Goal: Task Accomplishment & Management: Manage account settings

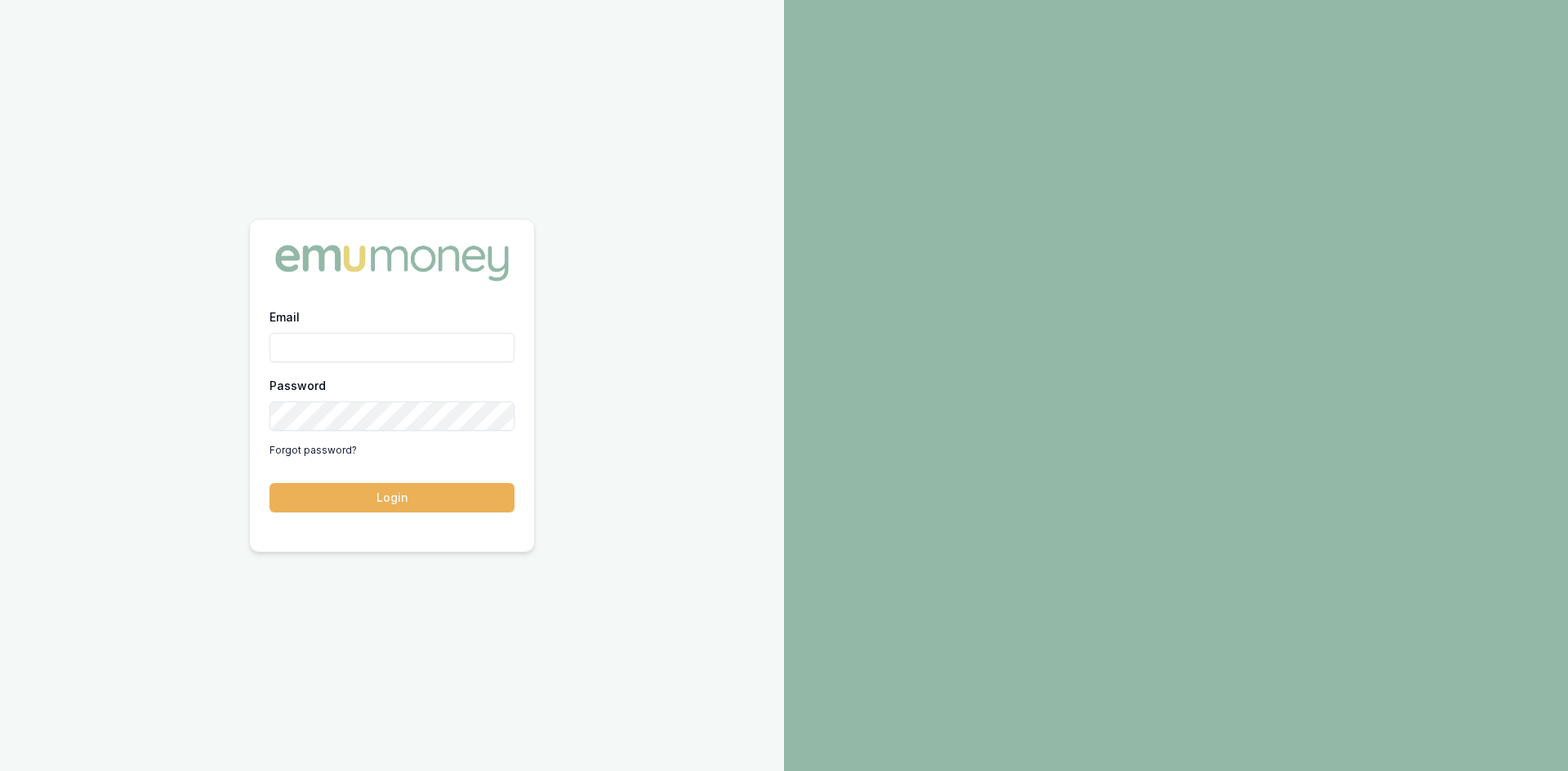
click at [320, 348] on input "Email" at bounding box center [391, 348] width 245 height 30
type input "wendy.fonseka@emumoney.com.au"
click at [417, 497] on button "Login" at bounding box center [391, 497] width 245 height 30
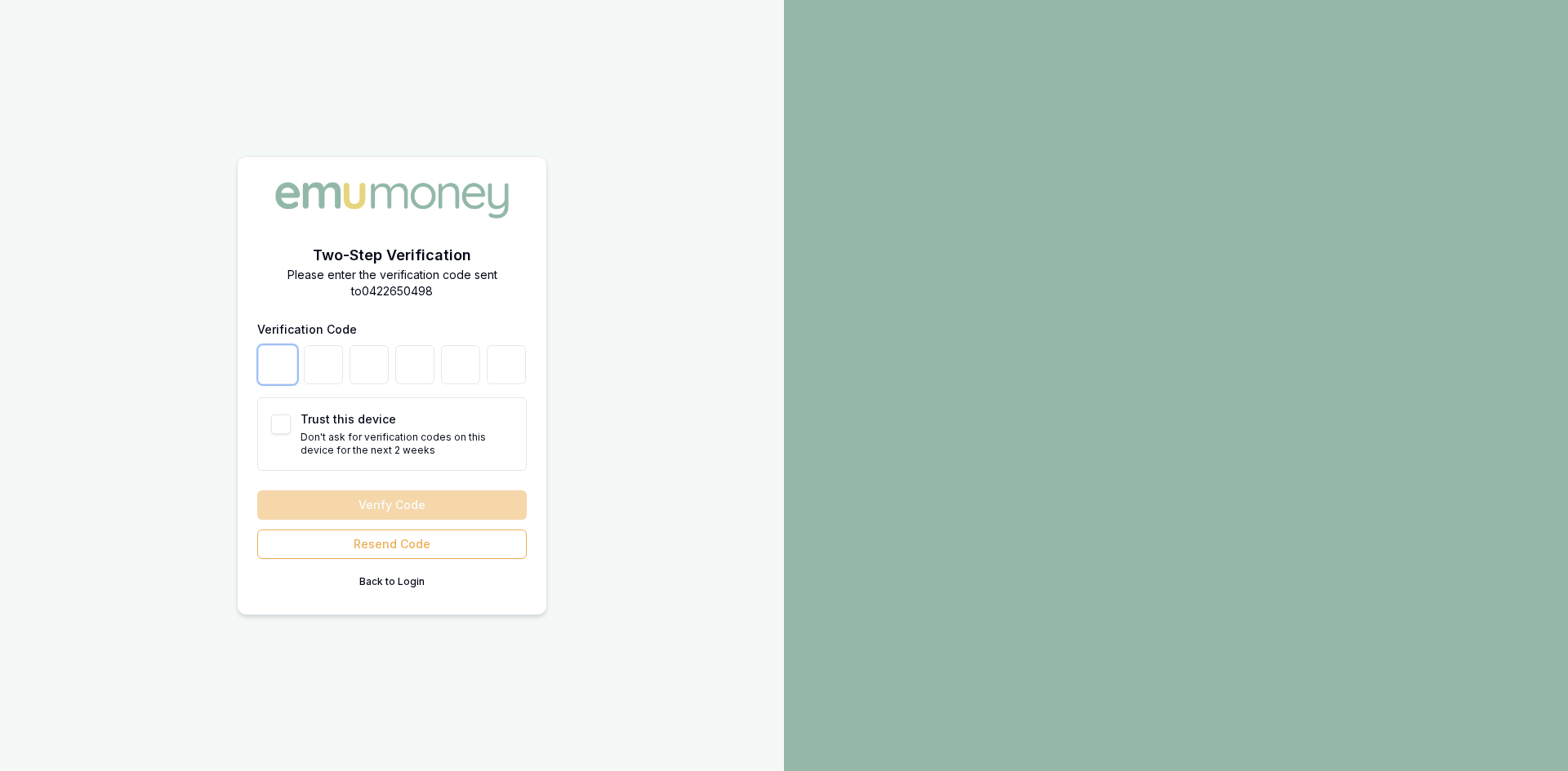
click at [280, 370] on input "number" at bounding box center [277, 364] width 39 height 39
type input "8"
type input "3"
type input "2"
type input "8"
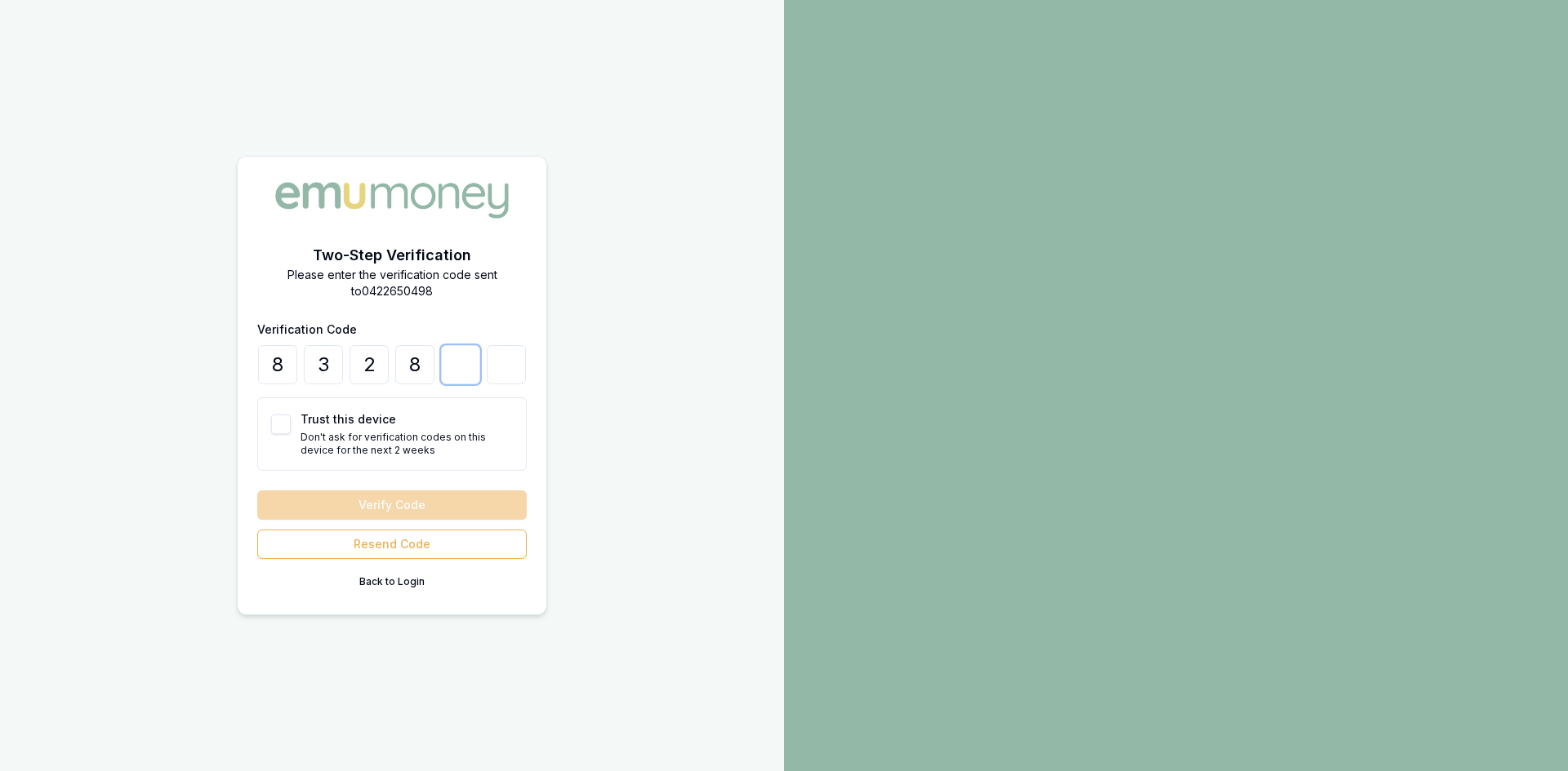
type input "3"
type input "5"
click at [345, 506] on button "Verify Code" at bounding box center [392, 505] width 269 height 30
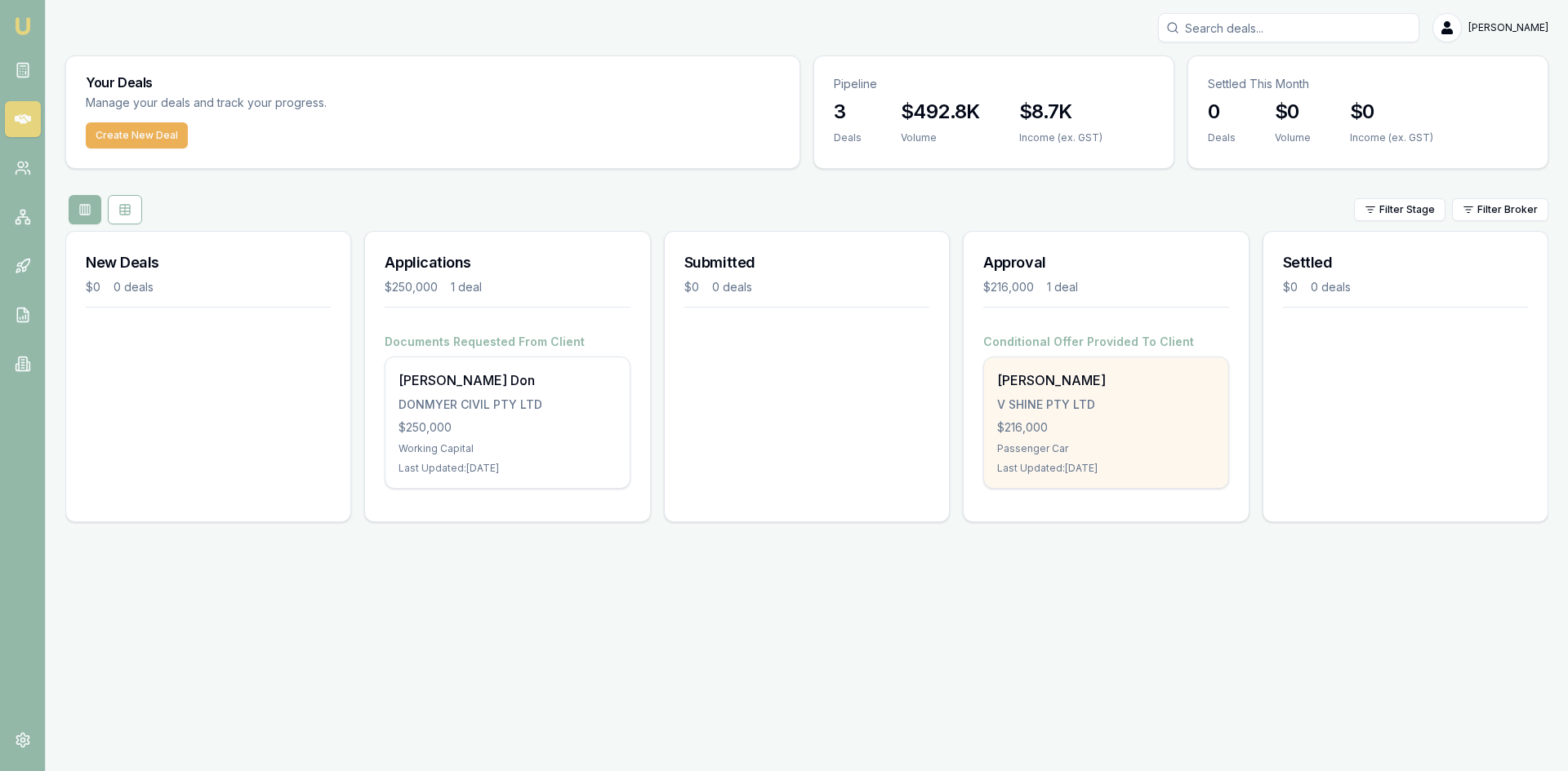
click at [1116, 393] on div "Sella Silva V SHINE PTY LTD $216,000 Passenger Car Last Updated: 24 days ago" at bounding box center [1105, 423] width 243 height 131
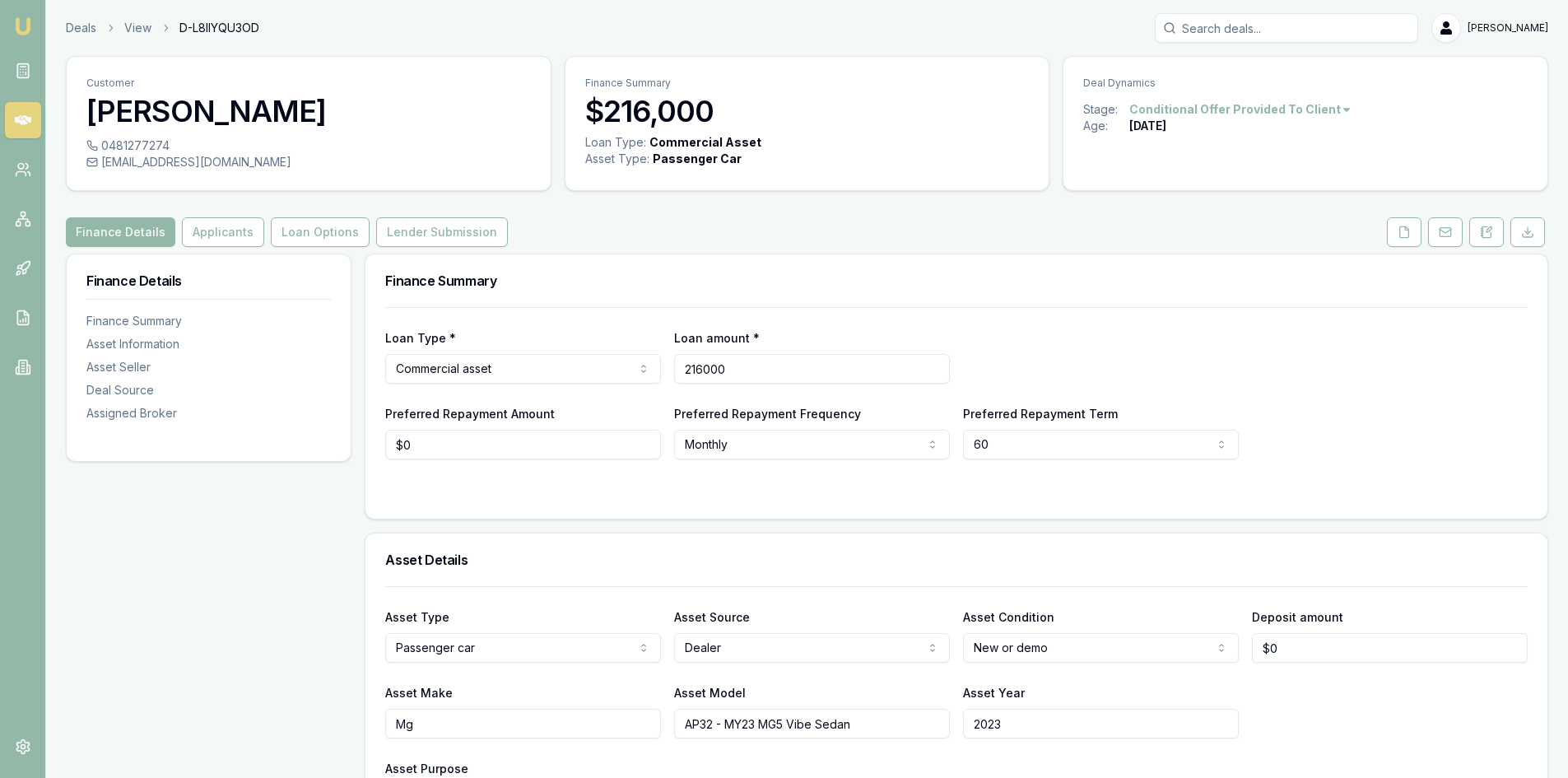
drag, startPoint x: 749, startPoint y: 372, endPoint x: 768, endPoint y: 376, distance: 19.4
click at [749, 372] on input "216000" at bounding box center [811, 369] width 276 height 30
drag, startPoint x: 730, startPoint y: 364, endPoint x: 555, endPoint y: 365, distance: 175.0
click at [555, 365] on div "Loan Type * Commercial asset Consumer loan Consumer asset Commercial loan Comme…" at bounding box center [956, 355] width 1143 height 56
type input "$56,167"
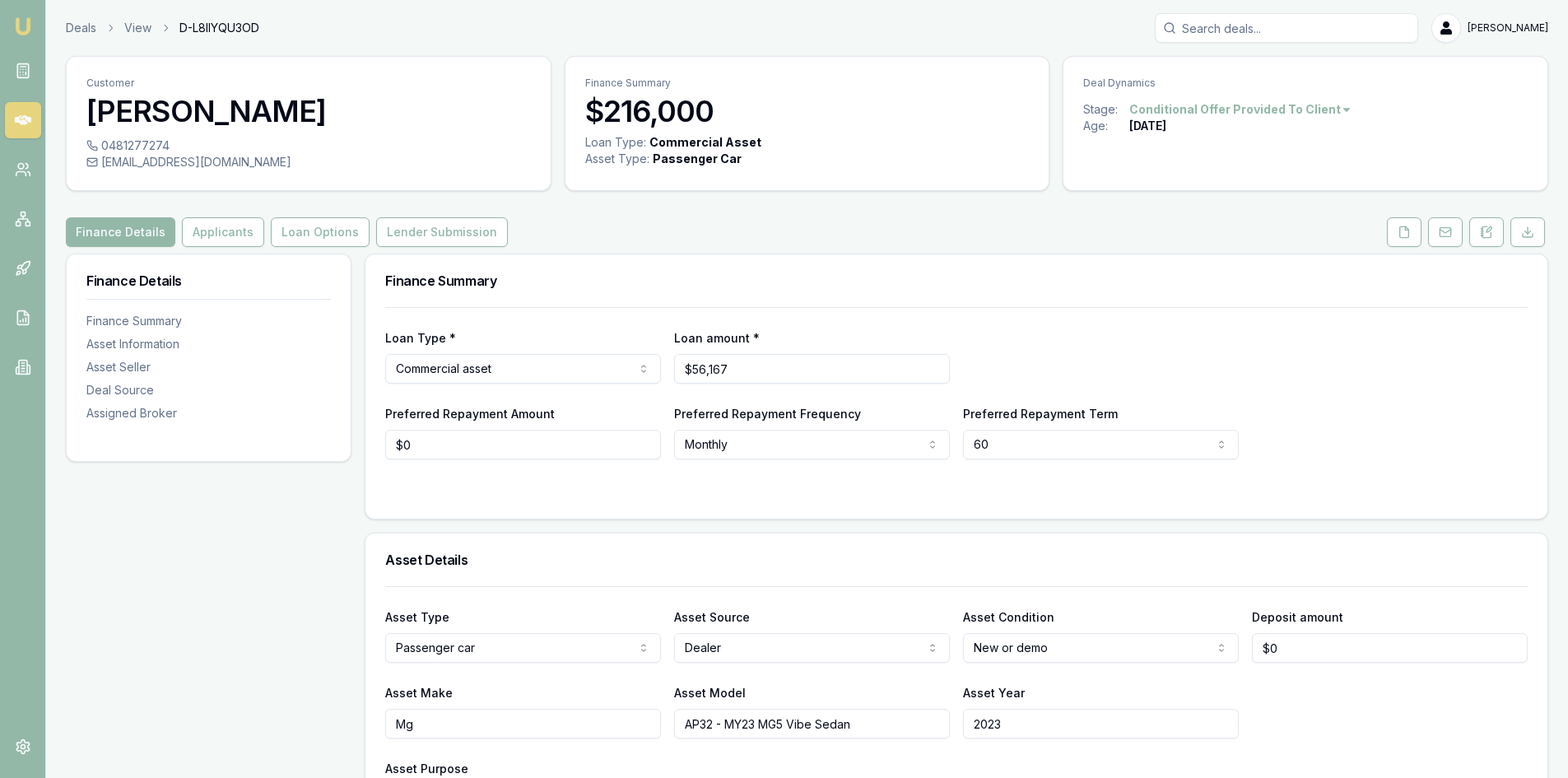
click at [881, 495] on div at bounding box center [956, 492] width 1143 height 13
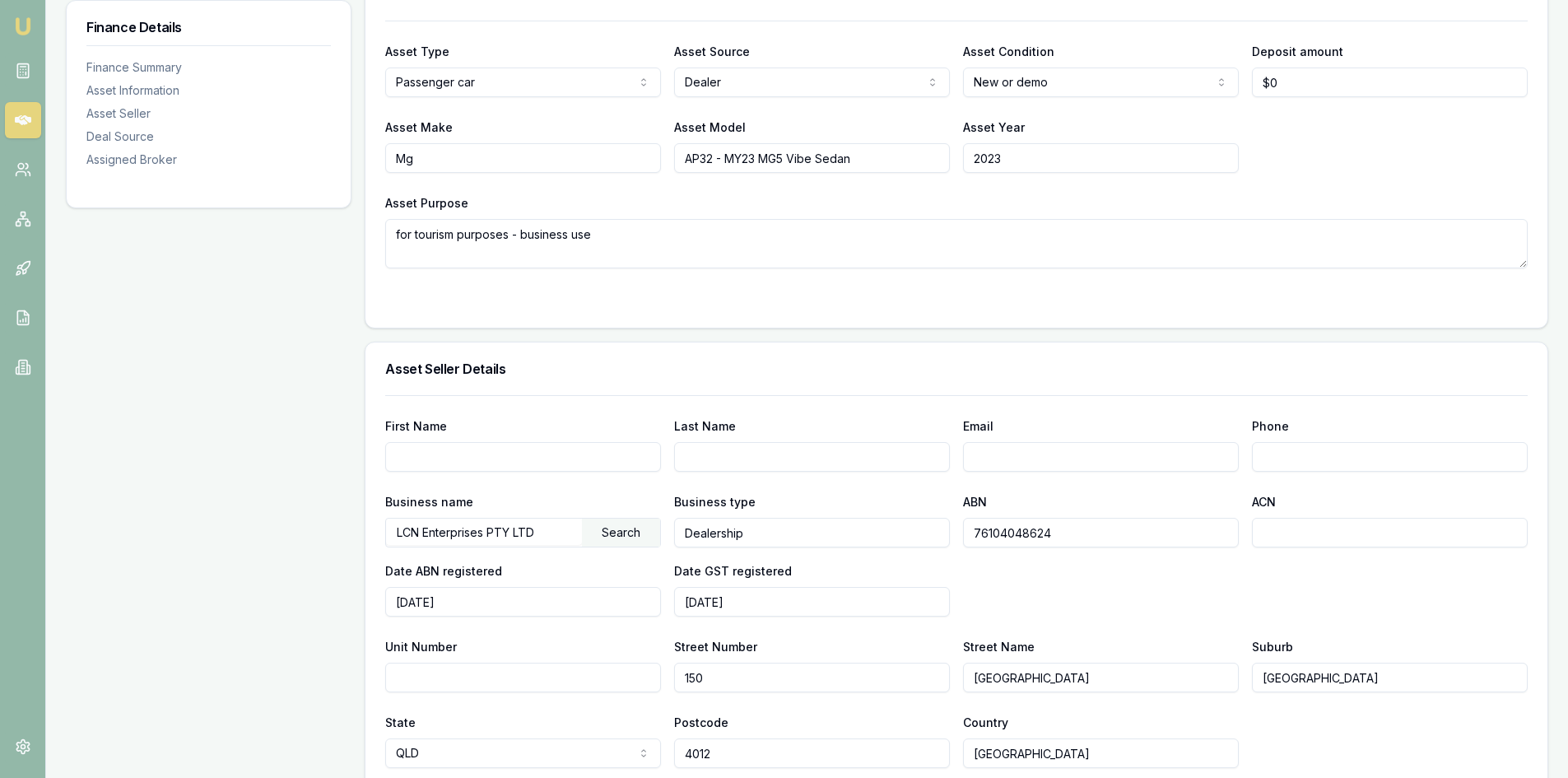
scroll to position [558, 0]
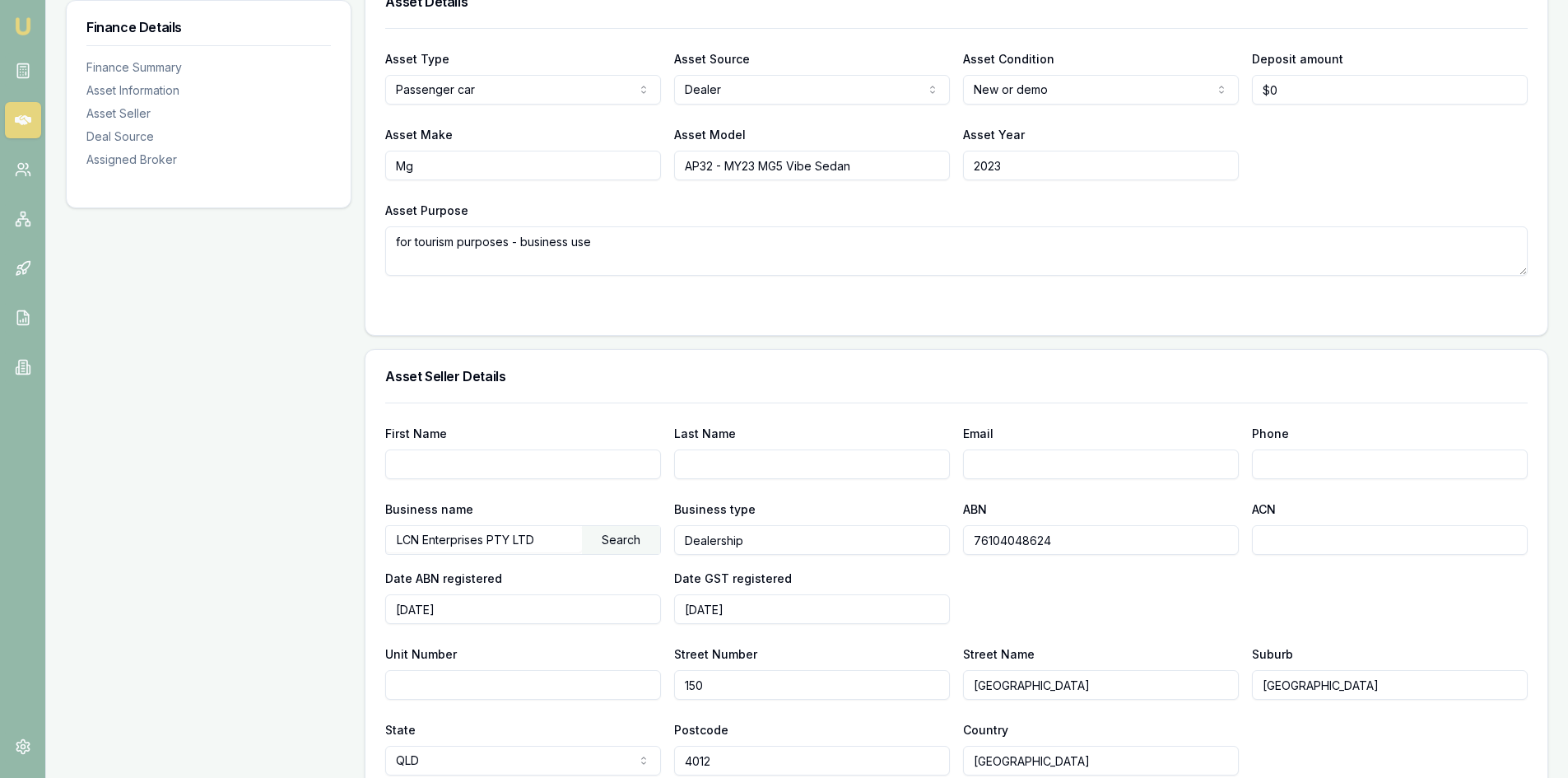
click at [621, 538] on div "Search" at bounding box center [621, 540] width 78 height 28
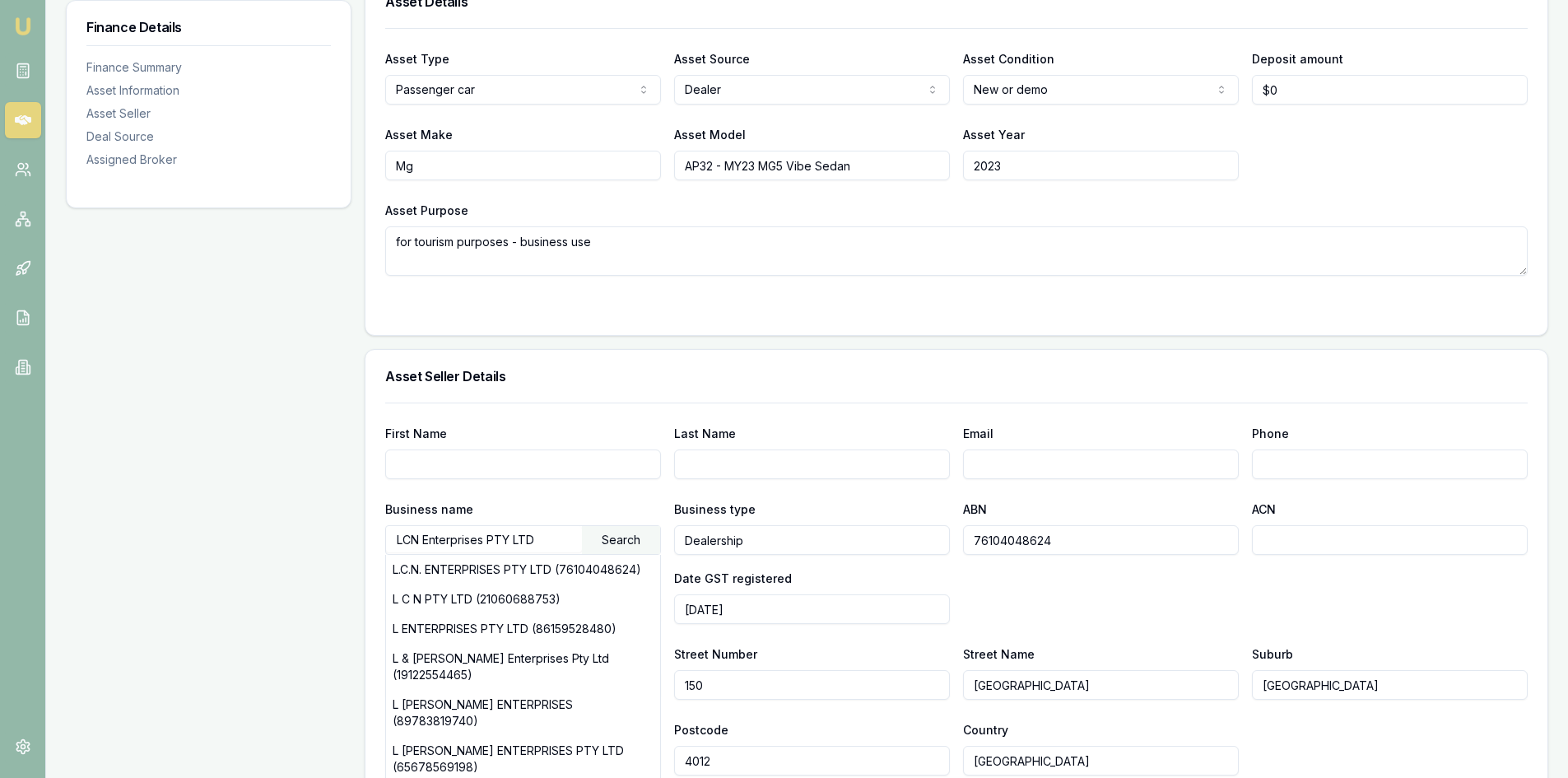
drag, startPoint x: 550, startPoint y: 541, endPoint x: 245, endPoint y: 538, distance: 305.0
click at [245, 538] on div "Finance Details Finance Summary Asset Information Asset Seller Deal Source Assi…" at bounding box center [807, 476] width 1482 height 1564
click at [611, 536] on div "Search" at bounding box center [621, 540] width 78 height 28
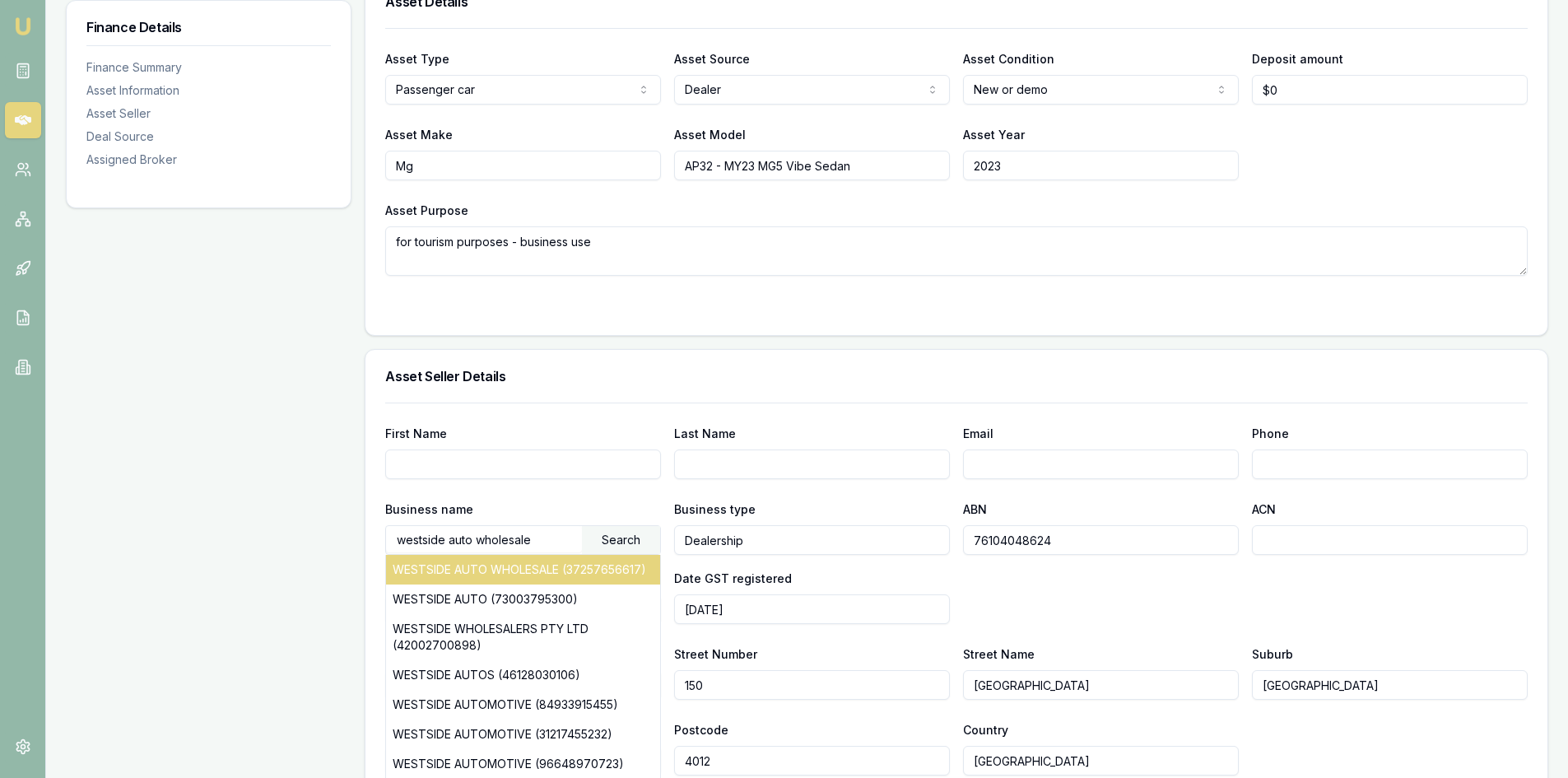
click at [500, 584] on div "WESTSIDE AUTO WHOLESALE (37257656617)" at bounding box center [523, 569] width 274 height 30
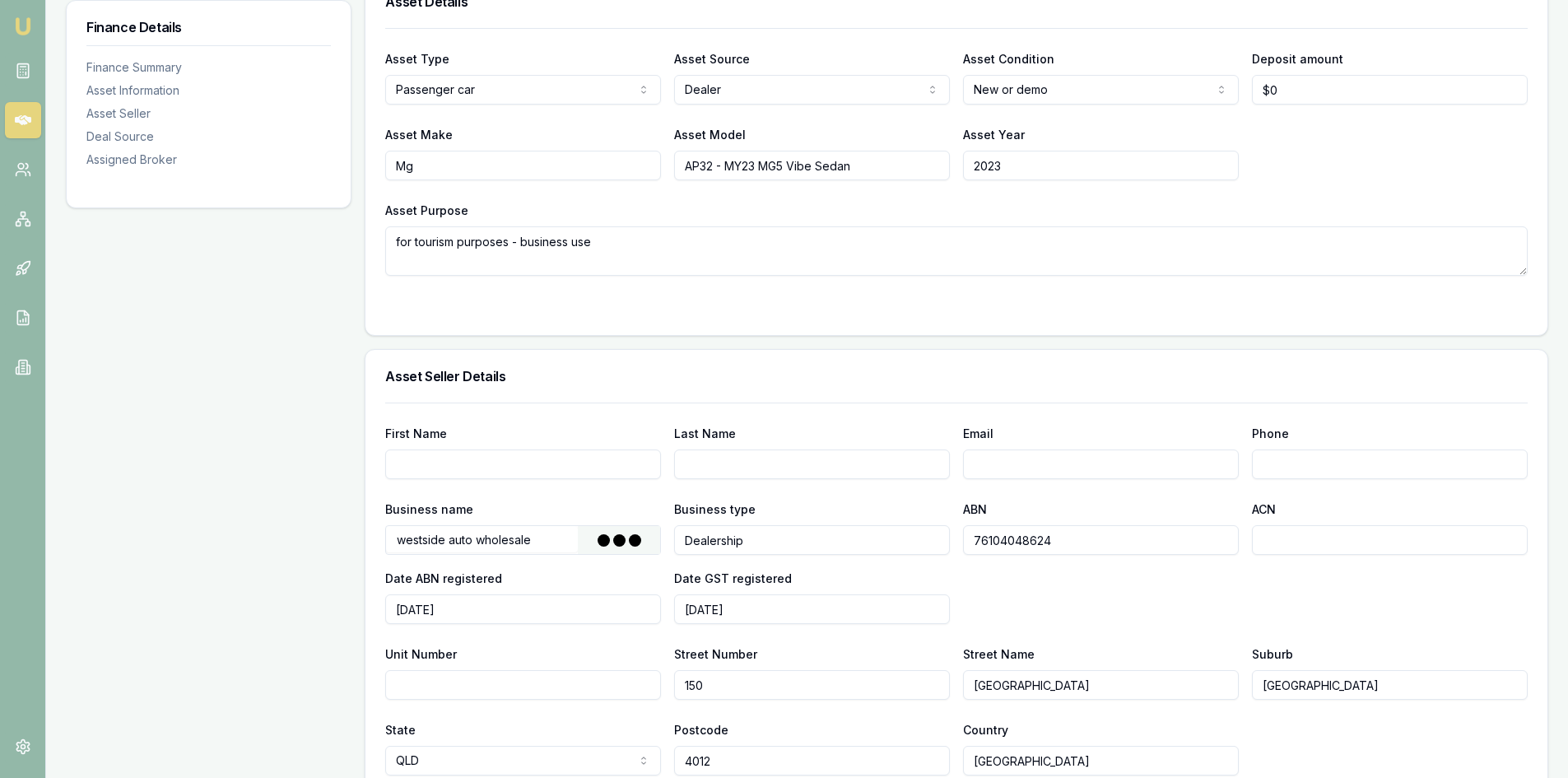
type input "The Trustee for PHOBOS NO 3 UNIT TRUST"
type input "Fixed Unit Trust"
type input "37257656617"
type input "2006-07-01"
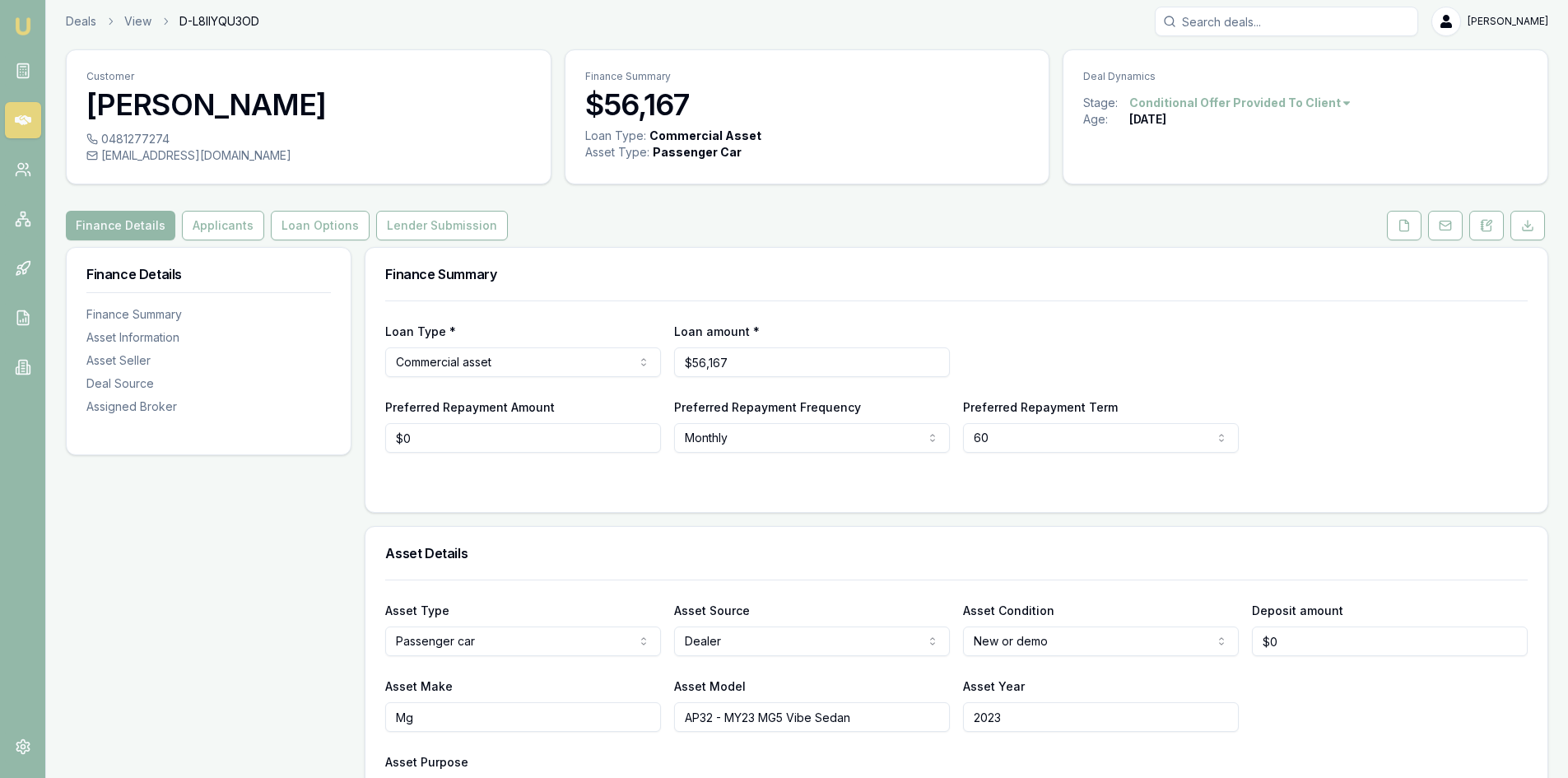
scroll to position [0, 0]
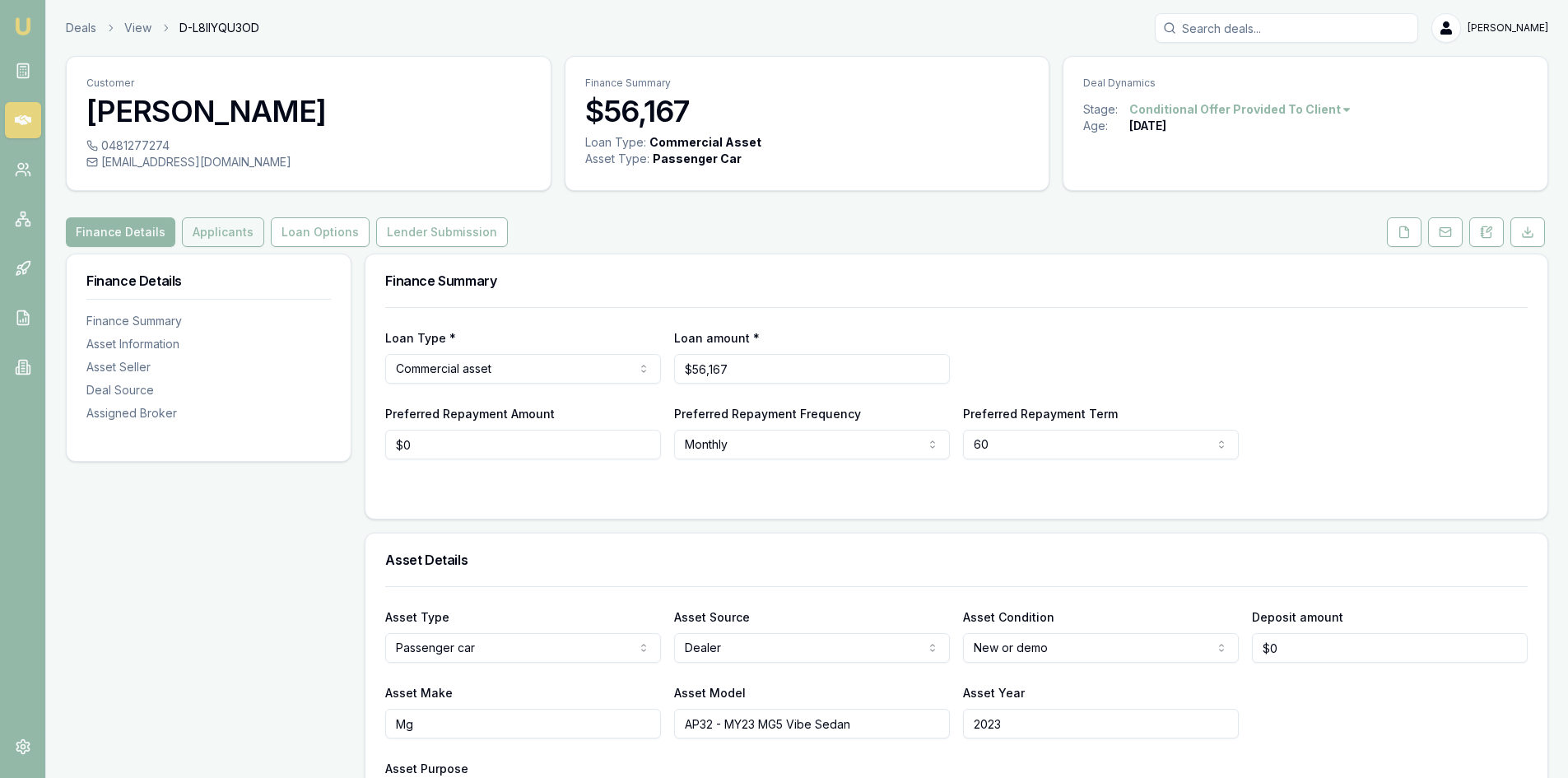
click at [239, 231] on button "Applicants" at bounding box center [223, 232] width 82 height 30
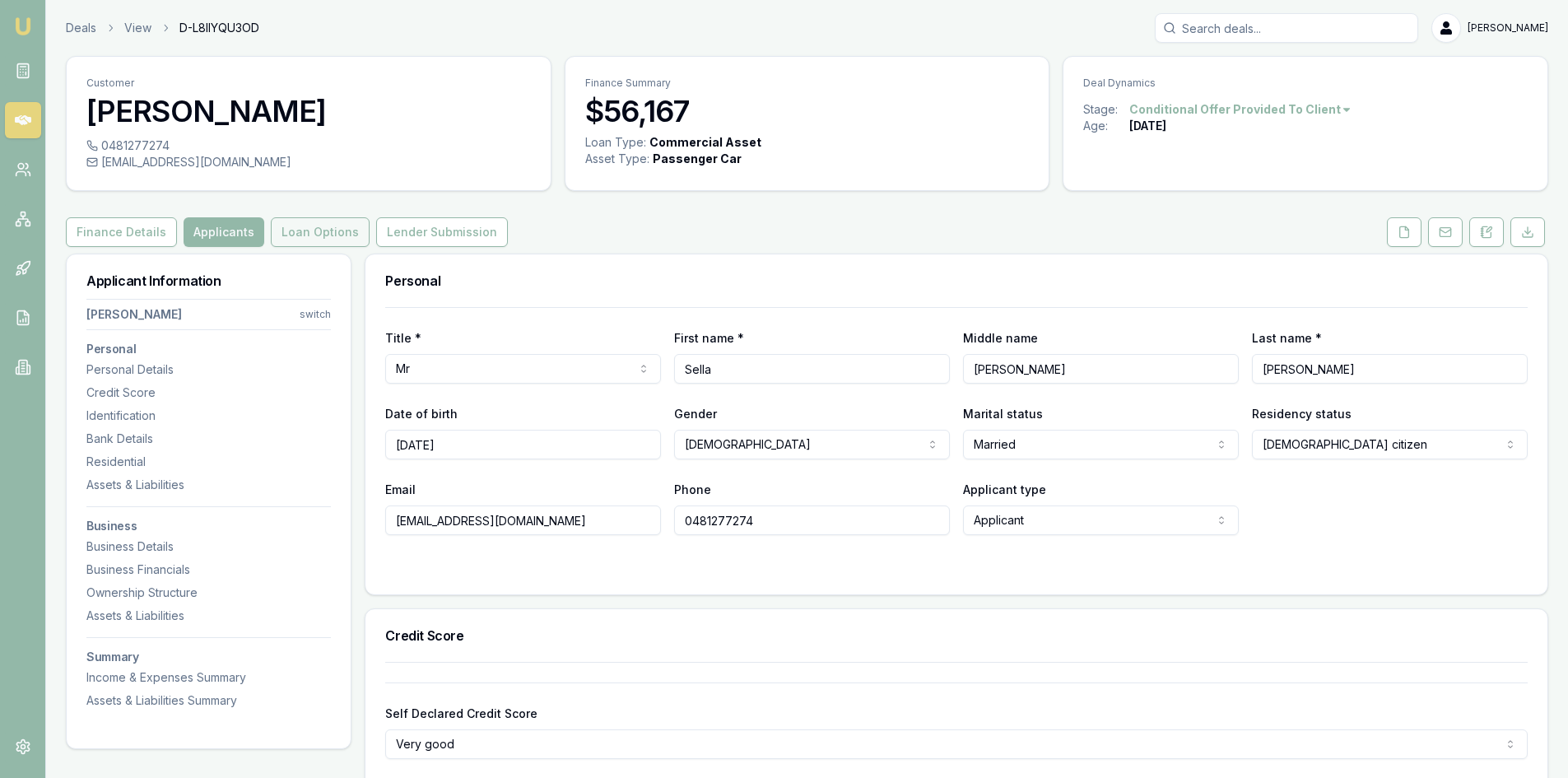
click at [305, 237] on button "Loan Options" at bounding box center [320, 232] width 98 height 30
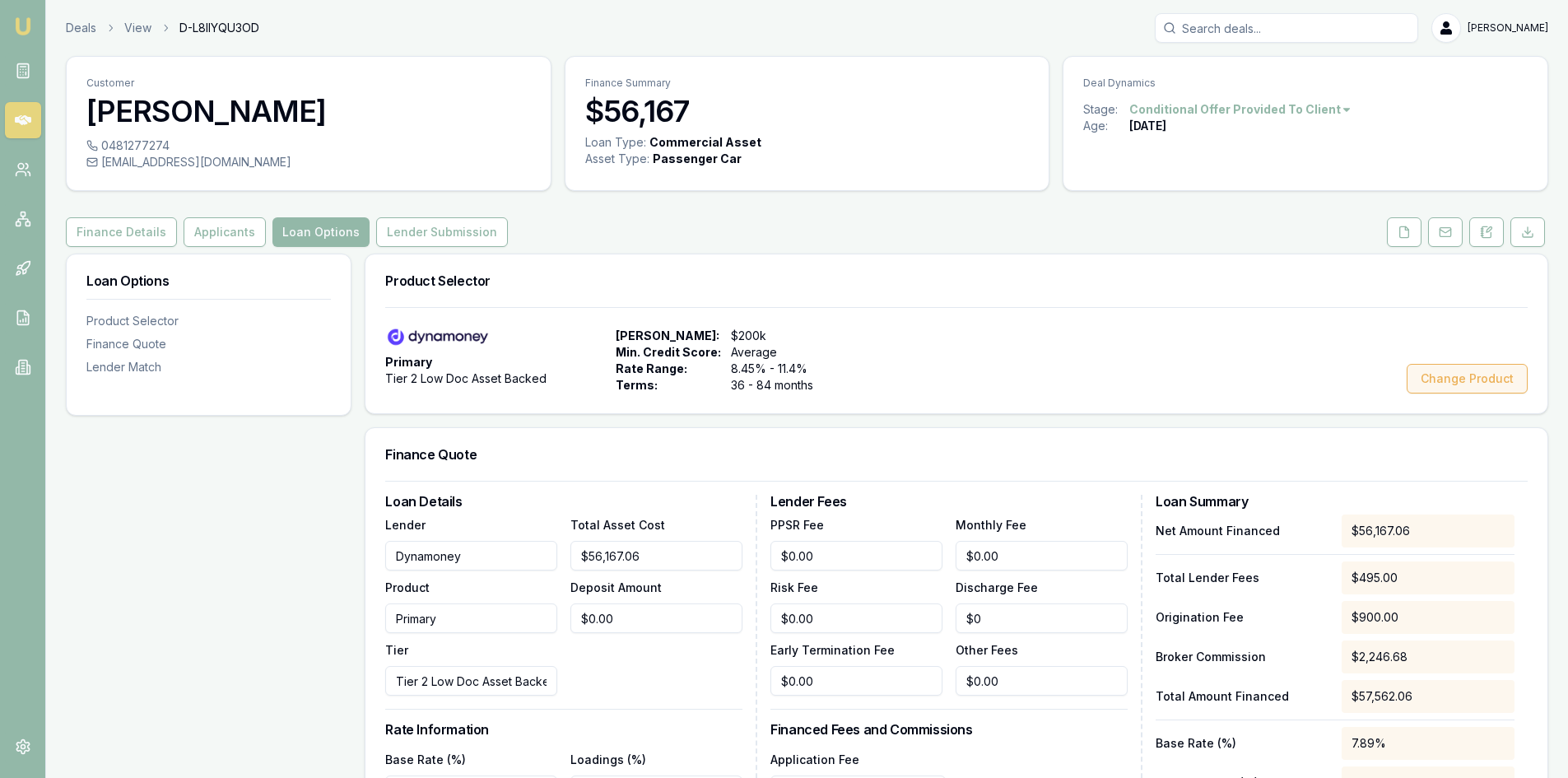
click at [1442, 377] on button "Change Product" at bounding box center [1467, 379] width 121 height 30
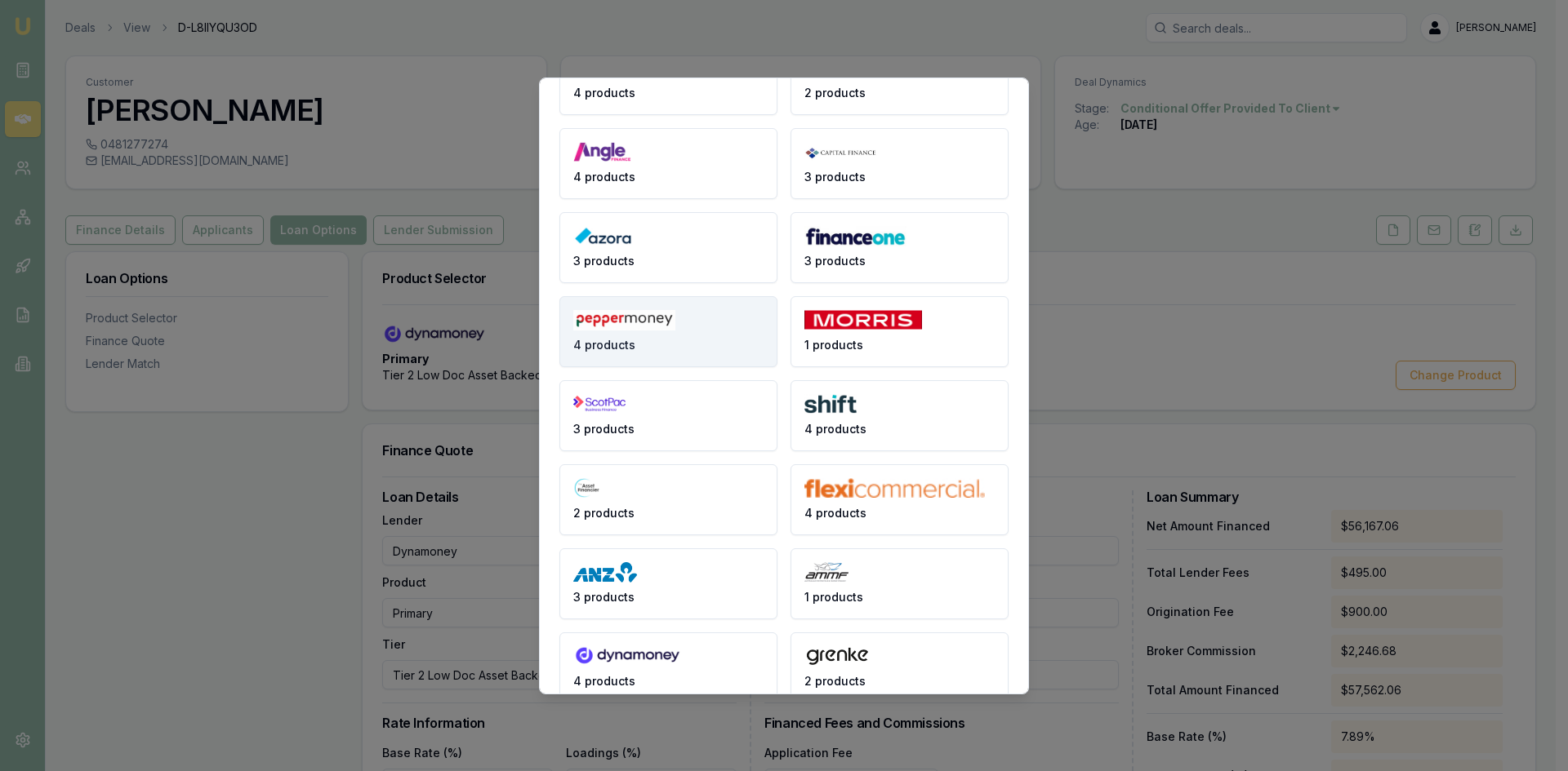
scroll to position [195, 0]
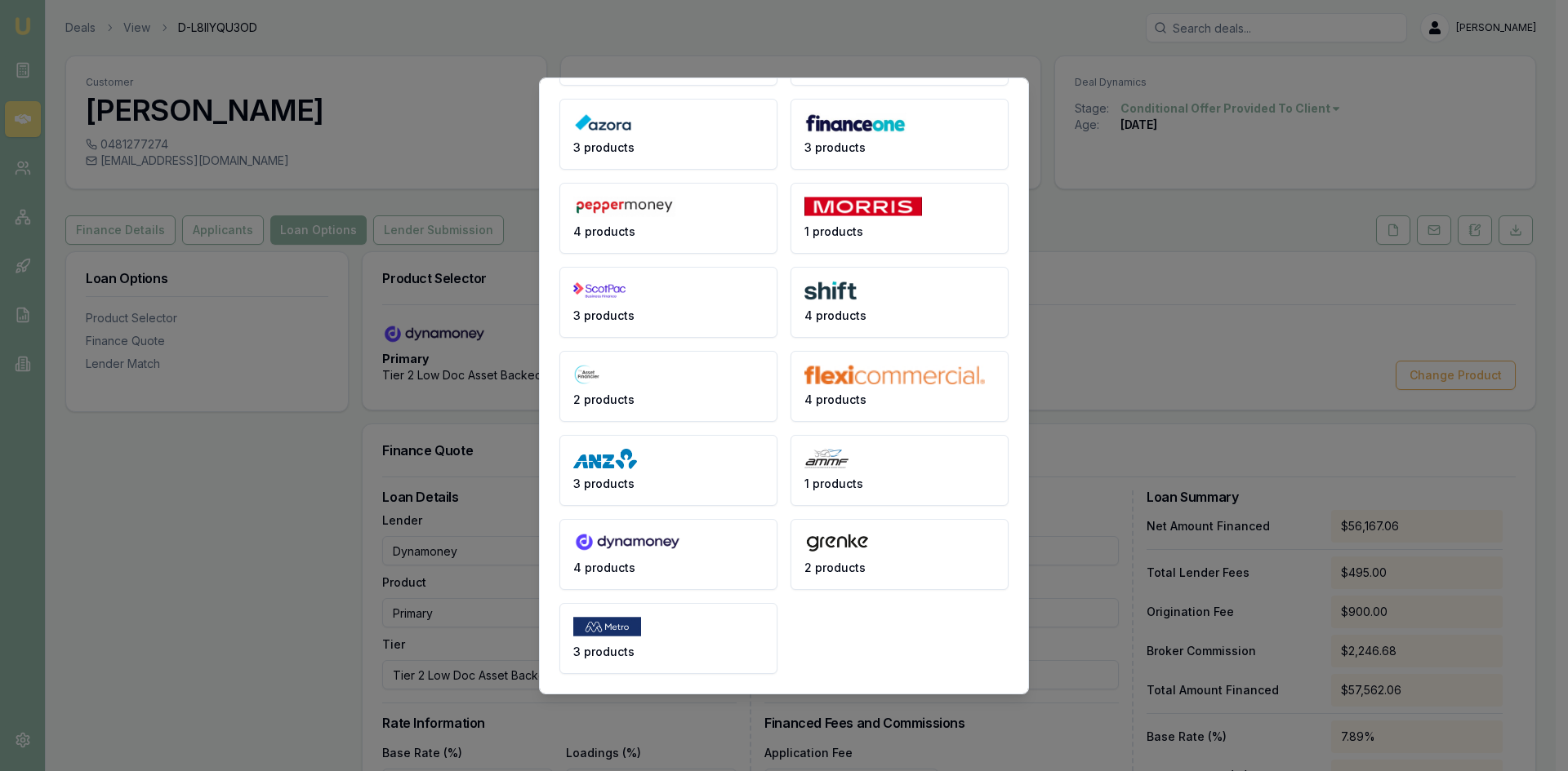
click at [595, 623] on img at bounding box center [607, 627] width 68 height 21
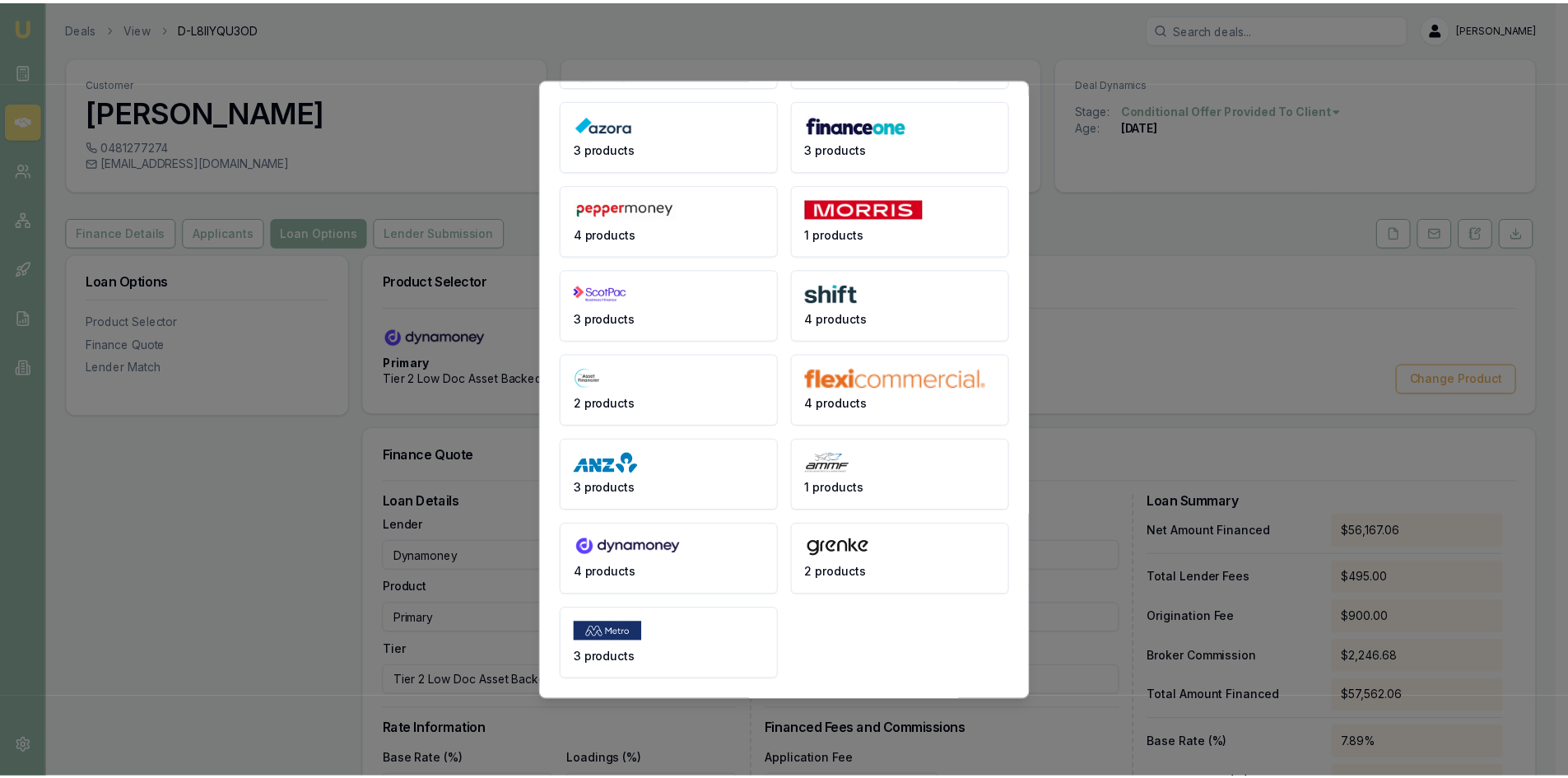
scroll to position [0, 0]
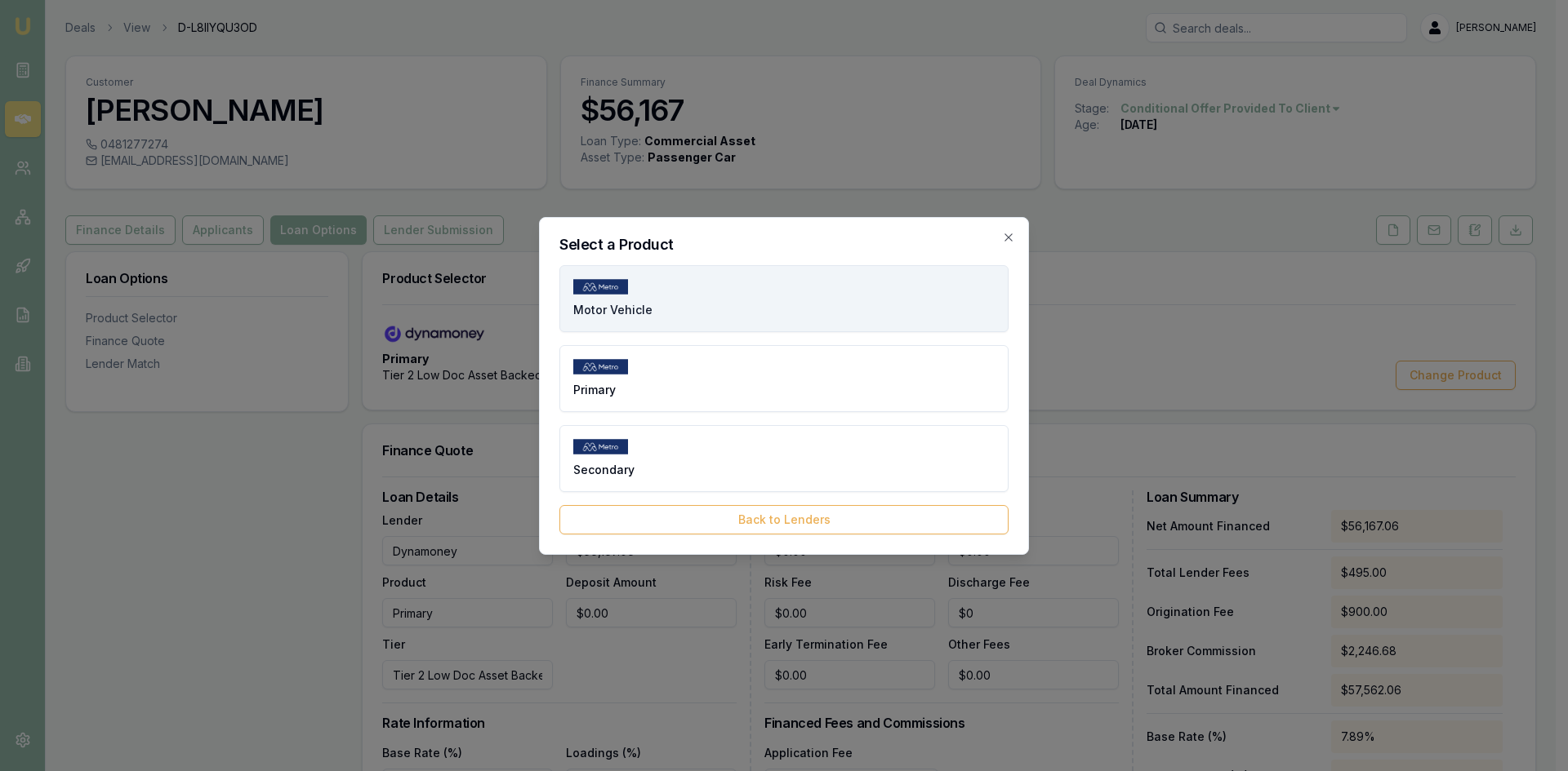
click at [629, 311] on span "Motor Vehicle" at bounding box center [613, 311] width 79 height 16
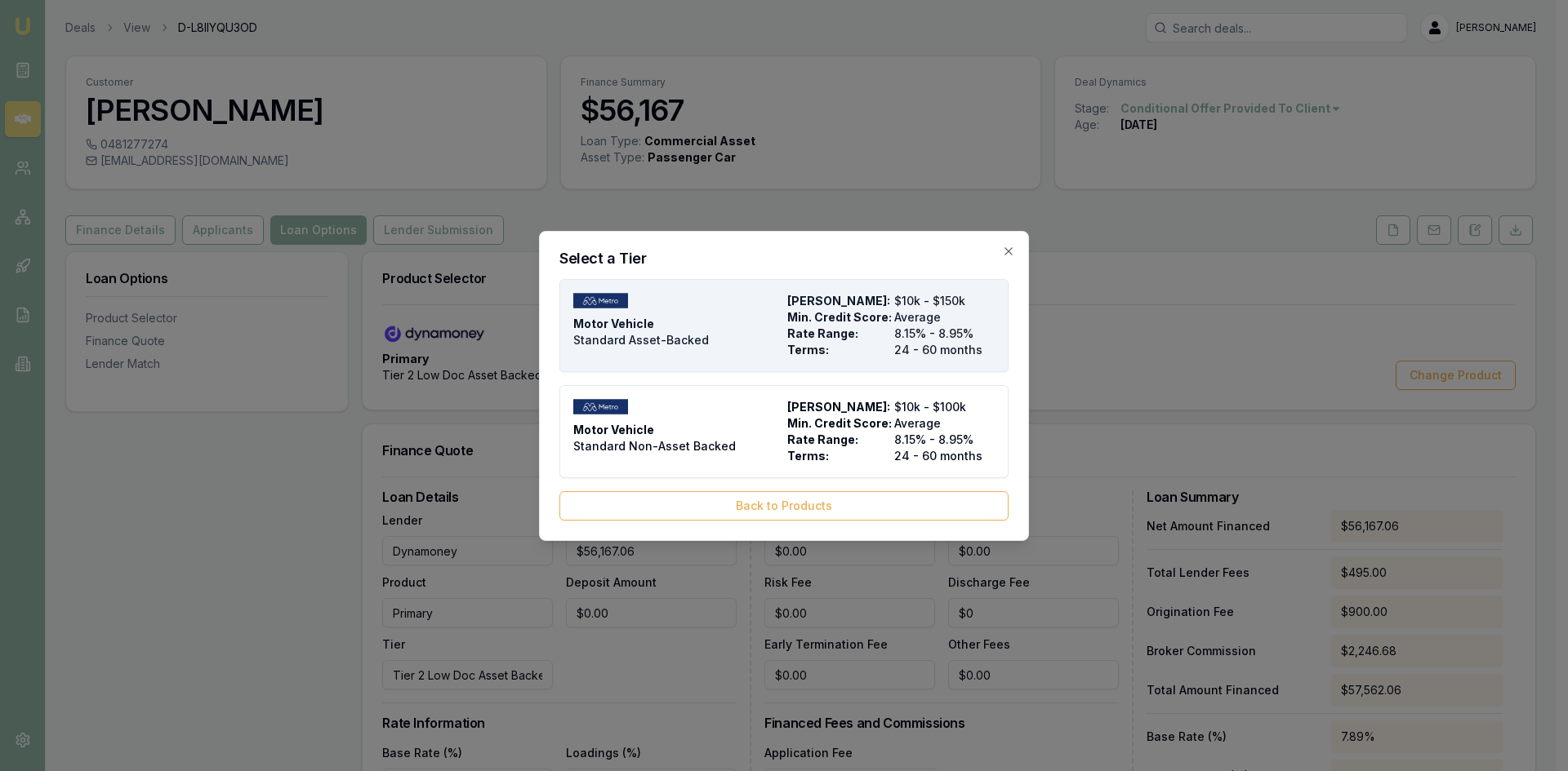
click at [702, 340] on span "Standard Asset-Backed" at bounding box center [641, 340] width 135 height 16
type input "Metro Finance"
type input "Motor Vehicle"
type input "Standard Asset-Backed"
type input "8.15"
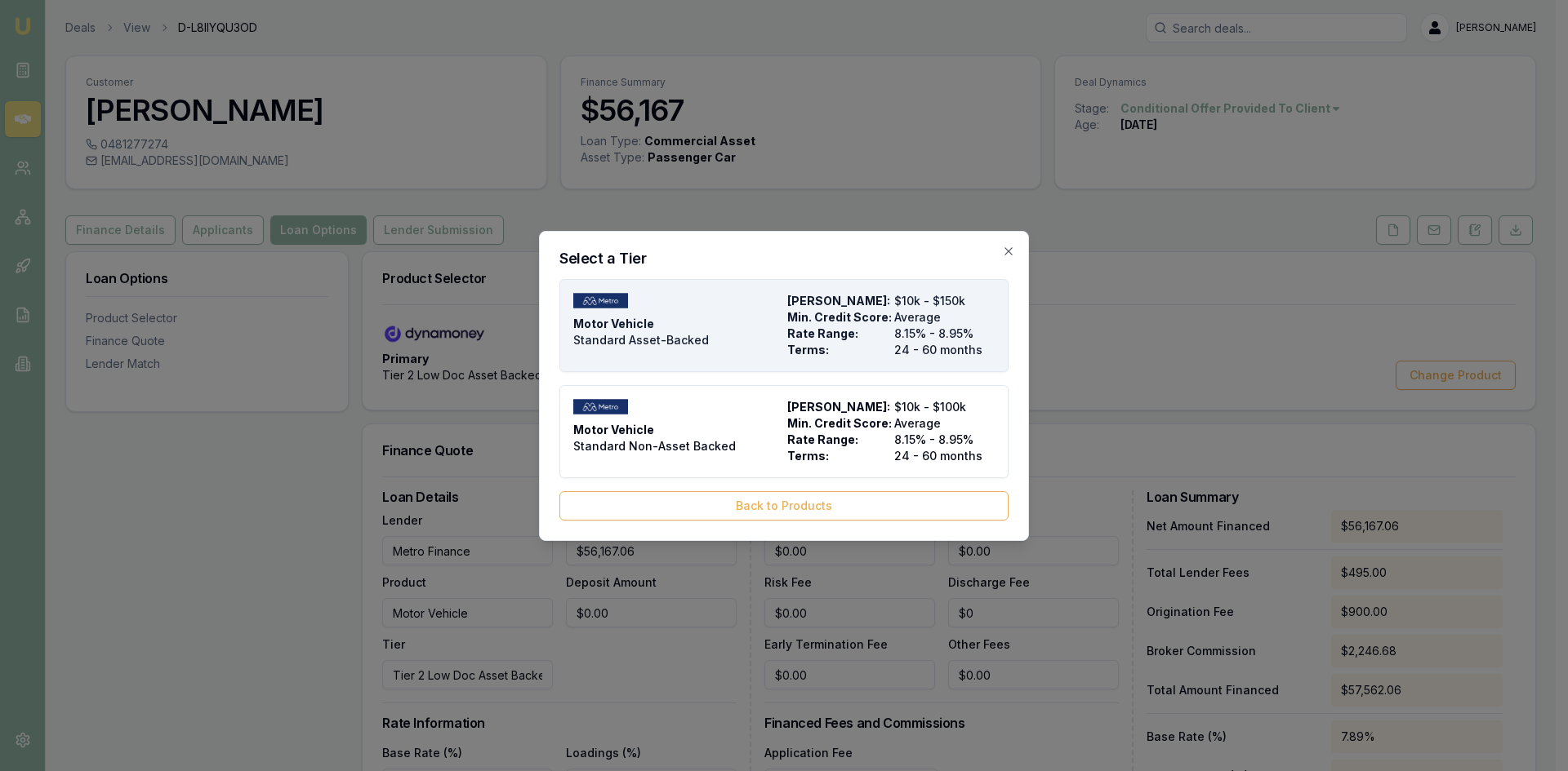
type input "24"
type input "$450.00"
type input "0"
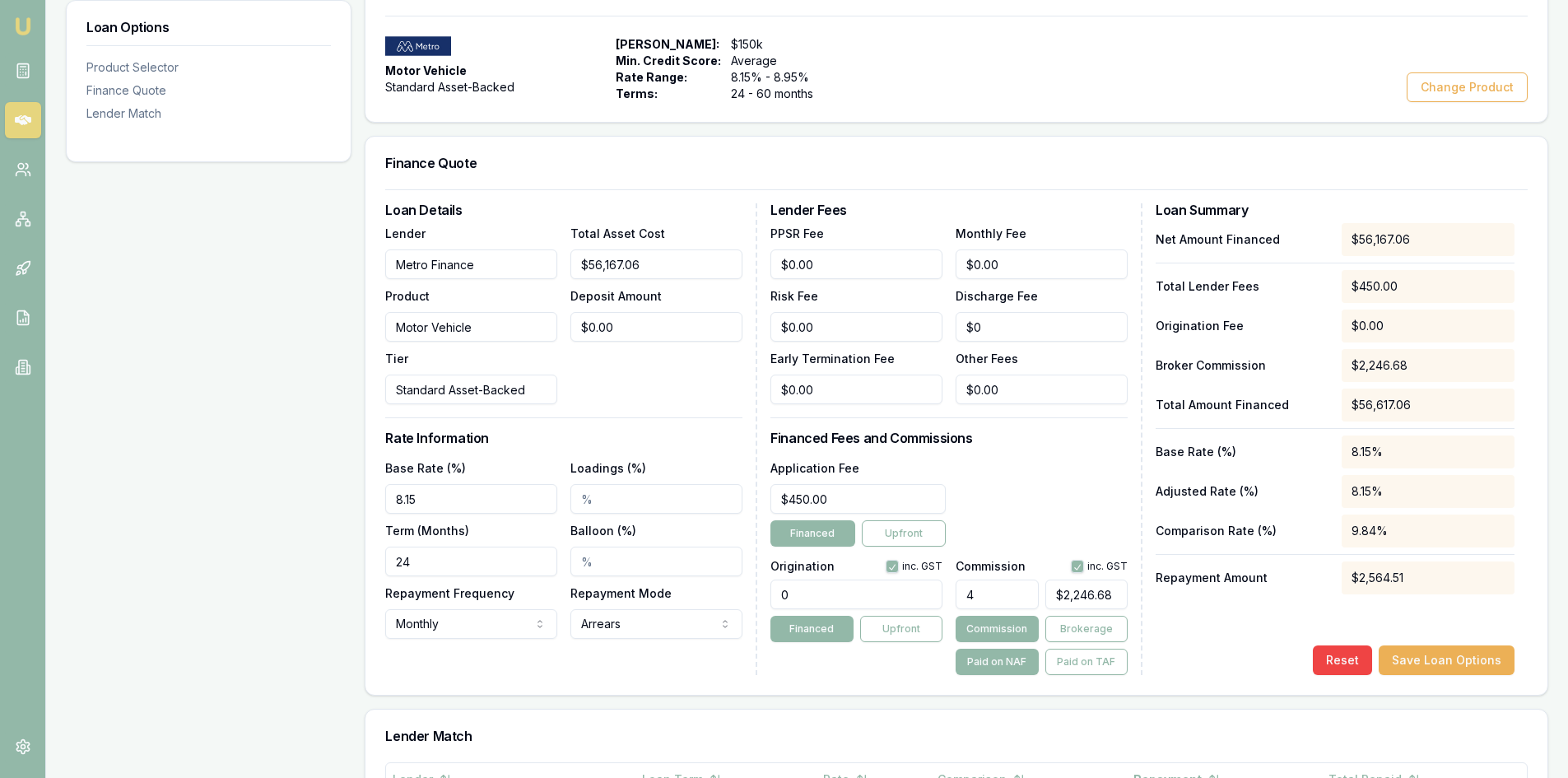
scroll to position [330, 0]
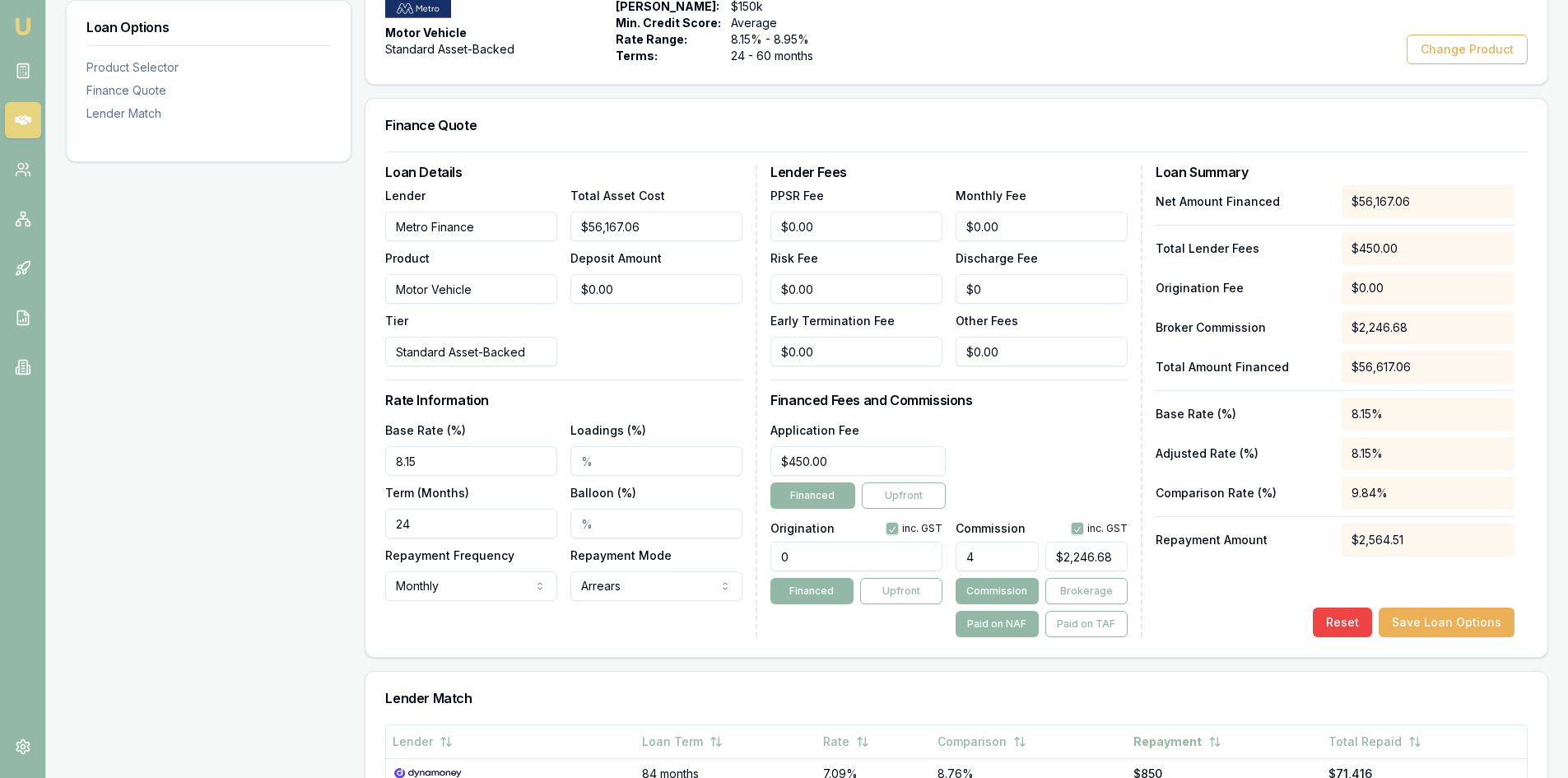
click at [432, 520] on input "24" at bounding box center [471, 524] width 172 height 30
drag, startPoint x: 430, startPoint y: 525, endPoint x: 306, endPoint y: 522, distance: 124.0
click at [306, 522] on div "Loan Options Product Selector Finance Quote Lender Match Product Selector Motor…" at bounding box center [807, 531] width 1482 height 1213
type input "60"
click at [294, 528] on div "Loan Options Product Selector Finance Quote Lender Match" at bounding box center [209, 531] width 286 height 1213
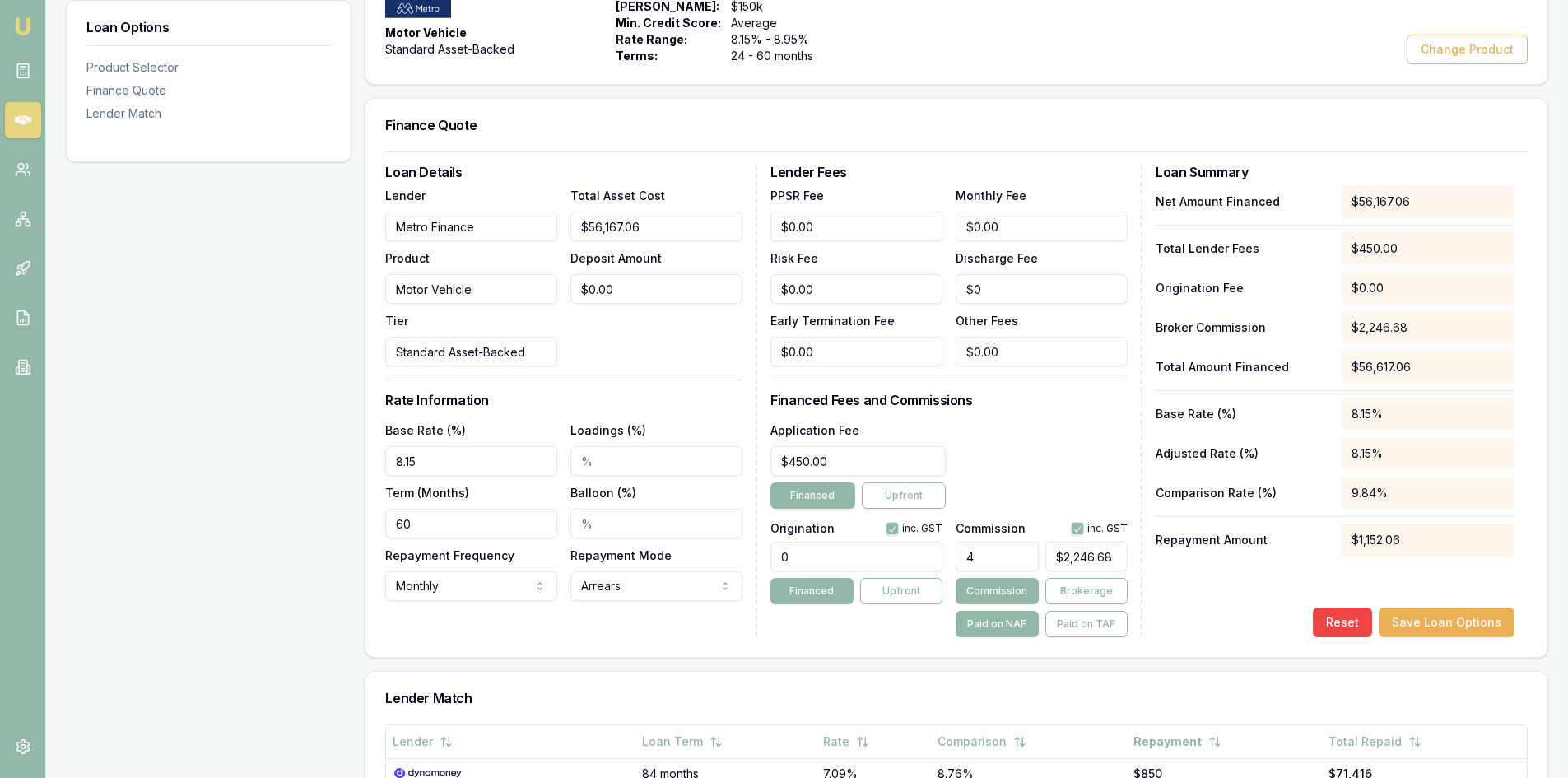
click at [432, 467] on input "8.15" at bounding box center [471, 461] width 172 height 30
drag, startPoint x: 425, startPoint y: 465, endPoint x: 331, endPoint y: 457, distance: 94.3
click at [331, 457] on div "Loan Options Product Selector Finance Quote Lender Match Product Selector Motor…" at bounding box center [807, 531] width 1482 height 1213
type input "7.15%"
click at [340, 501] on div "Loan Options Product Selector Finance Quote Lender Match" at bounding box center [209, 531] width 286 height 1213
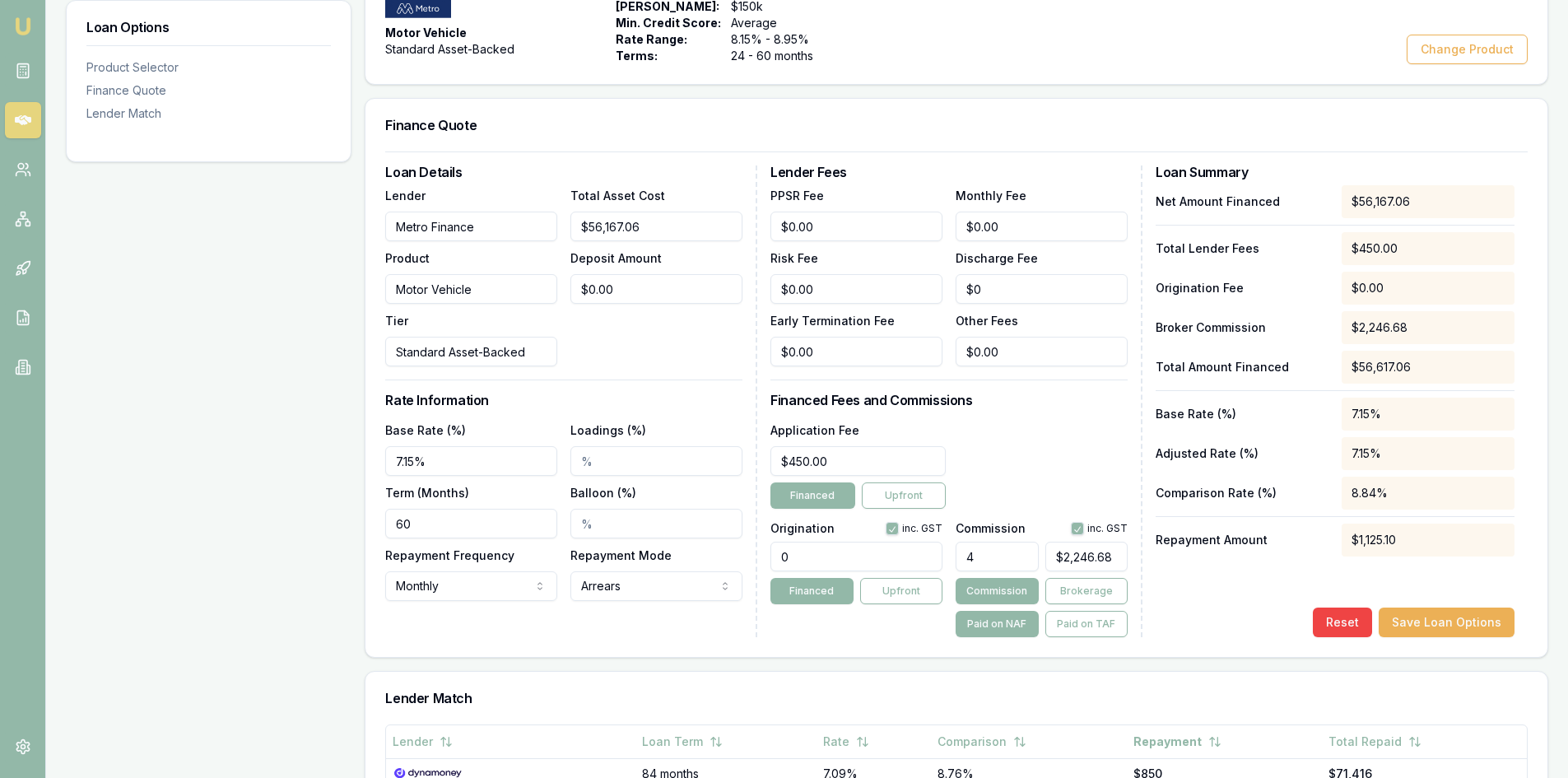
click at [827, 555] on input "0" at bounding box center [856, 557] width 172 height 30
drag, startPoint x: 819, startPoint y: 558, endPoint x: 743, endPoint y: 554, distance: 76.1
click at [738, 555] on div "Loan Details Lender Metro Finance Product Motor Vehicle Tier Standard Asset-Bac…" at bounding box center [956, 402] width 1143 height 472
type input "250.00"
click at [891, 527] on button "button" at bounding box center [892, 528] width 13 height 13
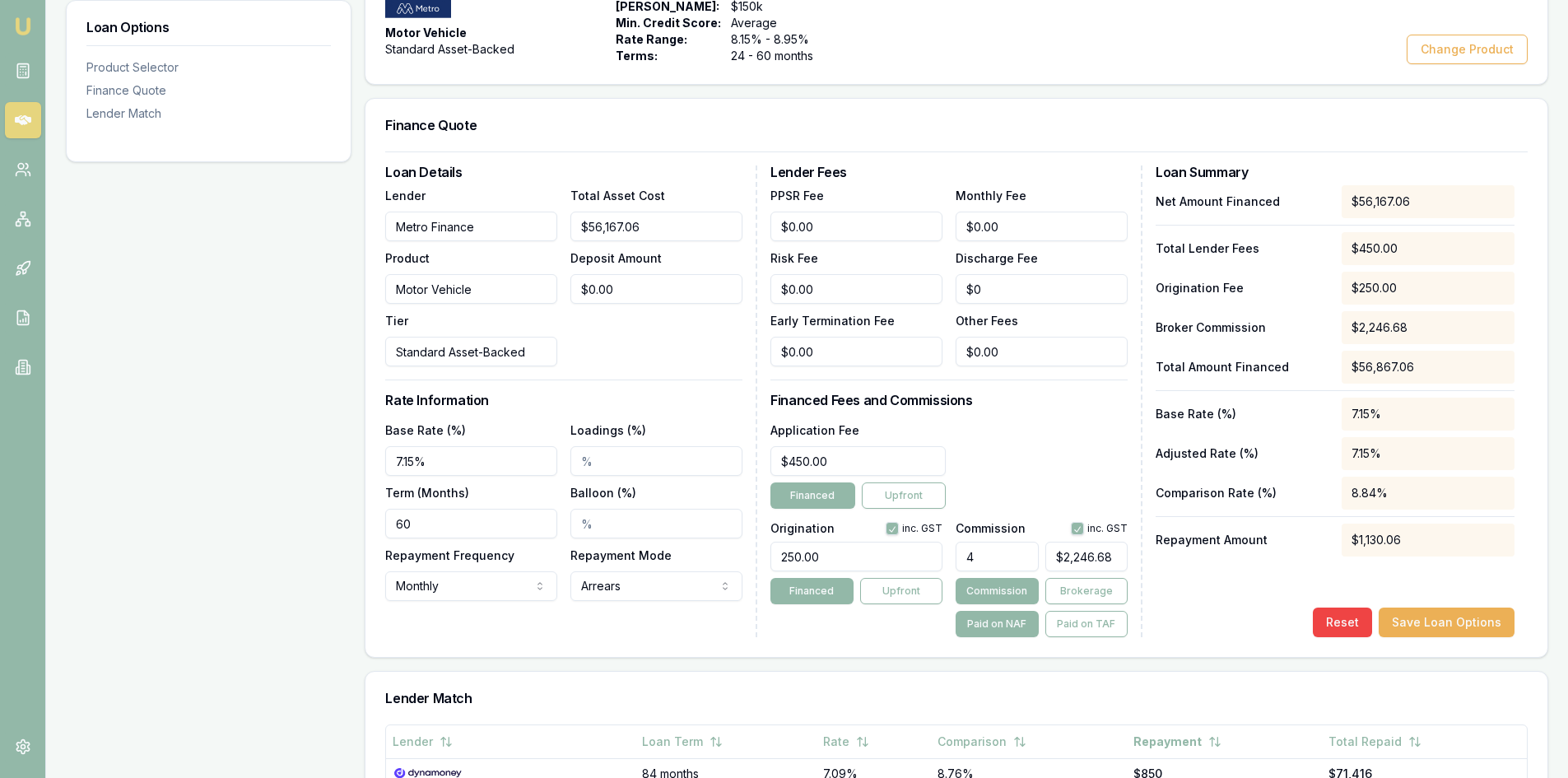
checkbox input "false"
click at [854, 639] on div "Loan Details Lender Metro Finance Product Motor Vehicle Tier Standard Asset-Bac…" at bounding box center [956, 404] width 1182 height 506
click at [1079, 530] on button "button" at bounding box center [1077, 528] width 13 height 13
checkbox input "false"
click at [901, 639] on div "Loan Details Lender Metro Finance Product Motor Vehicle Tier Standard Asset-Bac…" at bounding box center [956, 404] width 1182 height 506
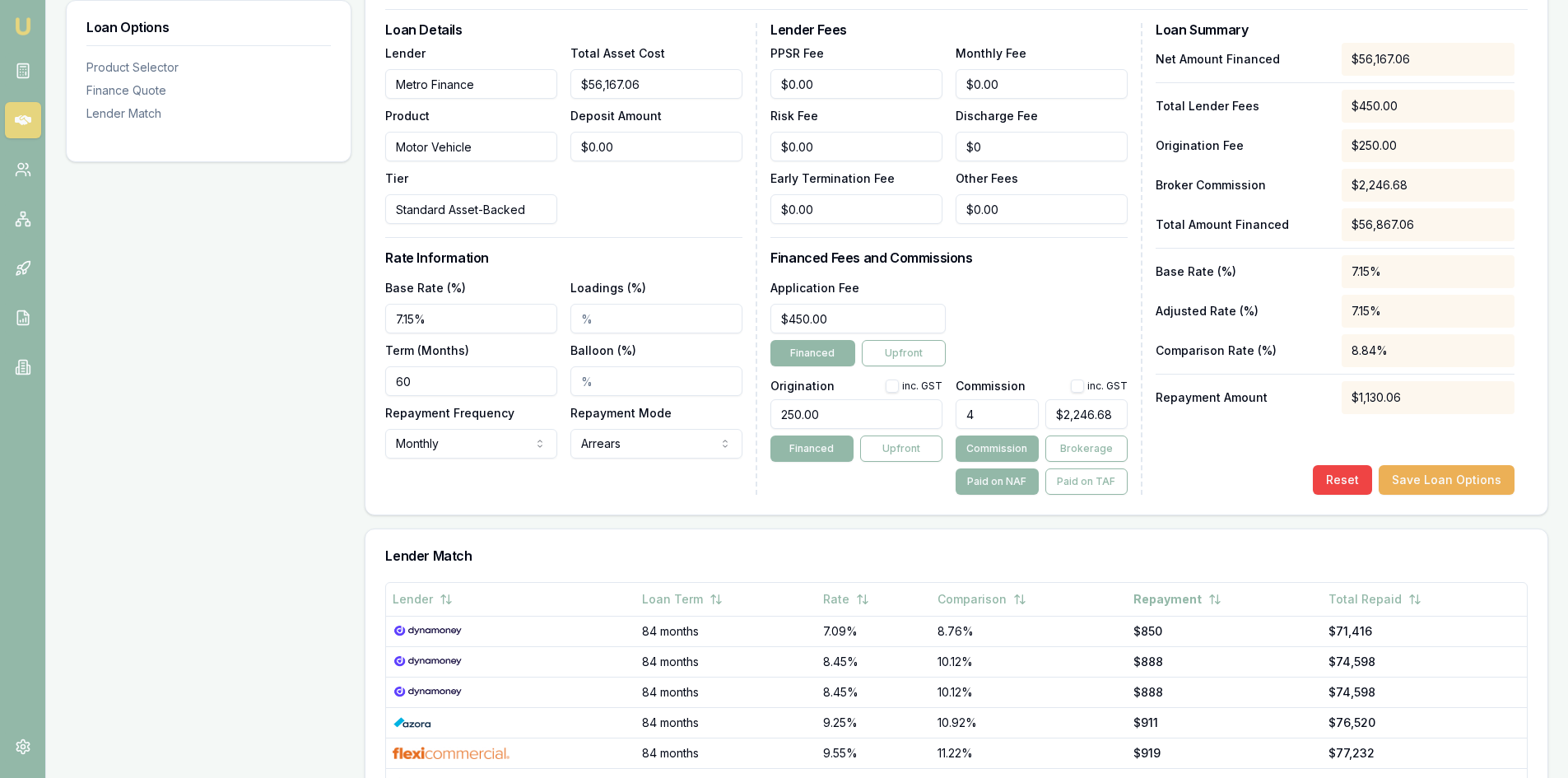
scroll to position [494, 0]
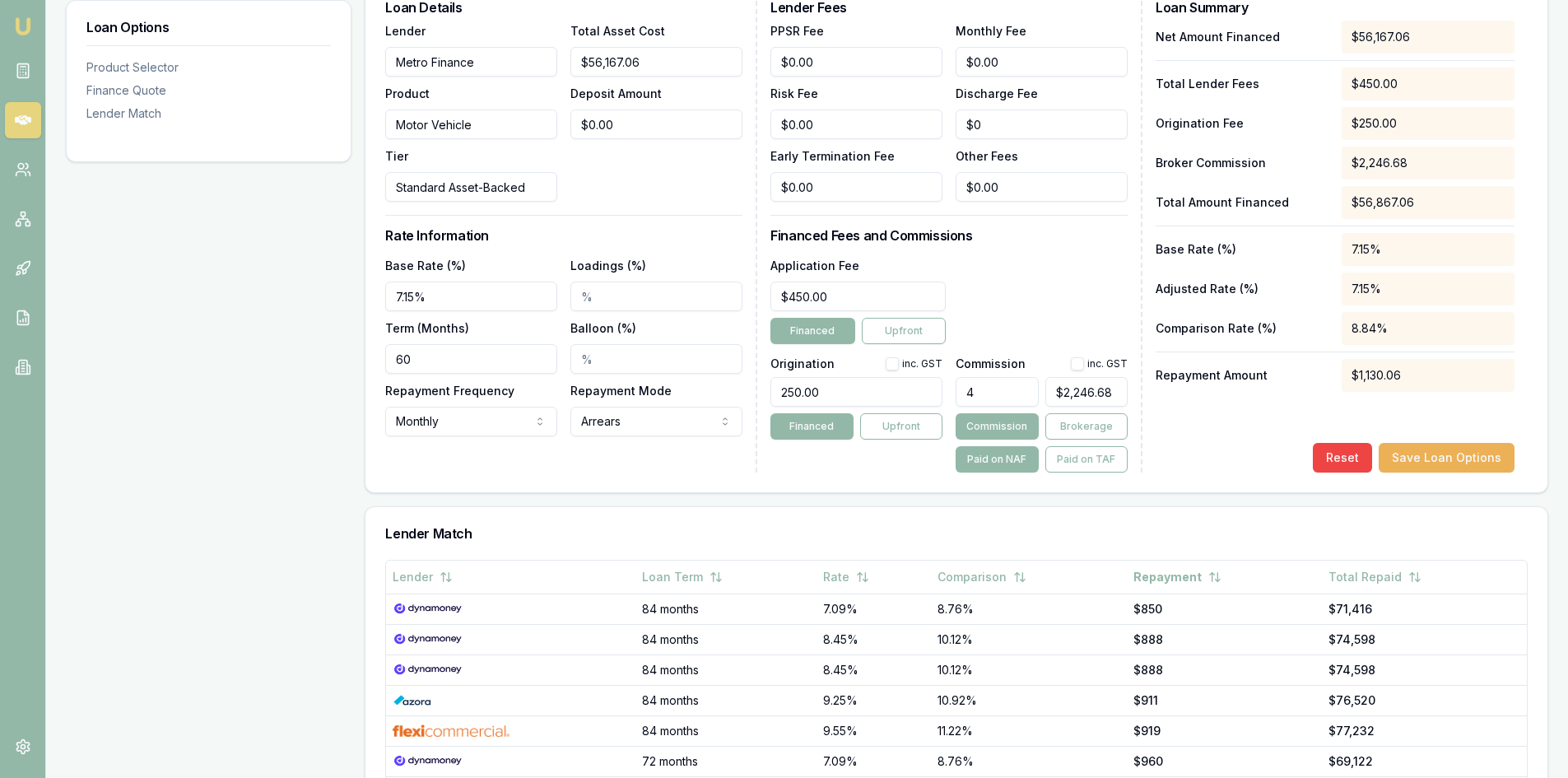
click at [892, 363] on button "button" at bounding box center [892, 363] width 13 height 13
checkbox input "true"
click at [1083, 363] on button "button" at bounding box center [1077, 363] width 13 height 13
checkbox input "true"
type input "2246"
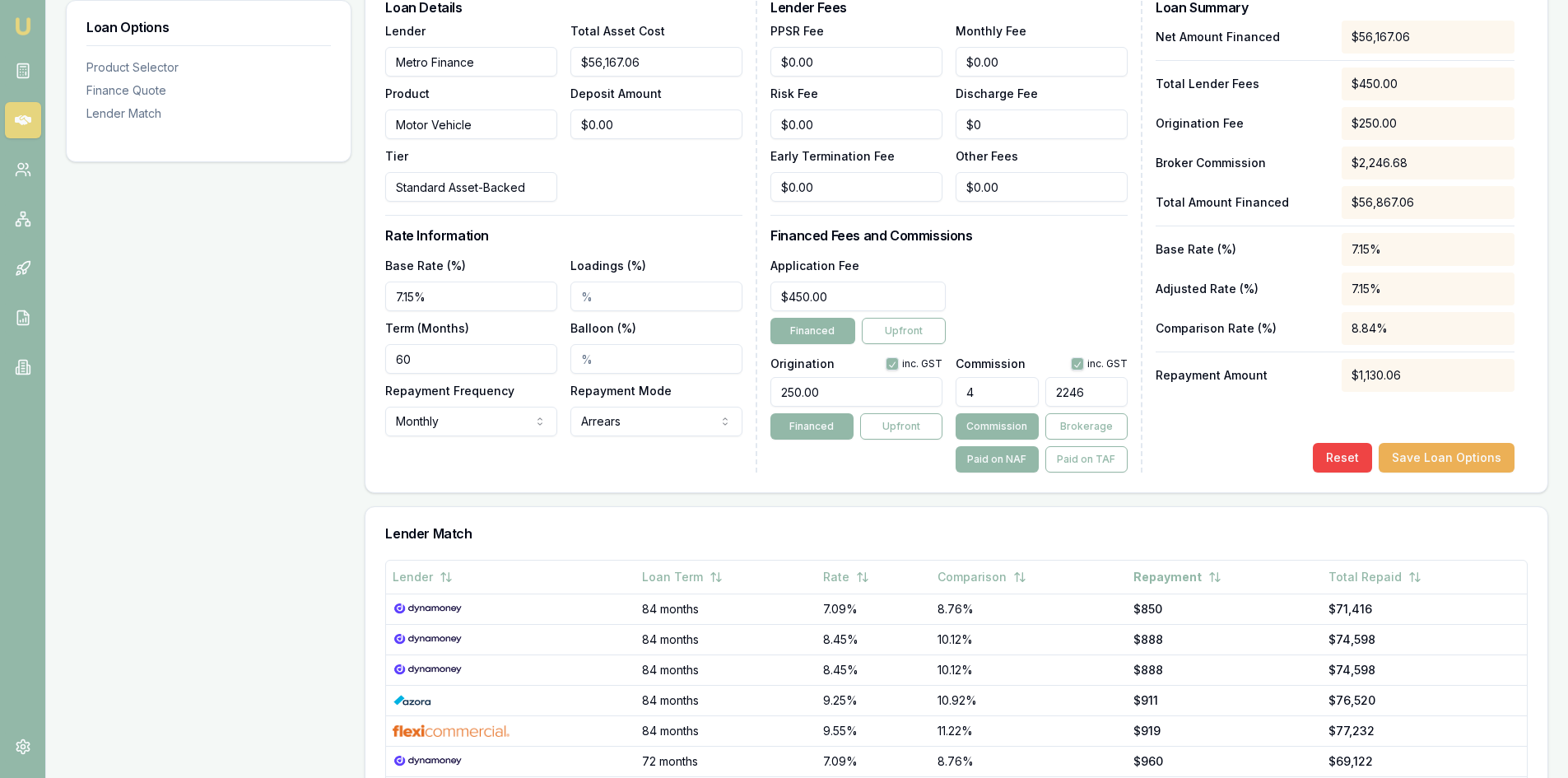
click at [1115, 401] on input "2246" at bounding box center [1086, 392] width 82 height 30
drag, startPoint x: 1114, startPoint y: 393, endPoint x: 977, endPoint y: 394, distance: 137.0
click at [977, 394] on div "4 2246" at bounding box center [1042, 389] width 172 height 36
type input "0.0035608059243264645"
type input "2"
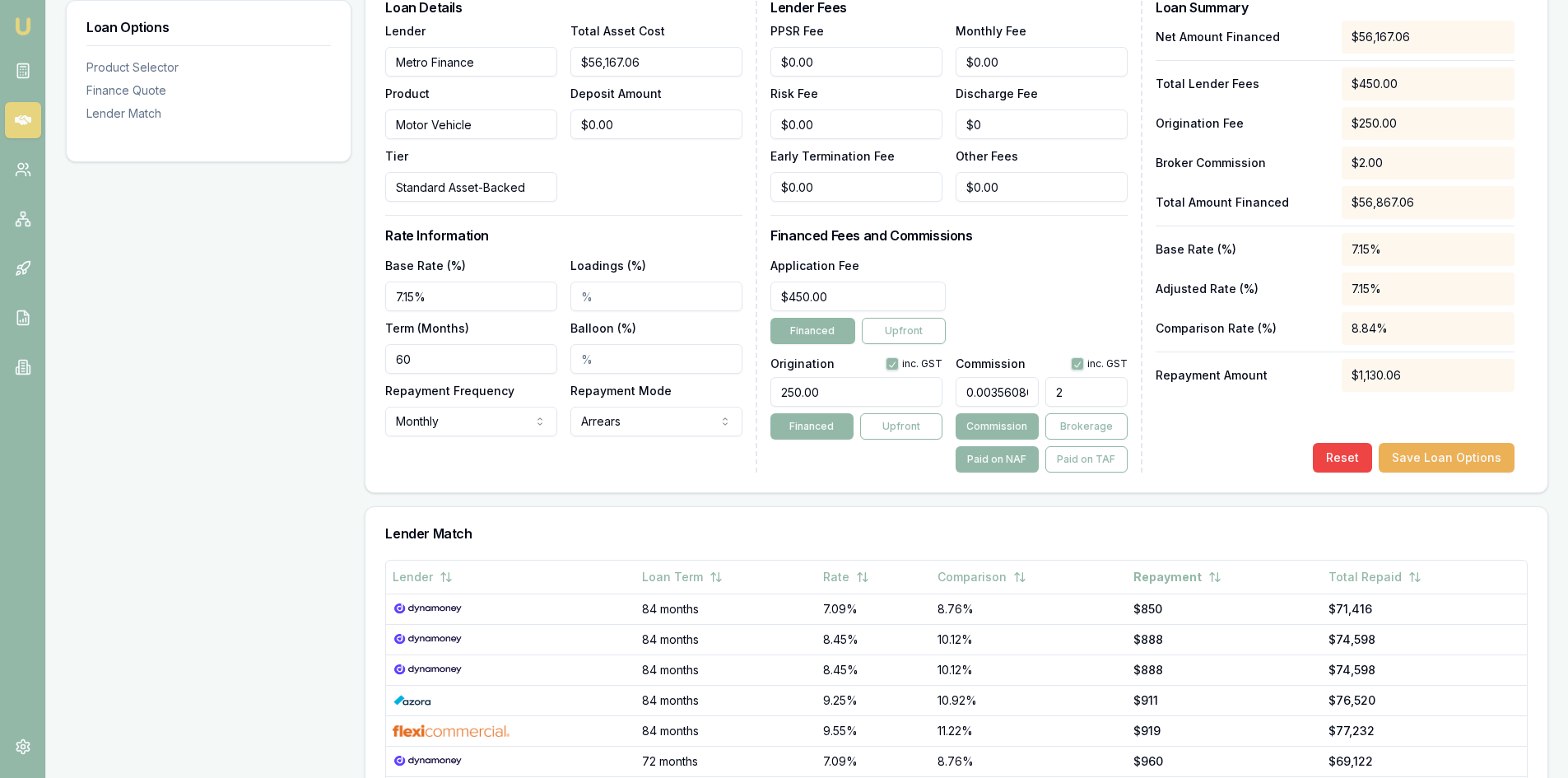
type input "0.046290477016244044"
type input "26"
type input "0.47002638201109337"
type input "264"
type input "4.716287446770403"
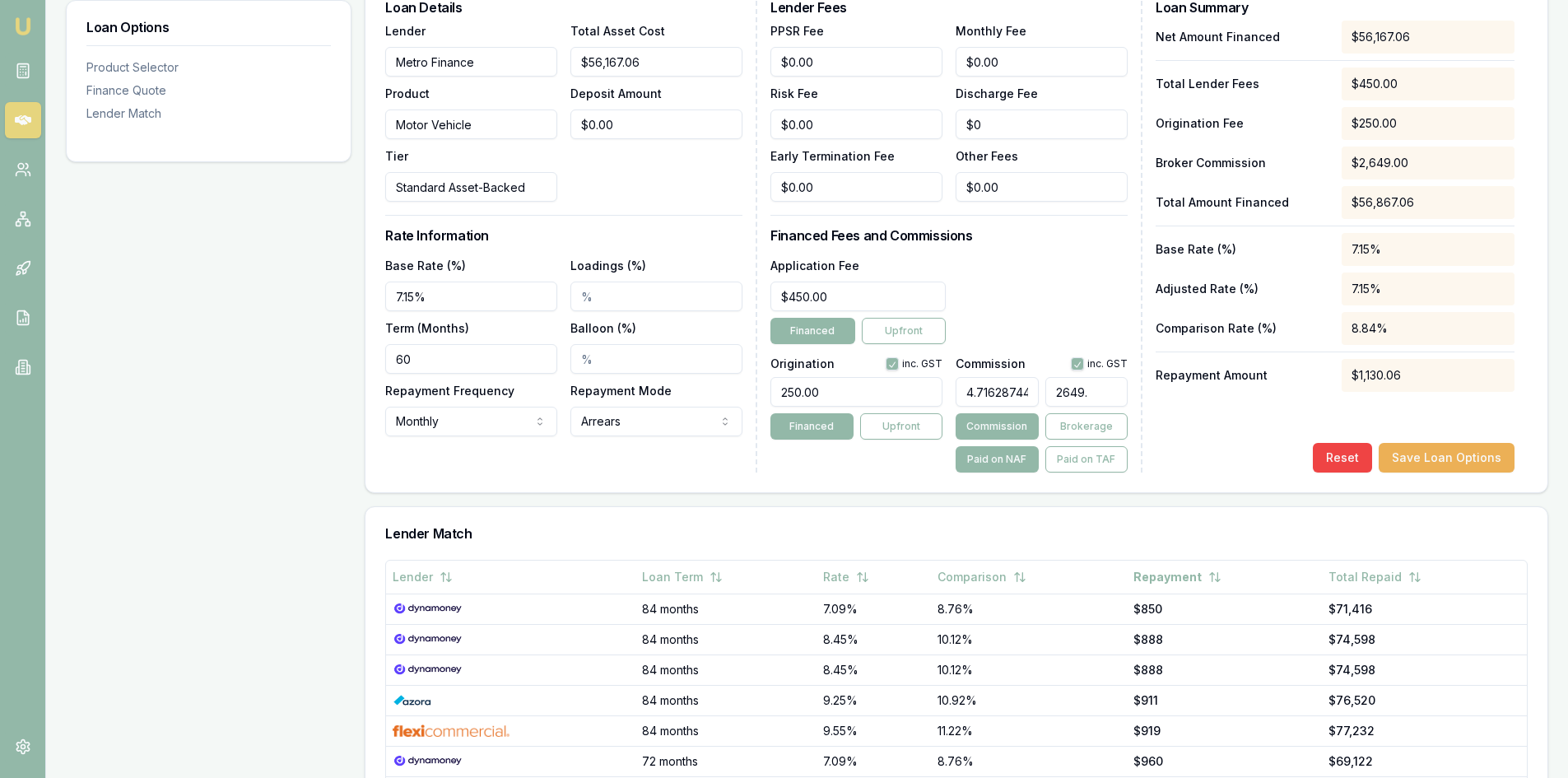
type input "2649.0"
type input "4.716323054829646"
type input "2649.02"
drag, startPoint x: 1105, startPoint y: 395, endPoint x: 1023, endPoint y: 398, distance: 82.1
click at [1026, 396] on div "4.716323054829646 2649.02" at bounding box center [1042, 389] width 172 height 36
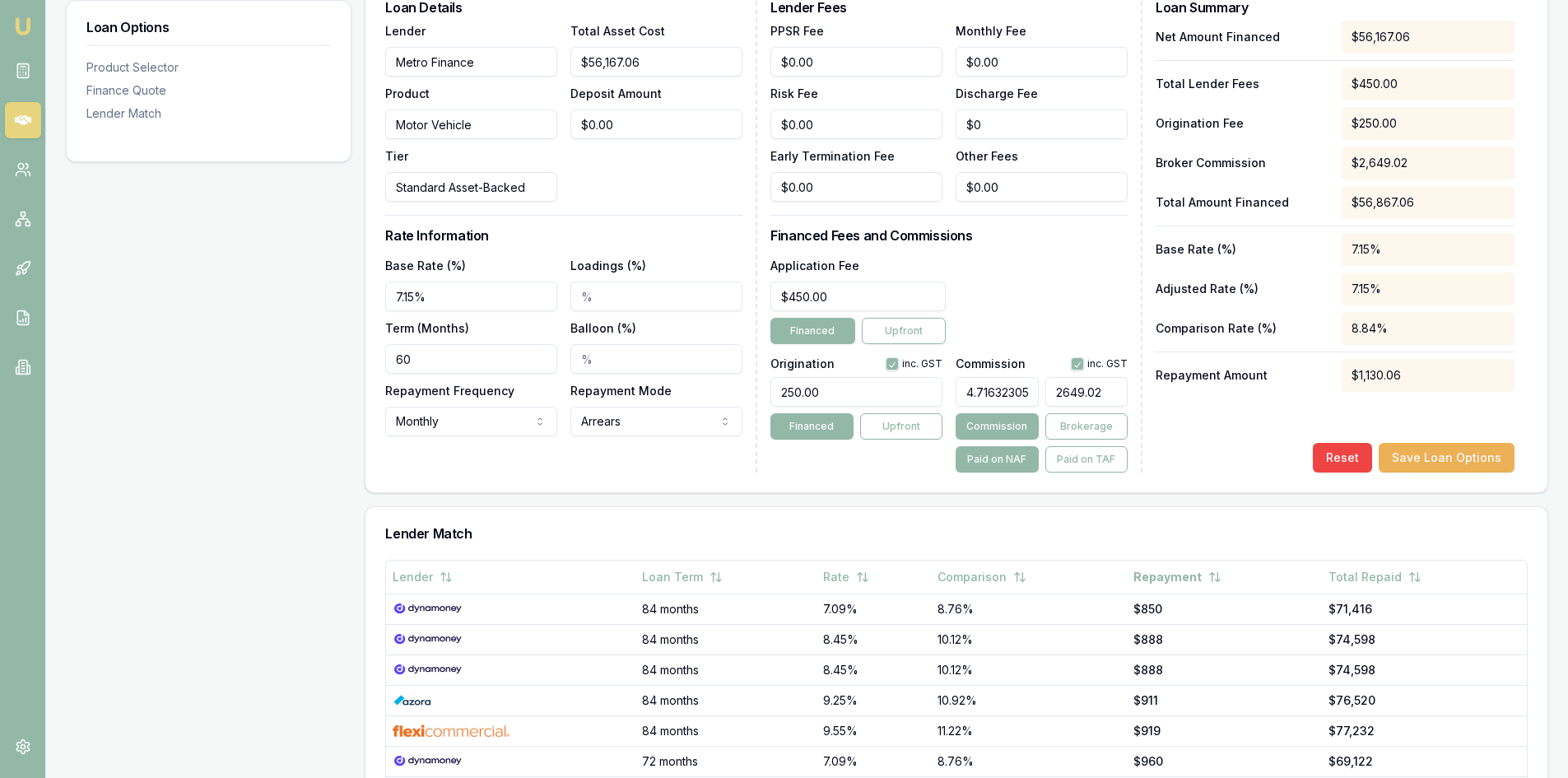
type input "0.0035608059243264645"
type input "2"
type input "0.04094926812975434"
type input "23"
type input "0.42195550203268606"
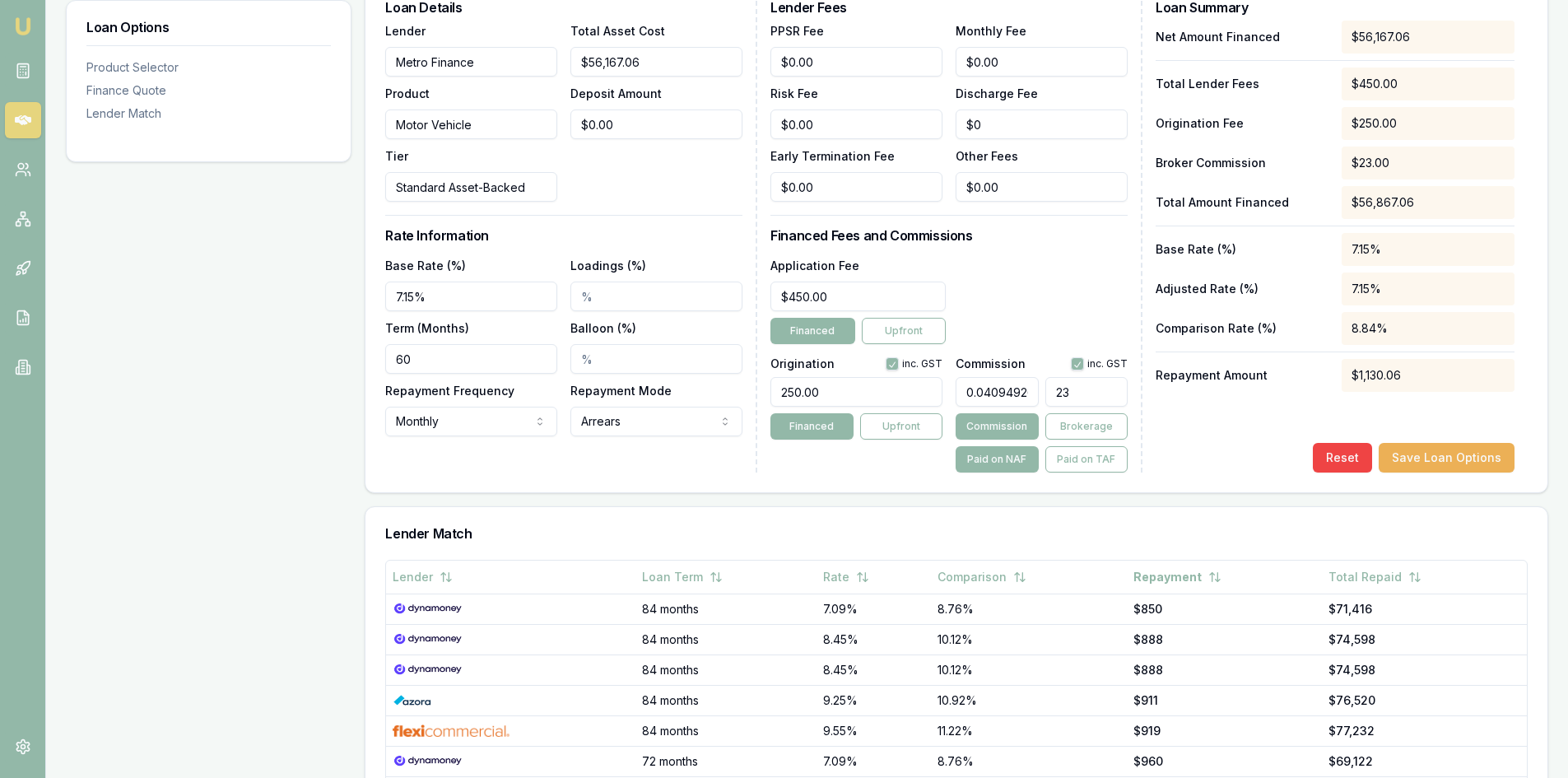
type input "237"
type input "4.226676632175514"
type input "2374.0"
type input "4.226712240234757"
type input "$2,374.02"
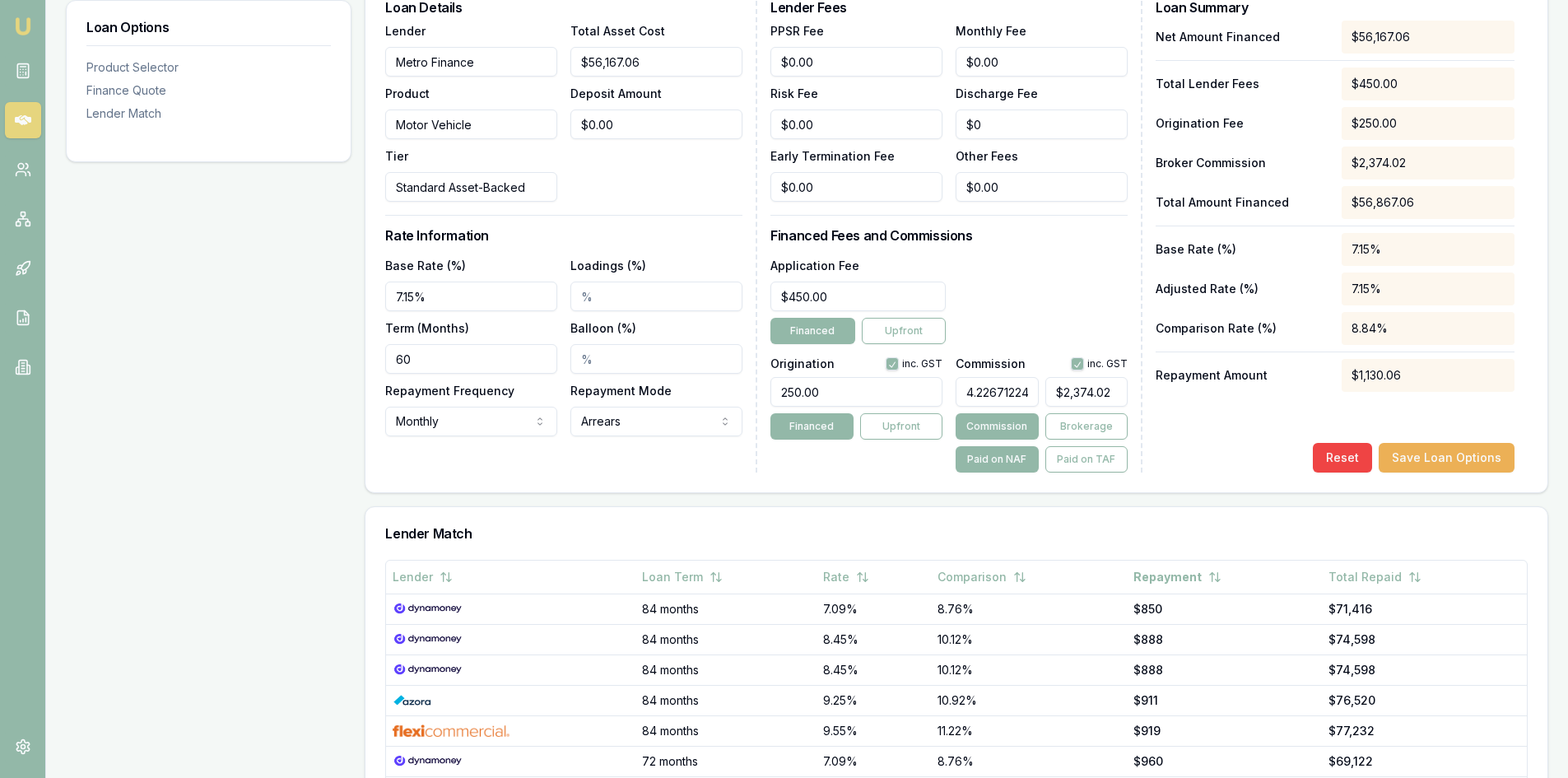
click at [892, 368] on button "button" at bounding box center [892, 363] width 13 height 13
checkbox input "false"
click at [875, 475] on div "Loan Details Lender Metro Finance Product Motor Vehicle Tier Standard Asset-Bac…" at bounding box center [956, 240] width 1182 height 506
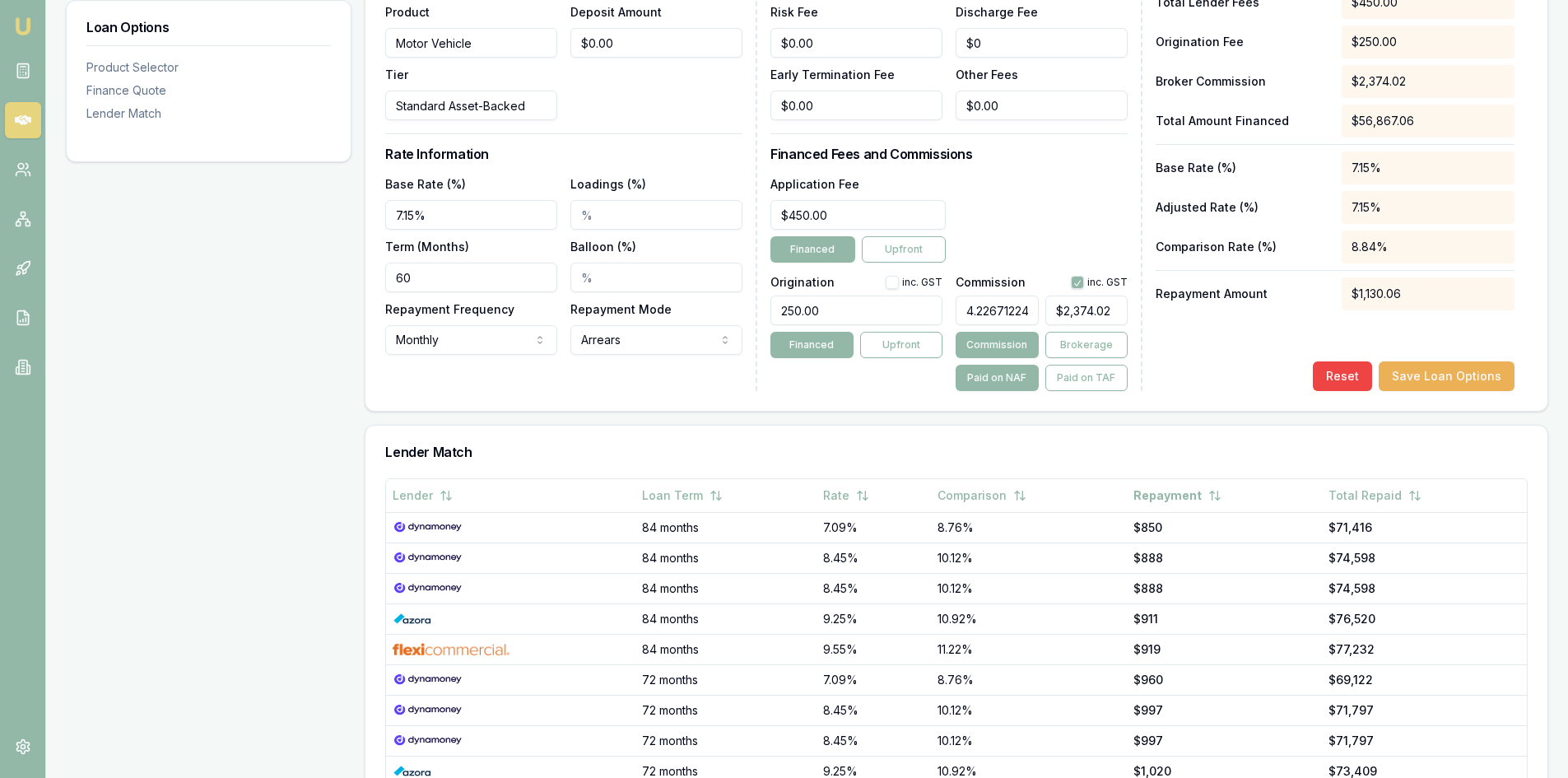
scroll to position [577, 0]
click at [1200, 364] on div "Reset Save Loan Options" at bounding box center [1335, 375] width 359 height 30
click at [1473, 369] on button "Save Loan Options" at bounding box center [1446, 375] width 136 height 30
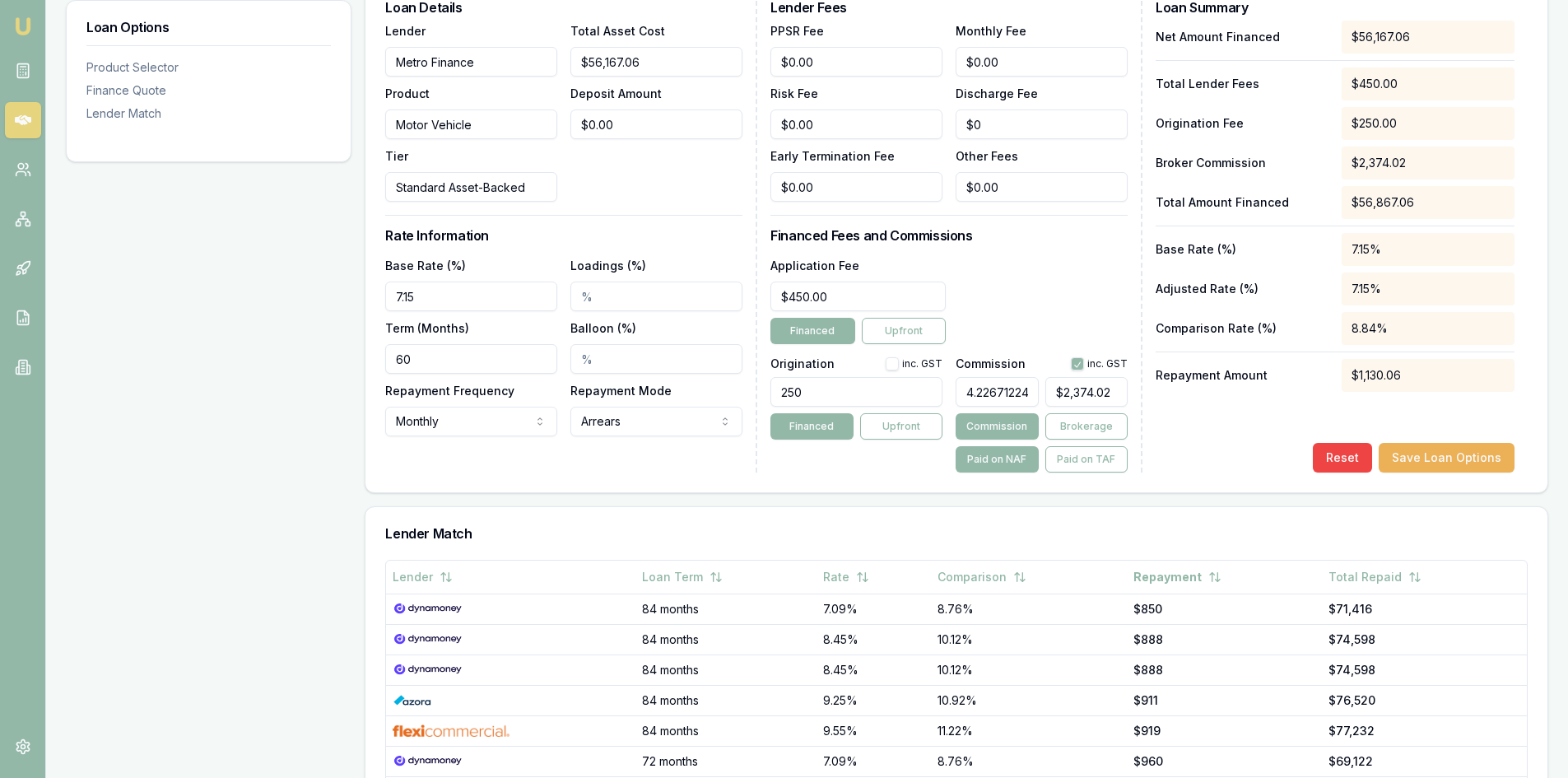
scroll to position [412, 0]
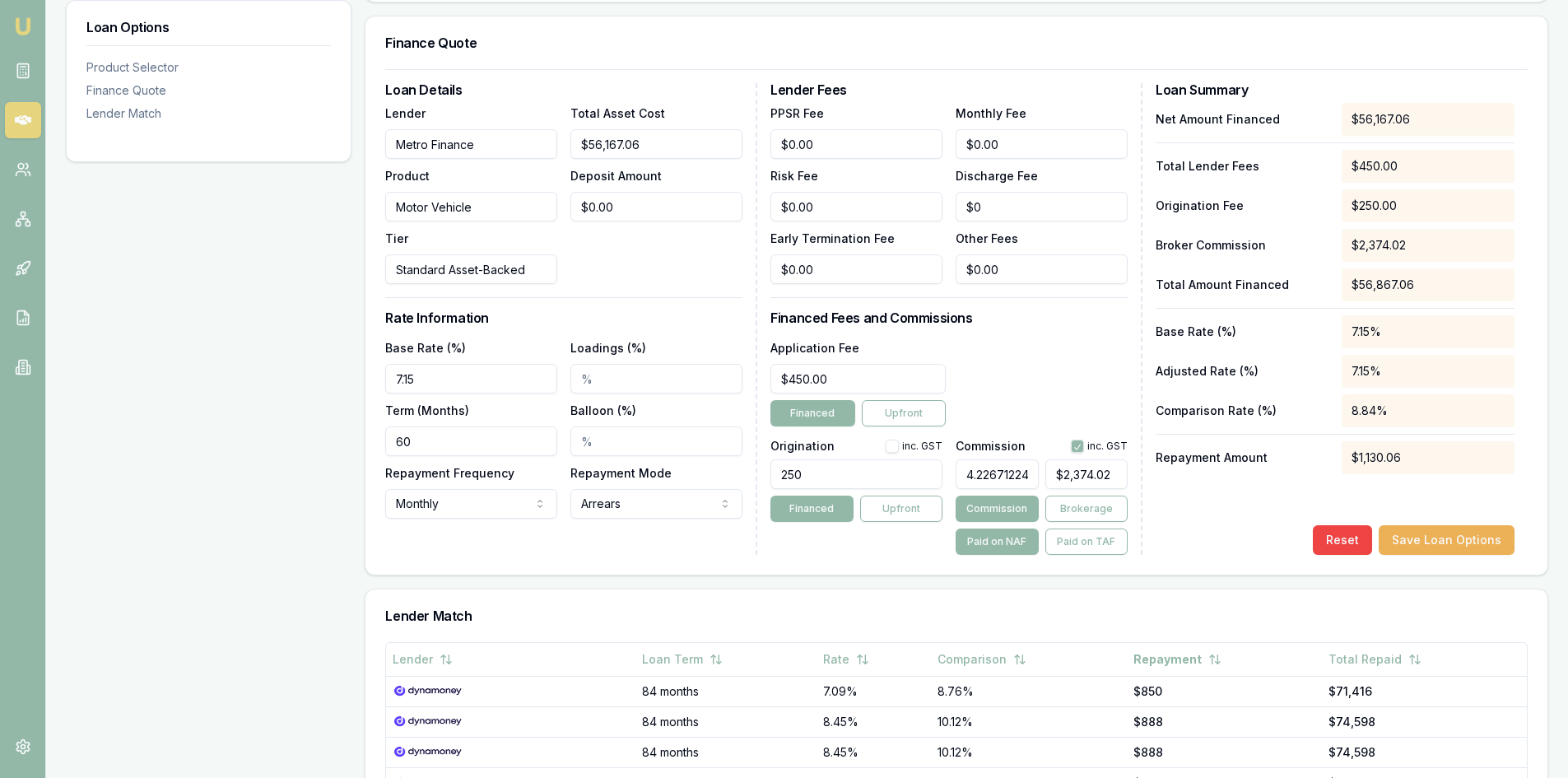
click at [768, 563] on div "Loan Details Lender Metro Finance Product Motor Vehicle Tier Standard Asset-Bac…" at bounding box center [956, 322] width 1182 height 506
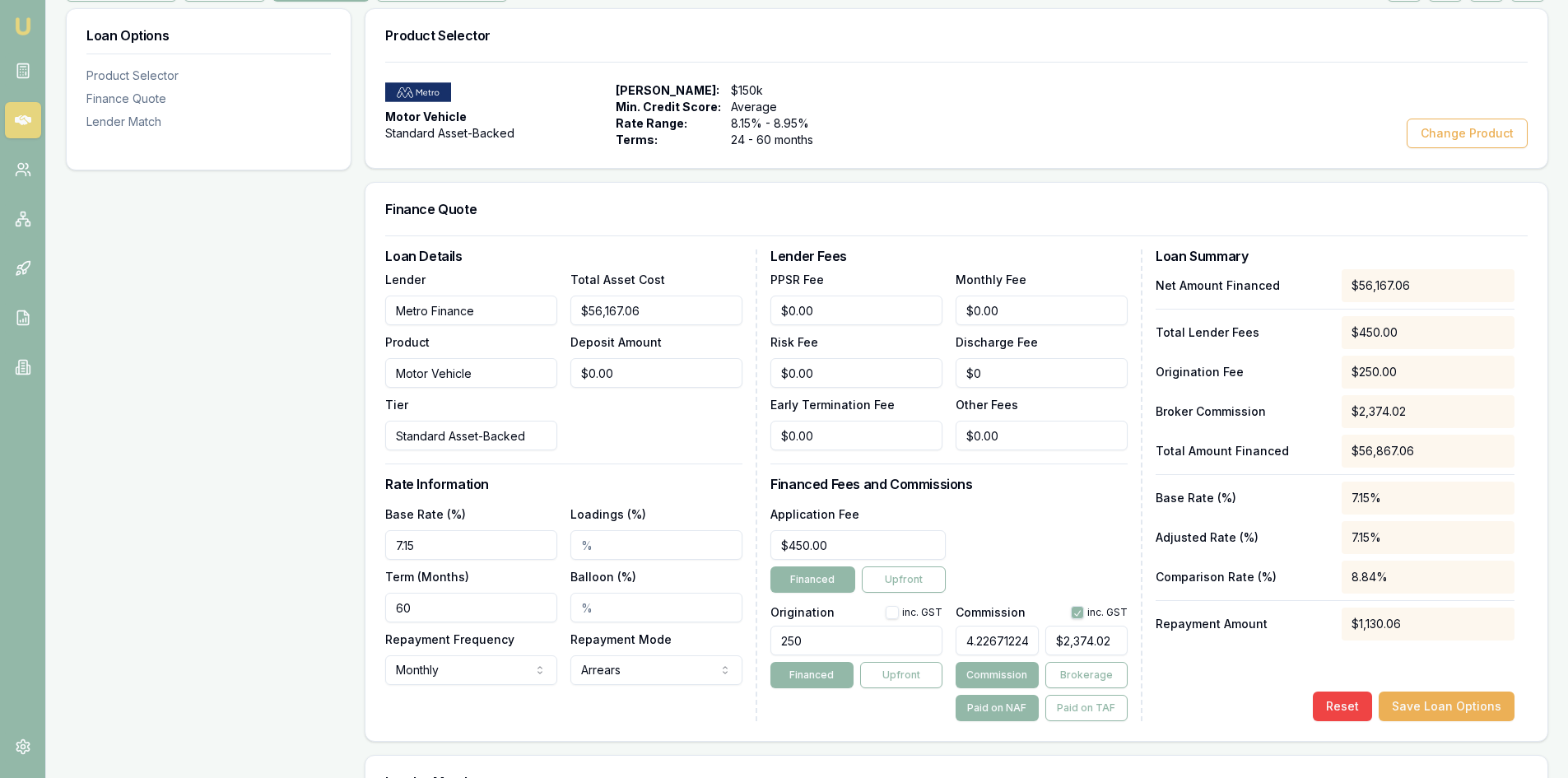
scroll to position [247, 0]
click at [835, 640] on input "250" at bounding box center [856, 639] width 172 height 30
drag, startPoint x: 821, startPoint y: 643, endPoint x: 755, endPoint y: 638, distance: 66.2
click at [755, 638] on div "Loan Details Lender Metro Finance Product Motor Vehicle Tier Standard Asset-Bac…" at bounding box center [956, 484] width 1143 height 472
type input "275.00"
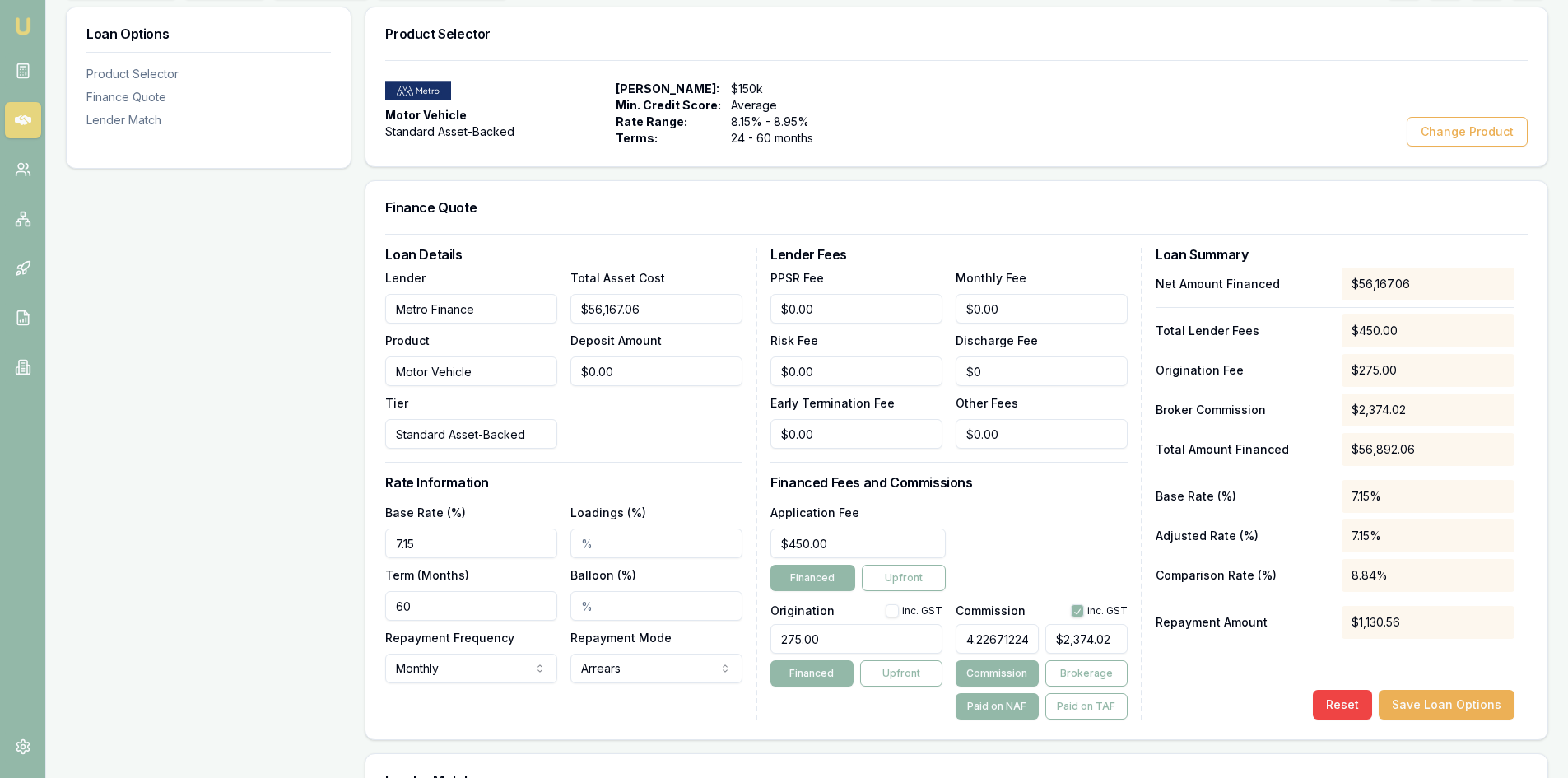
click at [767, 713] on div "Loan Details Lender Metro Finance Product Motor Vehicle Tier Standard Asset-Bac…" at bounding box center [956, 484] width 1143 height 472
click at [1464, 707] on button "Save Loan Options" at bounding box center [1446, 705] width 136 height 30
drag, startPoint x: 838, startPoint y: 642, endPoint x: 754, endPoint y: 650, distance: 84.4
click at [754, 650] on div "Loan Details Lender Metro Finance Product Motor Vehicle Tier Standard Asset-Bac…" at bounding box center [956, 484] width 1143 height 472
drag, startPoint x: 840, startPoint y: 637, endPoint x: 832, endPoint y: 641, distance: 8.9
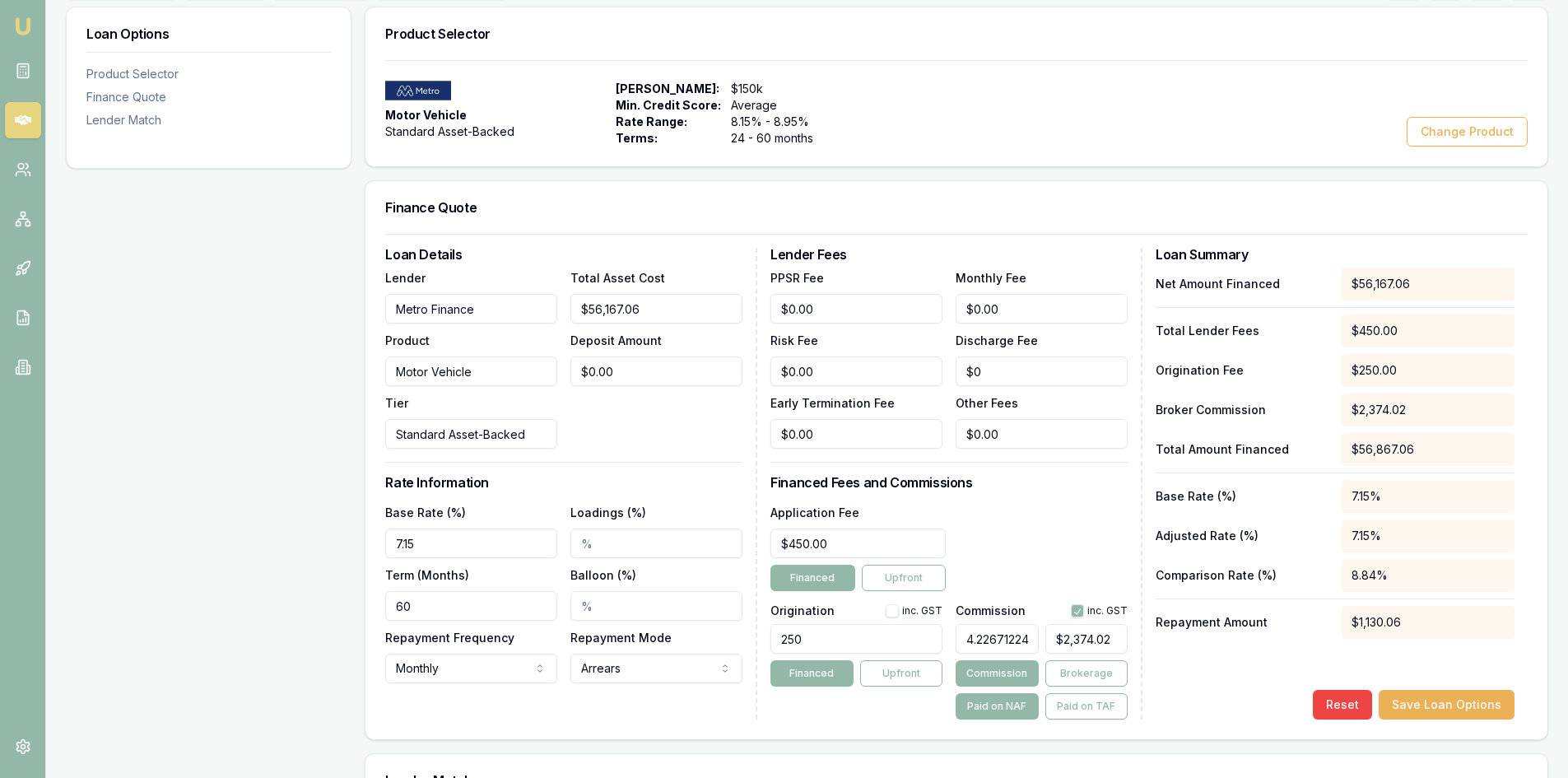
click at [838, 637] on input "250" at bounding box center [856, 639] width 172 height 30
drag, startPoint x: 830, startPoint y: 642, endPoint x: 762, endPoint y: 642, distance: 68.0
click at [762, 642] on div "Loan Details Lender Metro Finance Product Motor Vehicle Tier Standard Asset-Bac…" at bounding box center [956, 484] width 1143 height 472
type input "275.00"
click at [898, 613] on button "button" at bounding box center [892, 611] width 13 height 13
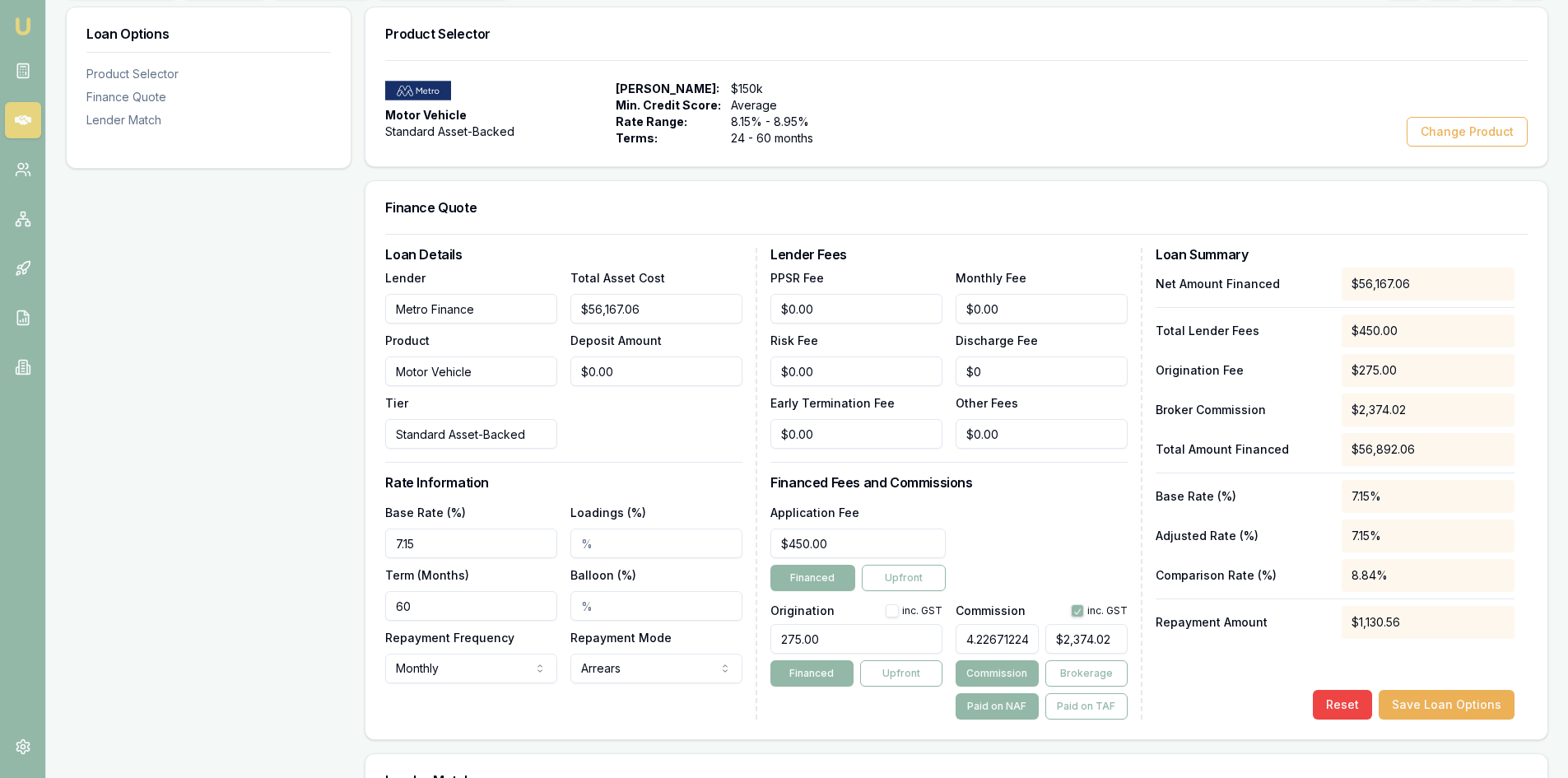
checkbox input "true"
click at [936, 708] on div "Origination inc. GST 275.00 Financed Upfront" at bounding box center [856, 659] width 172 height 122
click at [1452, 705] on button "Save Loan Options" at bounding box center [1446, 705] width 136 height 30
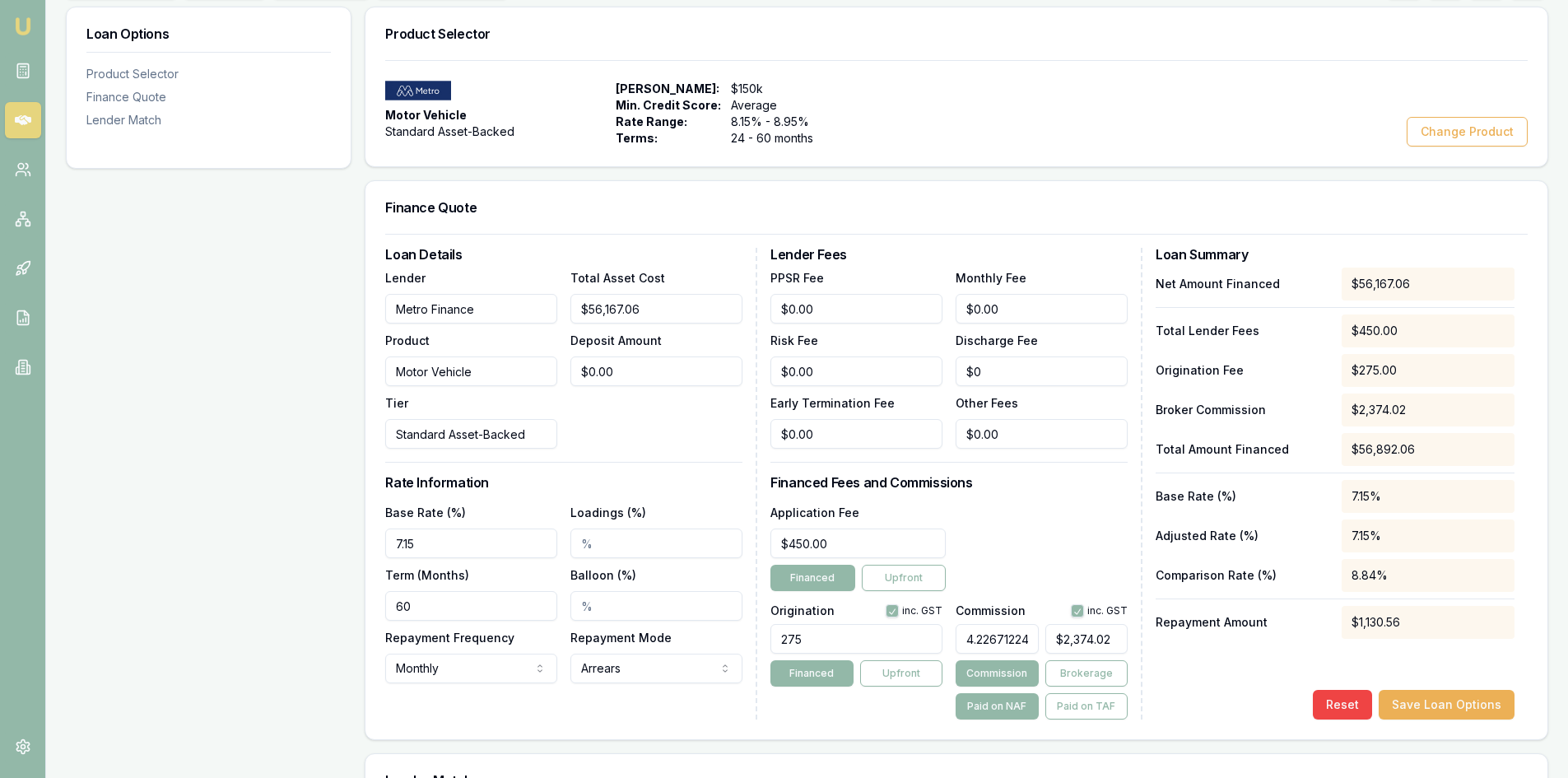
click at [1452, 705] on button "Save Loan Options" at bounding box center [1446, 705] width 136 height 30
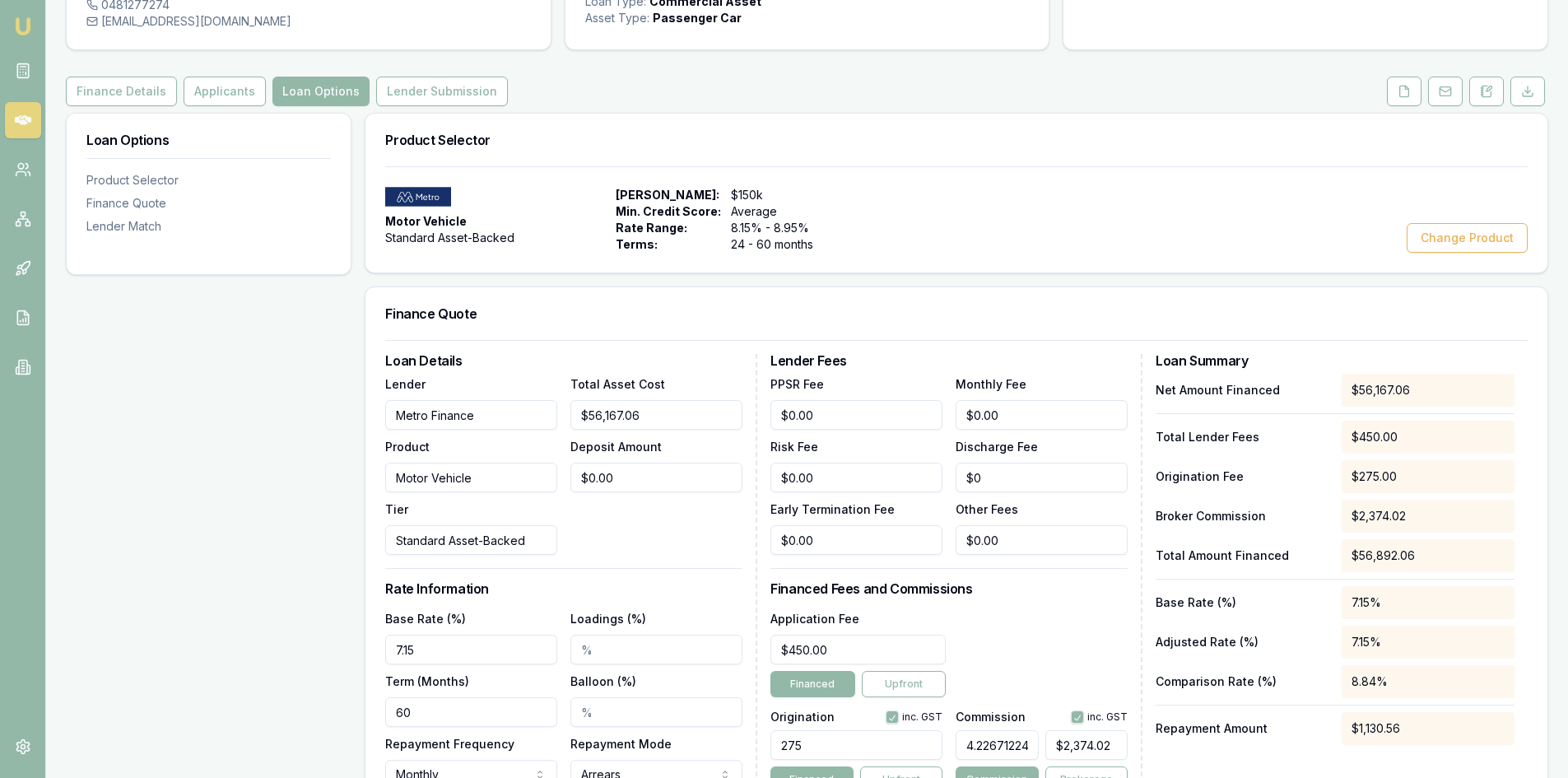
scroll to position [0, 0]
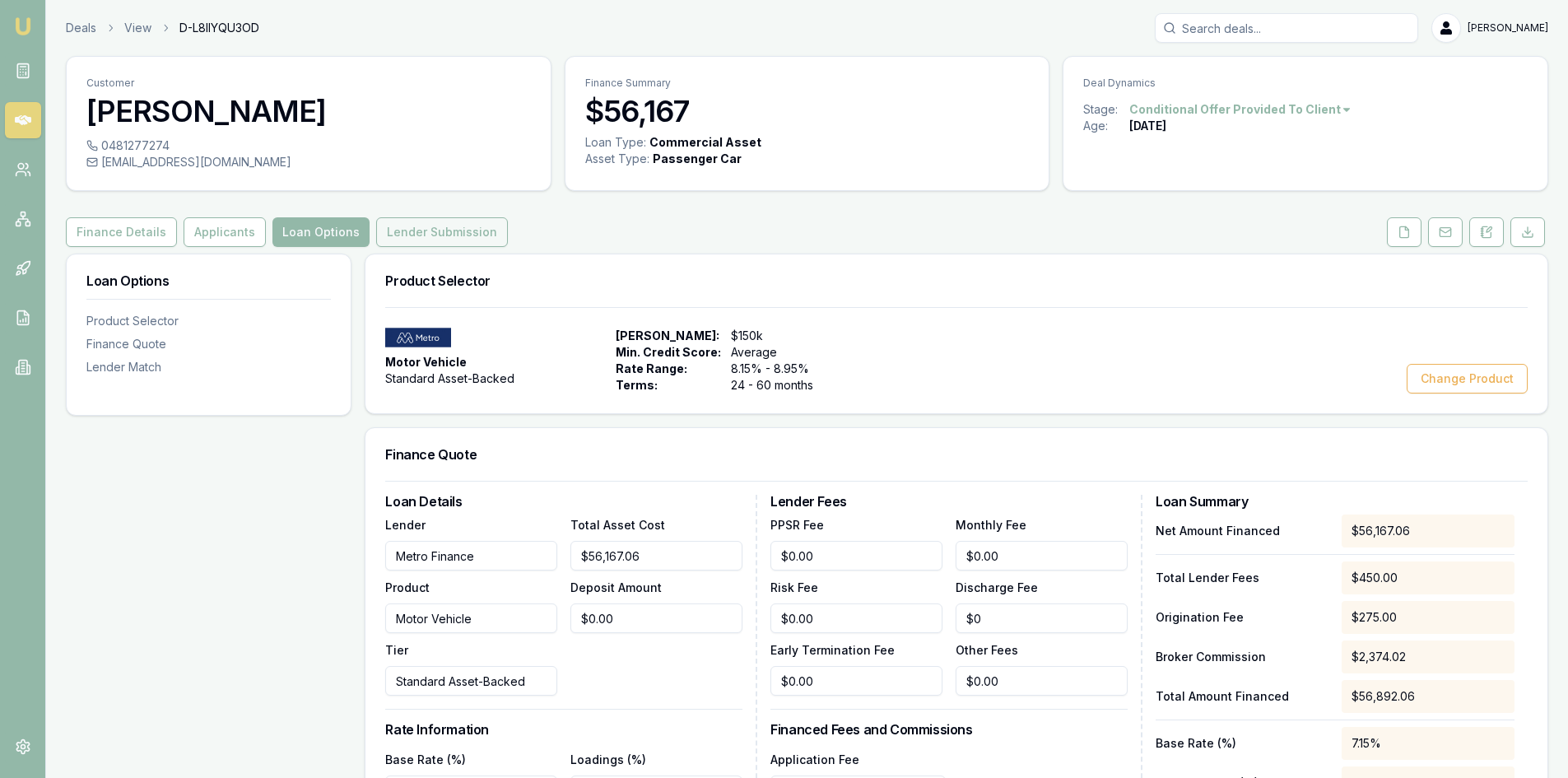
click at [419, 233] on button "Lender Submission" at bounding box center [442, 232] width 132 height 30
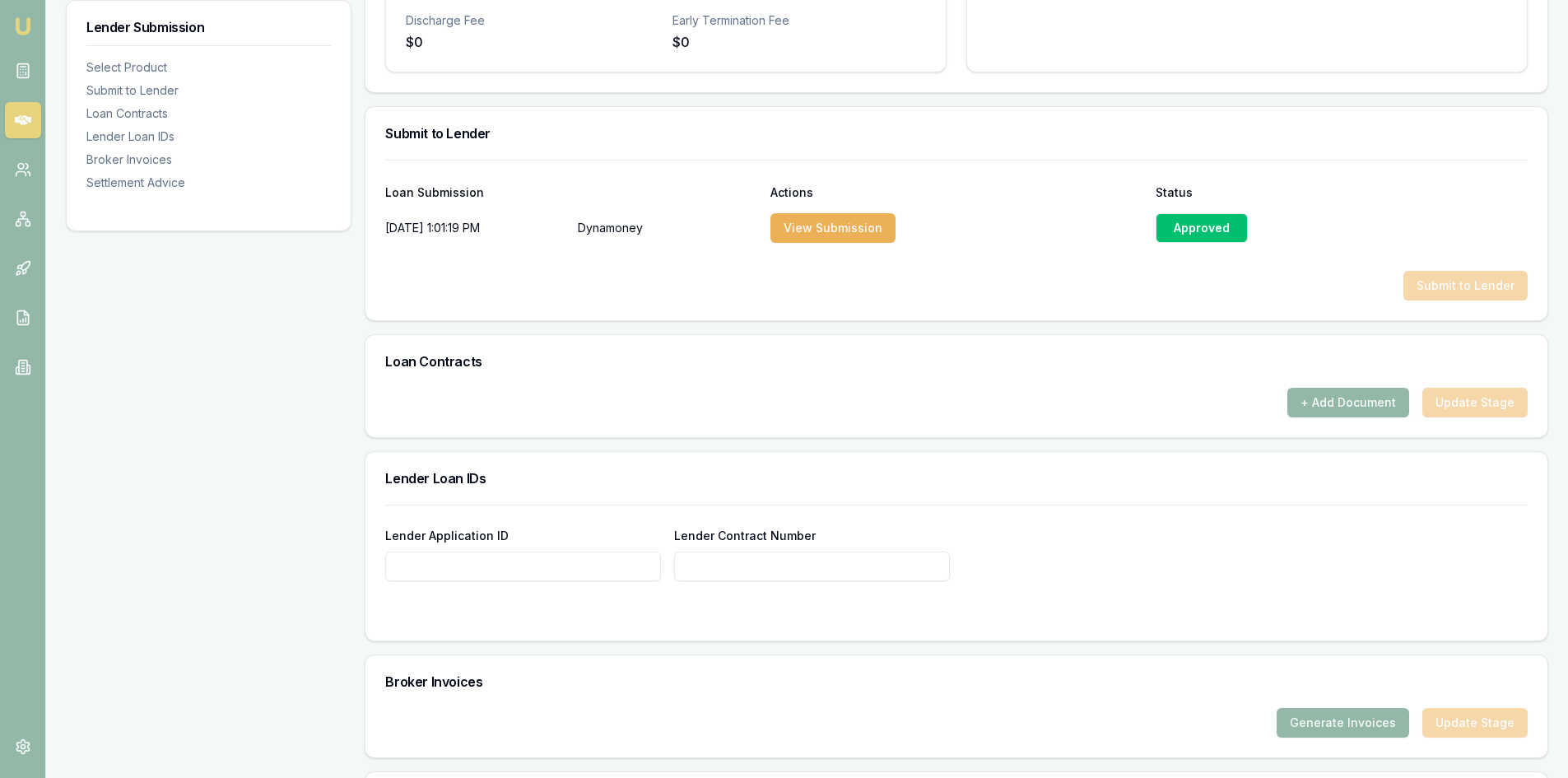
scroll to position [577, 0]
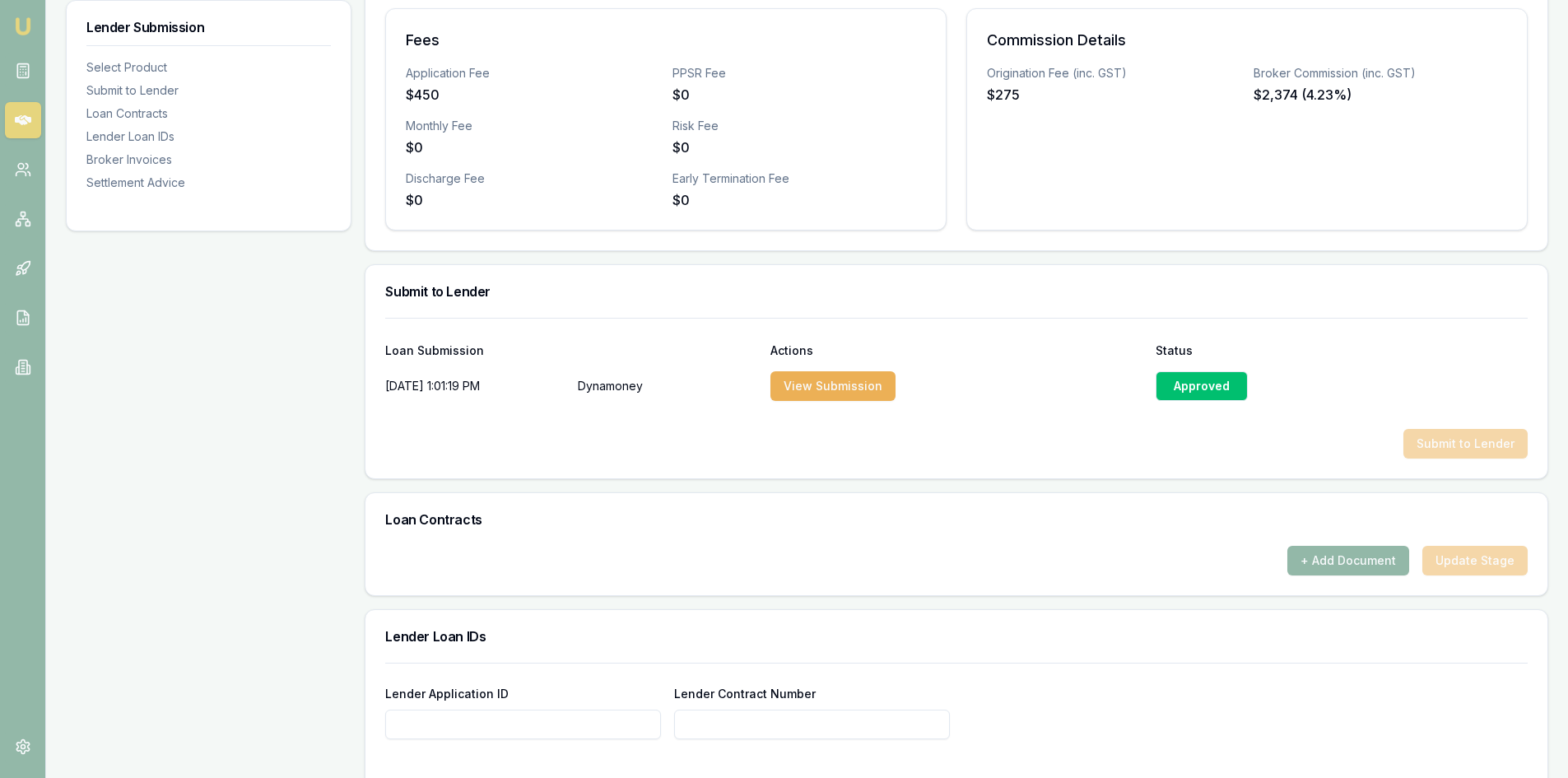
click at [1182, 387] on div "Approved" at bounding box center [1201, 386] width 92 height 30
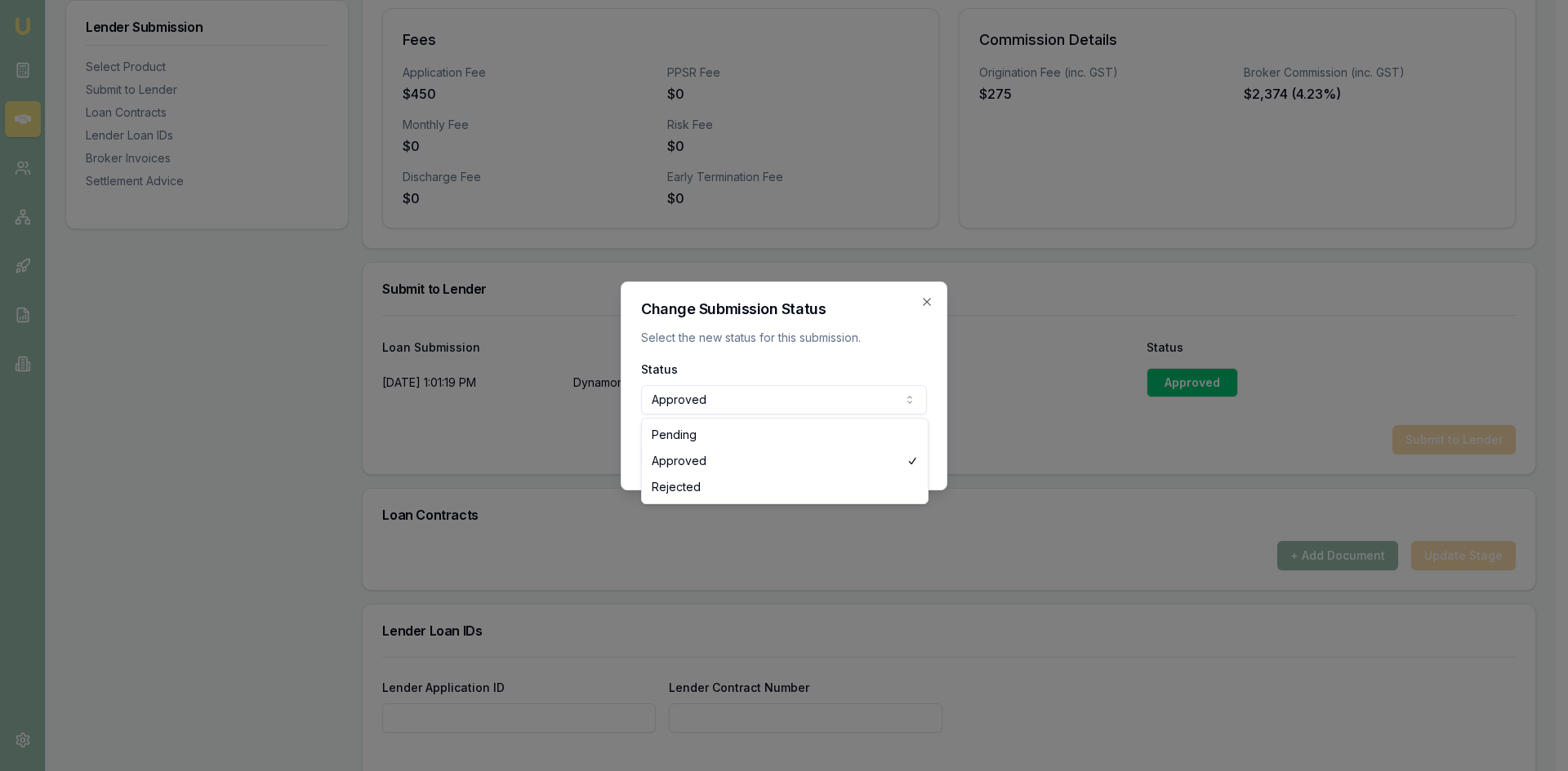
click at [1050, 414] on div at bounding box center [784, 386] width 1568 height 771
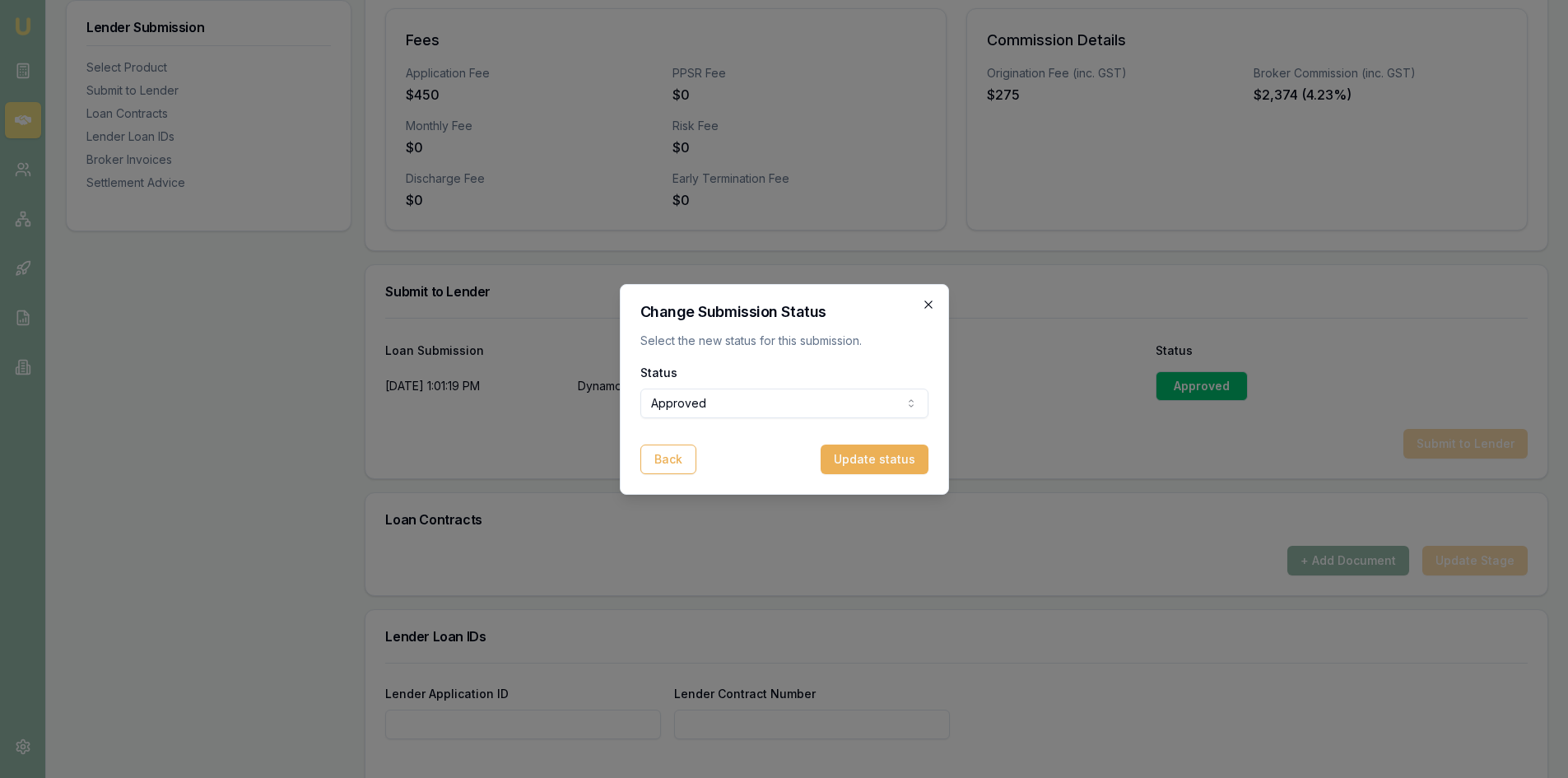
click at [930, 303] on icon "button" at bounding box center [928, 304] width 7 height 7
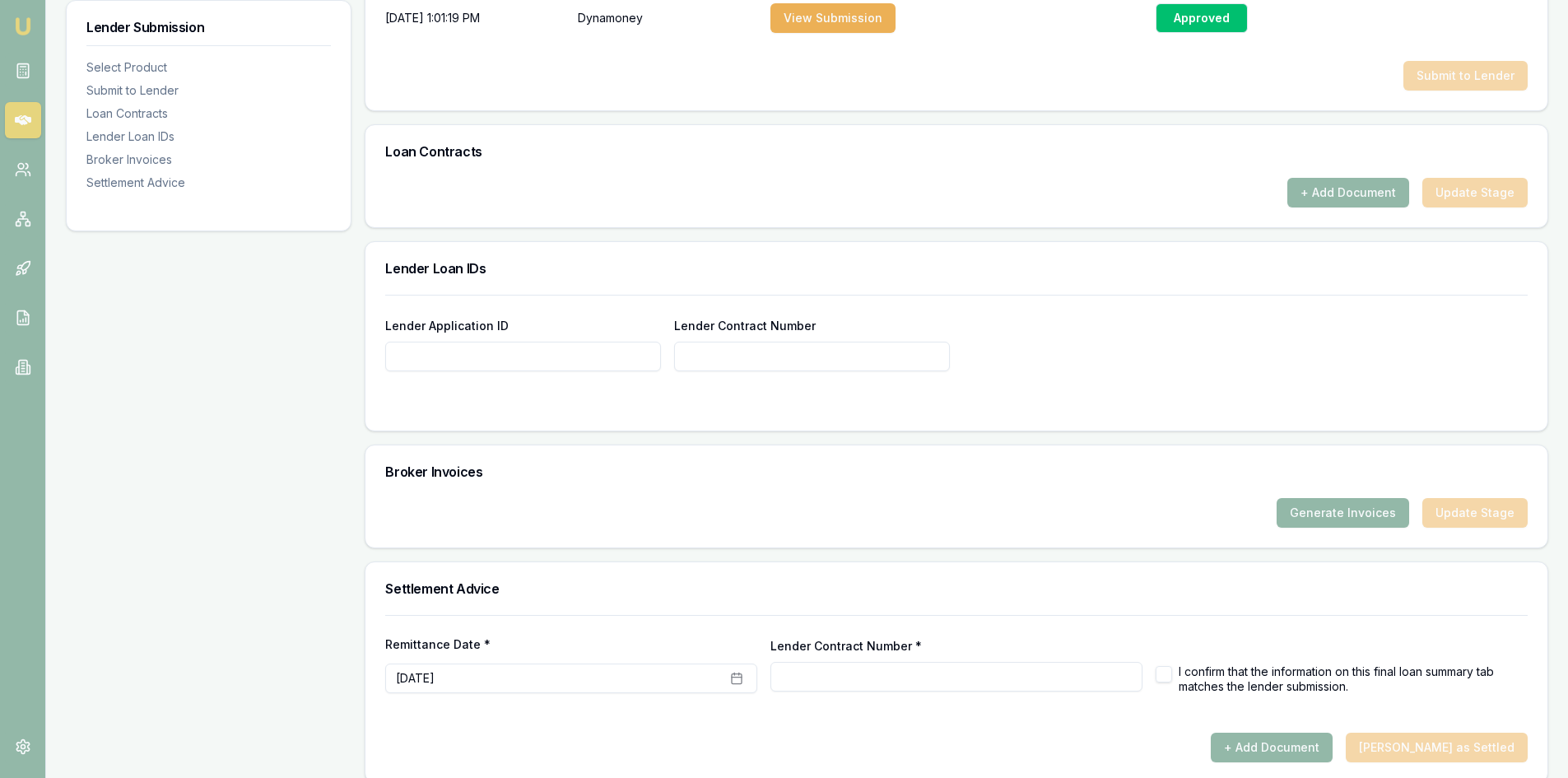
scroll to position [963, 0]
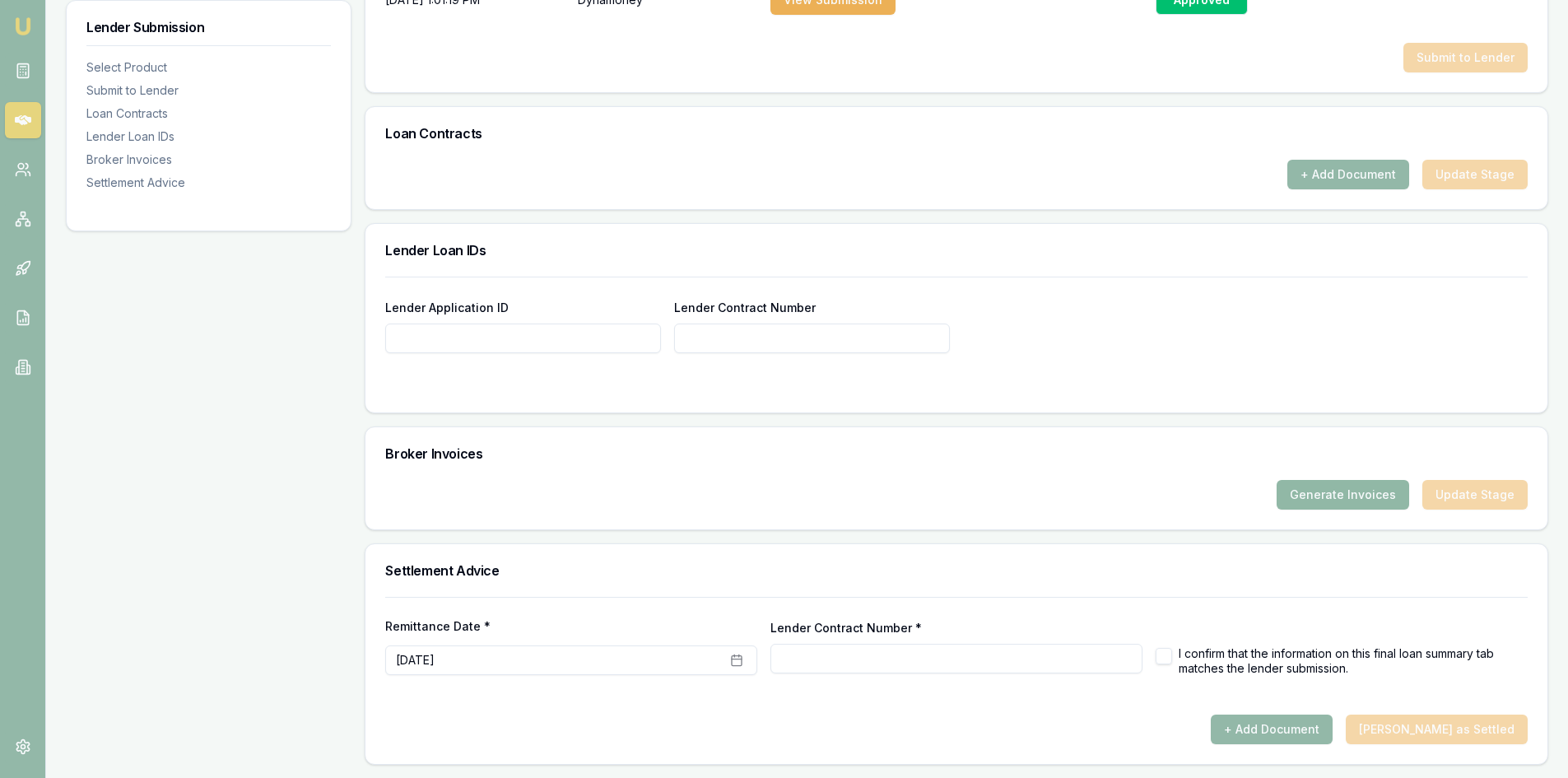
click at [1349, 496] on button "Generate Invoices" at bounding box center [1343, 495] width 133 height 30
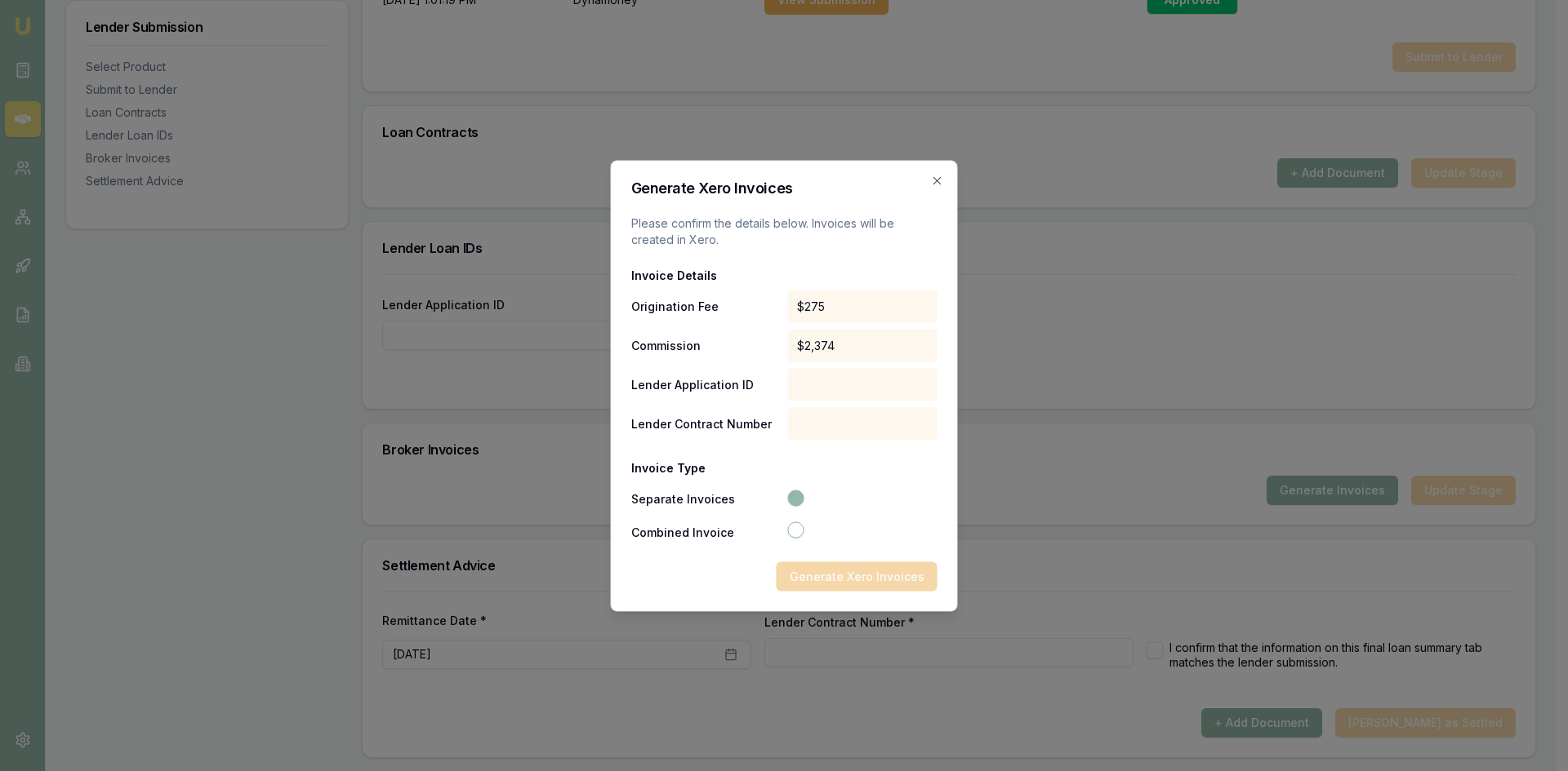
click at [826, 387] on div at bounding box center [863, 385] width 150 height 33
click at [818, 392] on div at bounding box center [863, 385] width 150 height 33
click at [793, 538] on div at bounding box center [861, 532] width 154 height 21
click at [792, 528] on button "Combined Invoice" at bounding box center [796, 530] width 16 height 16
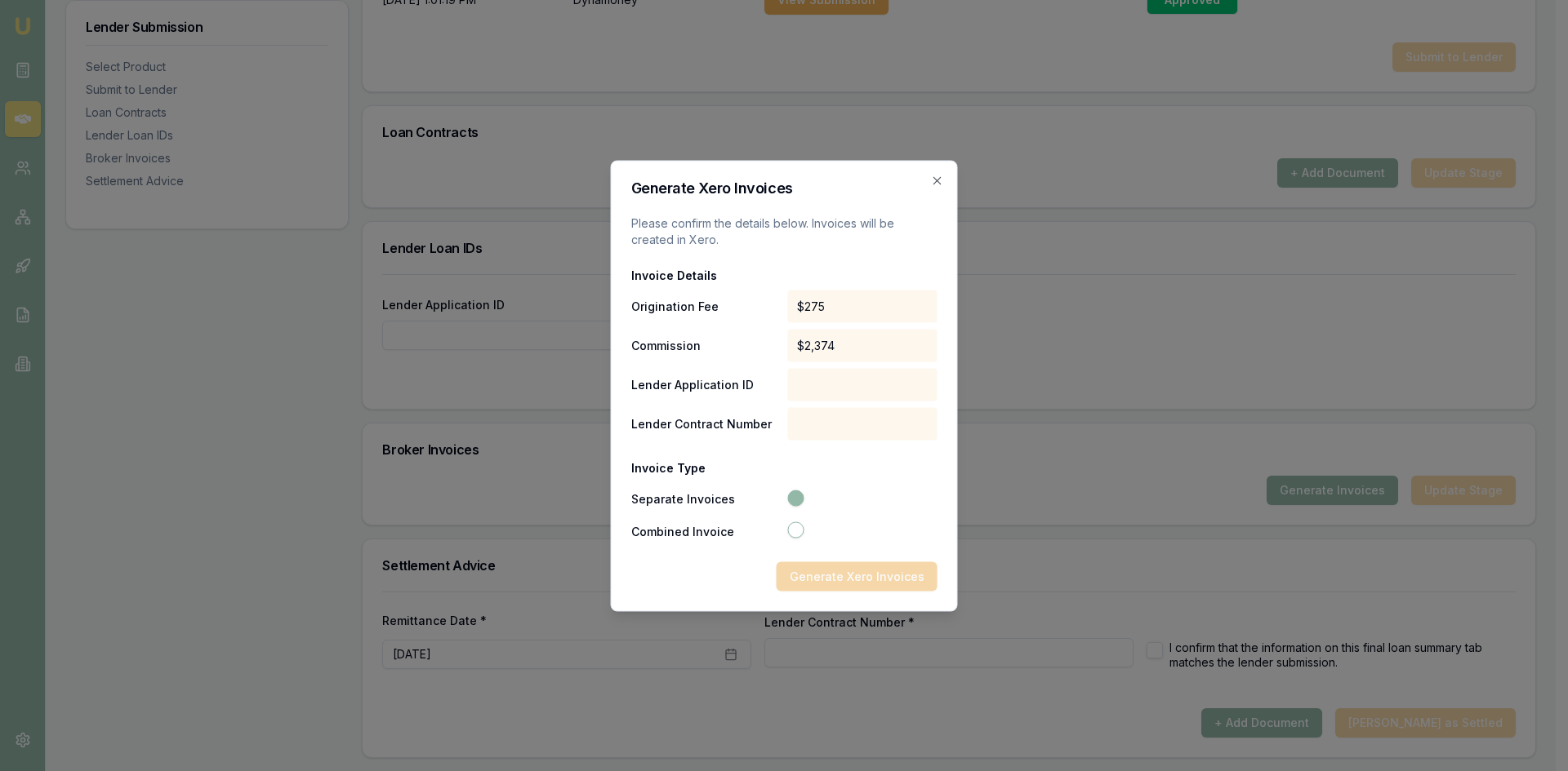
radio input "false"
radio input "true"
click at [831, 580] on div "Generate Xero Invoice" at bounding box center [784, 576] width 306 height 30
click at [826, 379] on div at bounding box center [863, 385] width 150 height 33
click at [938, 178] on icon "button" at bounding box center [938, 181] width 13 height 13
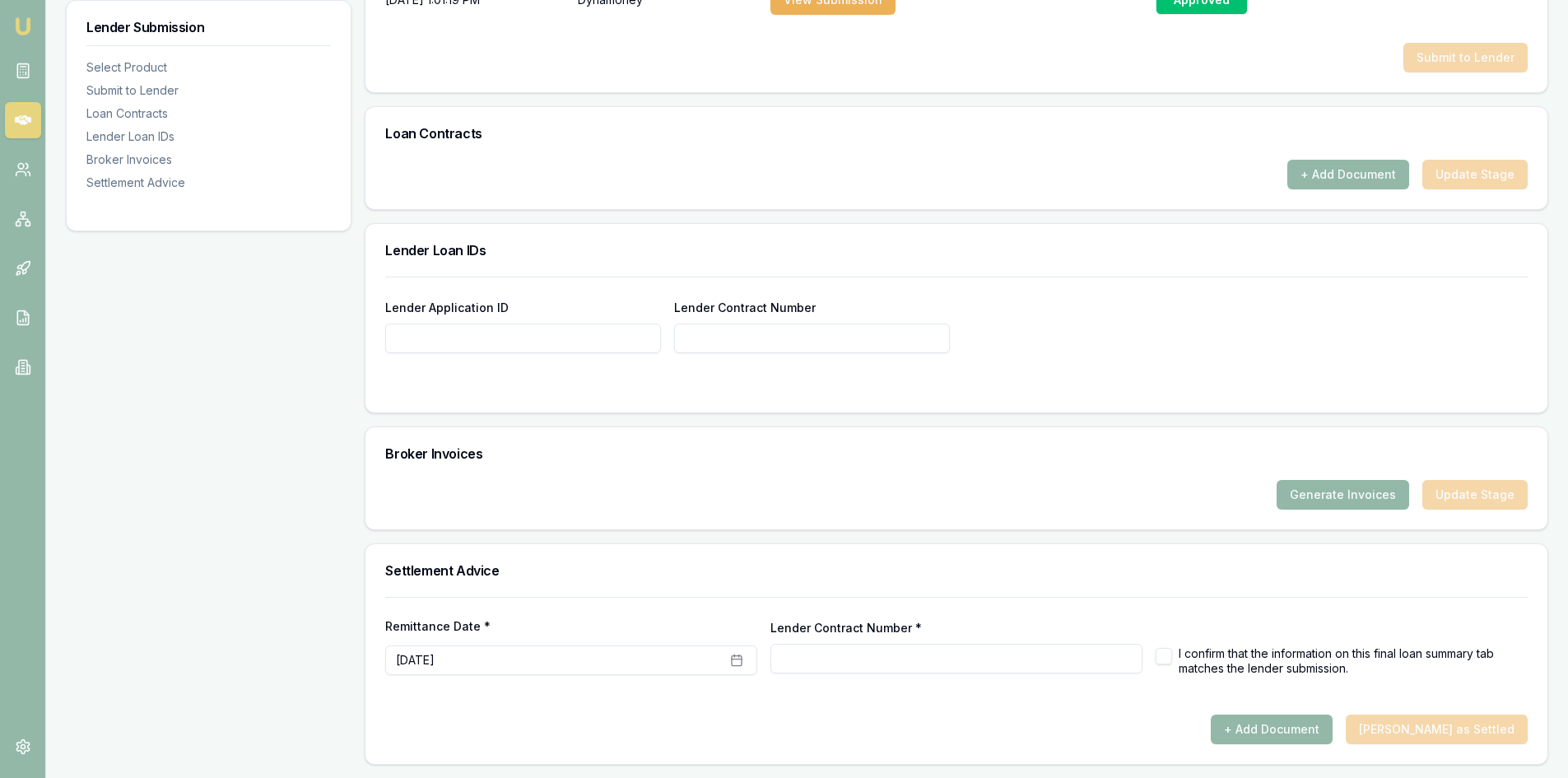
click at [563, 348] on input "Lender Application ID" at bounding box center [523, 338] width 276 height 30
paste input "M421314"
type input "M421314"
click at [1028, 383] on div at bounding box center [956, 386] width 1143 height 13
click at [1324, 496] on button "Generate Invoices" at bounding box center [1343, 495] width 133 height 30
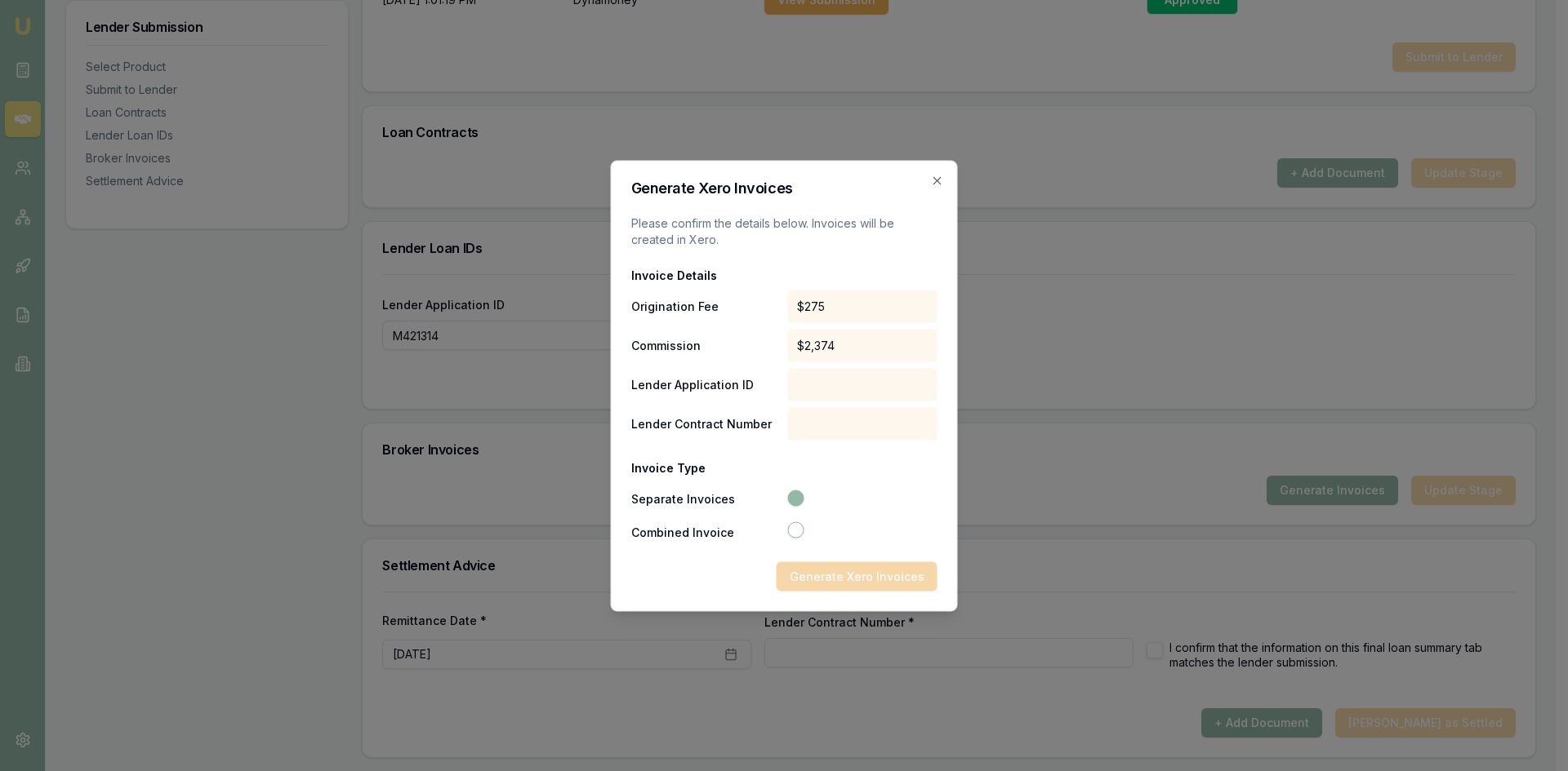
click at [790, 532] on button "Combined Invoice" at bounding box center [796, 530] width 16 height 16
radio input "false"
radio input "true"
click at [936, 176] on icon "button" at bounding box center [938, 181] width 13 height 13
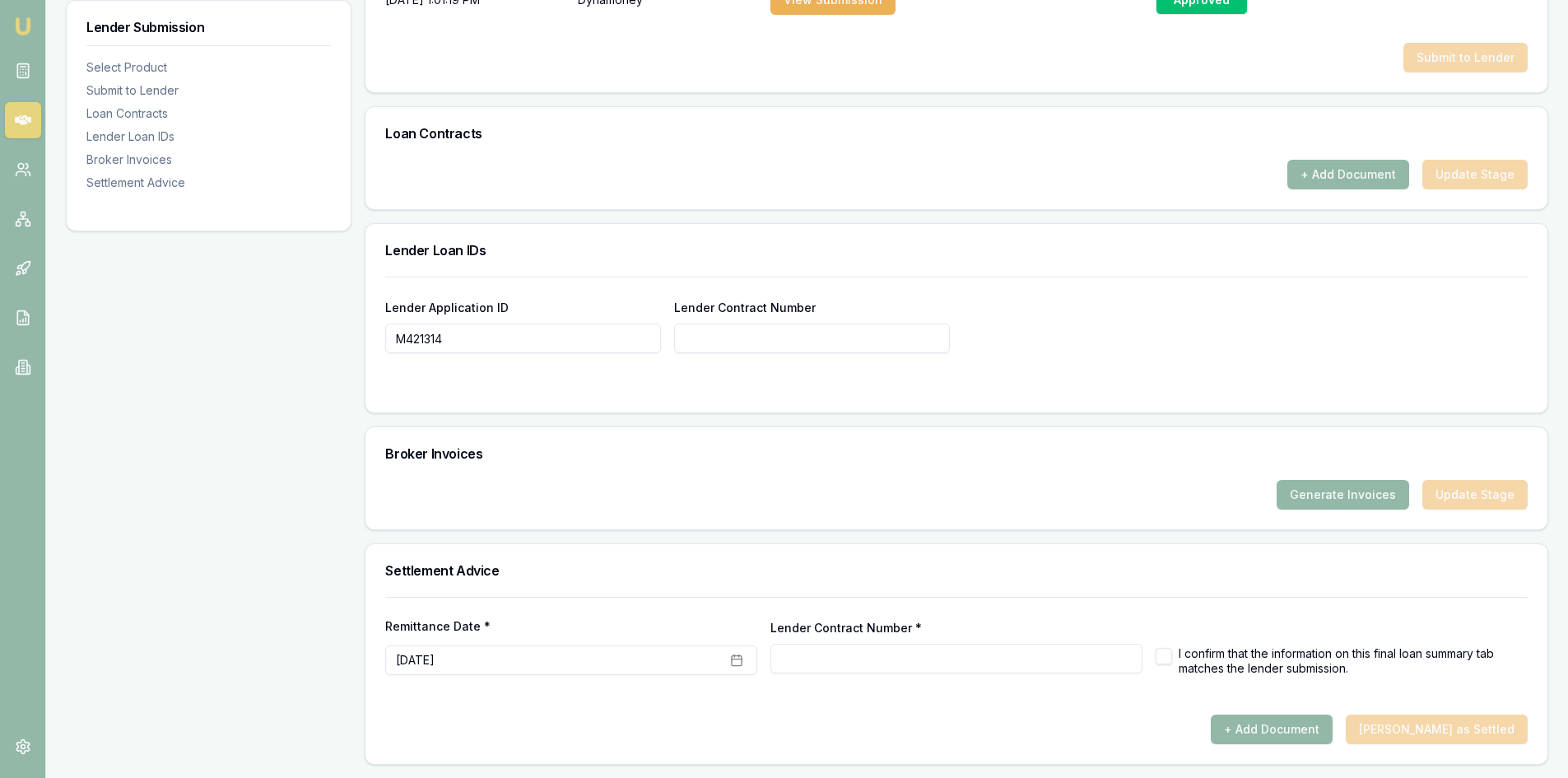
click at [453, 378] on form "Lender Application ID M421314 Lender Contract Number" at bounding box center [956, 334] width 1143 height 116
click at [714, 334] on input "Lender Contract Number" at bounding box center [811, 338] width 276 height 30
paste input "M421314"
type input "M421314"
click at [966, 388] on div at bounding box center [956, 386] width 1143 height 13
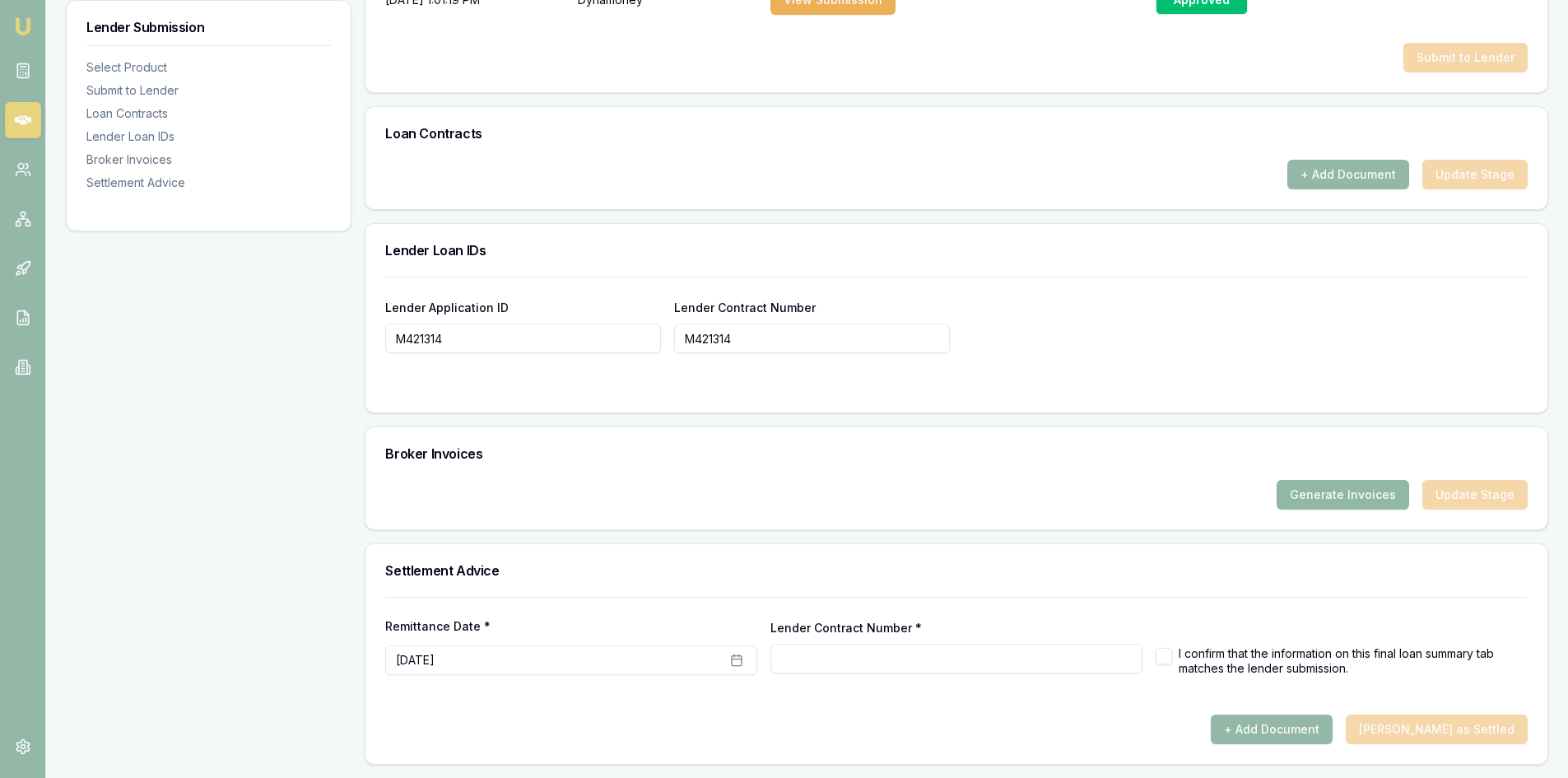
click at [1332, 492] on button "Generate Invoices" at bounding box center [1343, 495] width 133 height 30
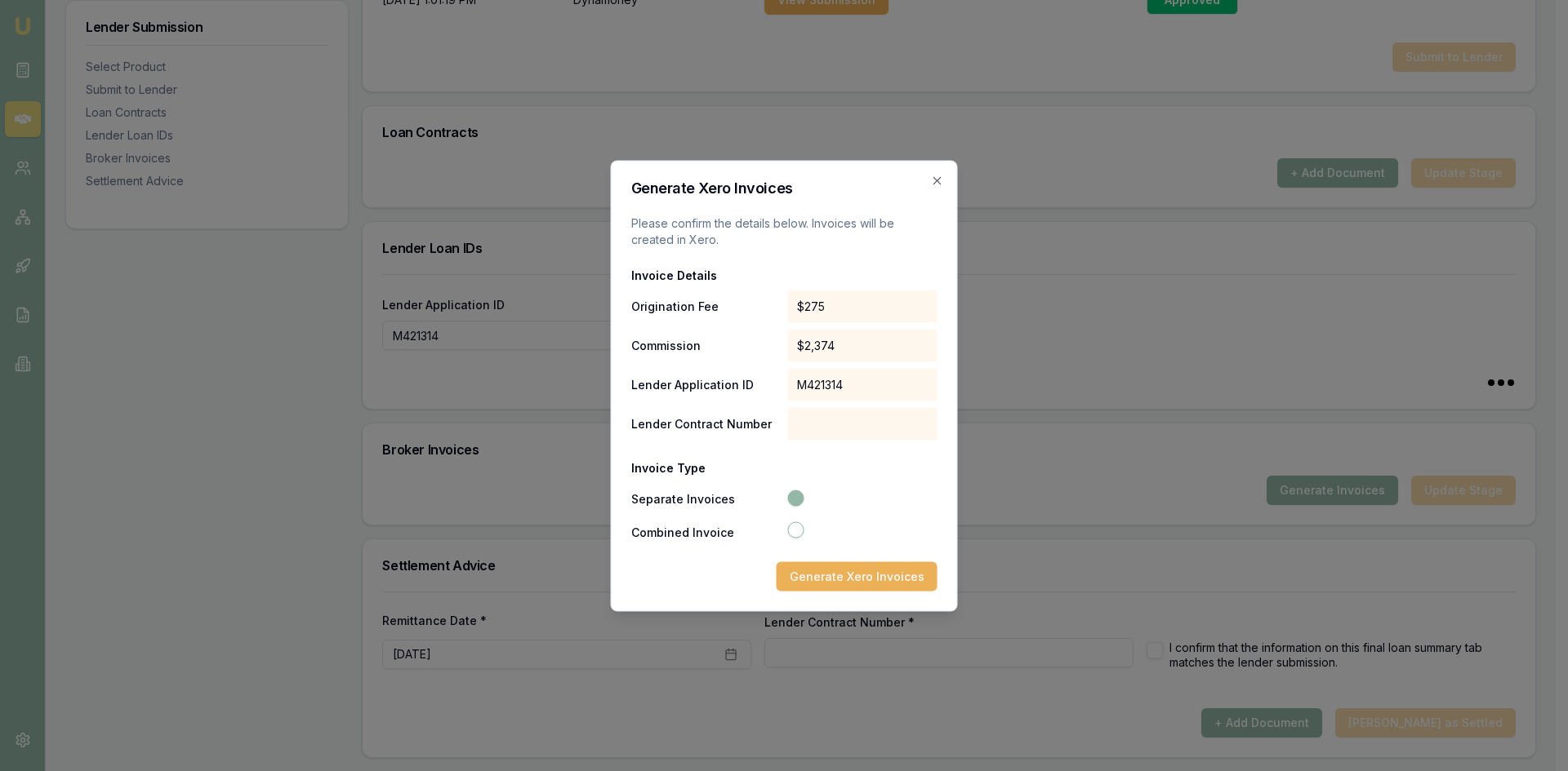
type input "M421314"
click at [808, 428] on div at bounding box center [863, 423] width 150 height 33
click at [803, 533] on button "Combined Invoice" at bounding box center [796, 530] width 16 height 16
radio input "false"
radio input "true"
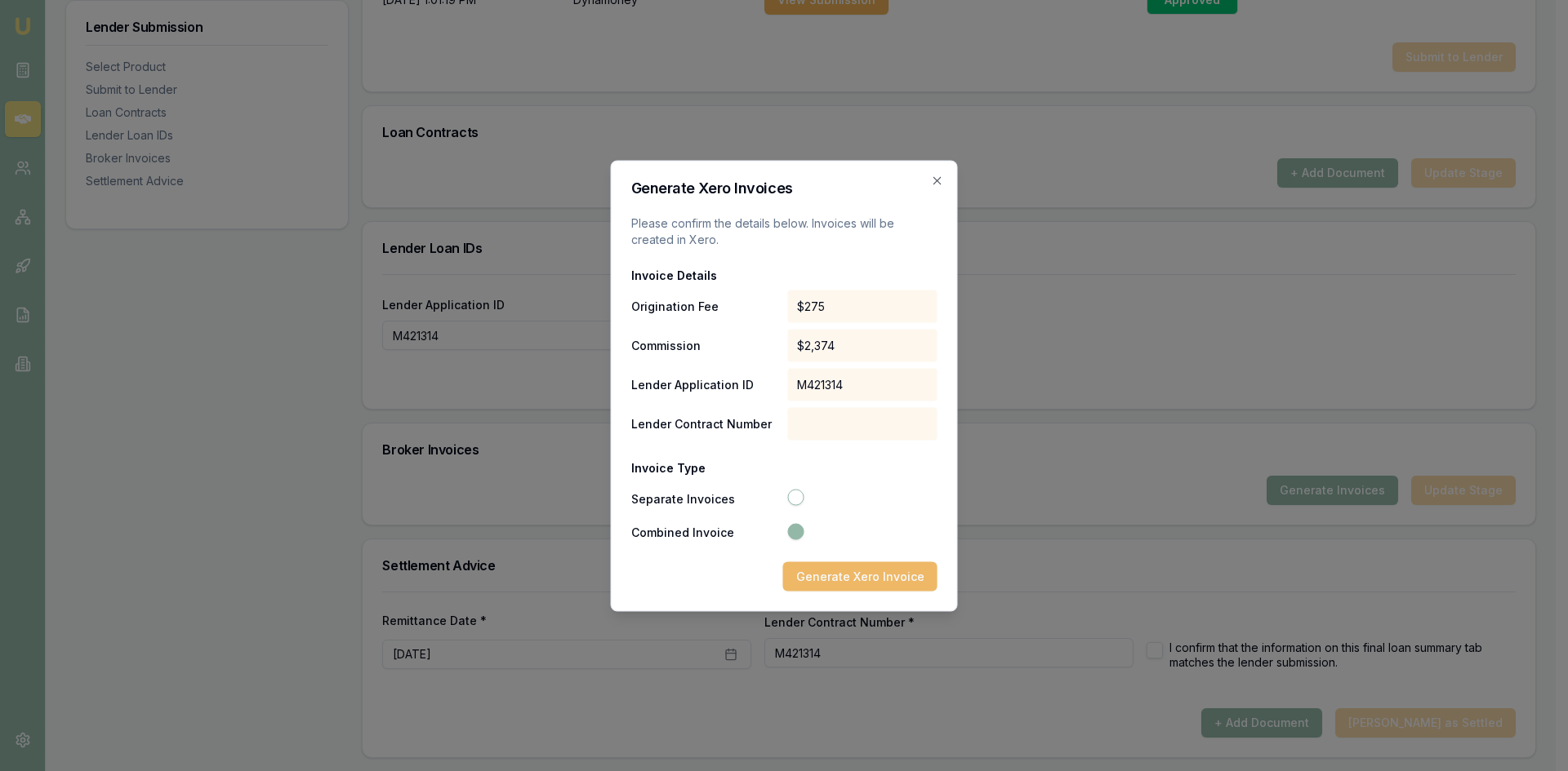
click at [814, 575] on button "Generate Xero Invoice" at bounding box center [860, 576] width 154 height 30
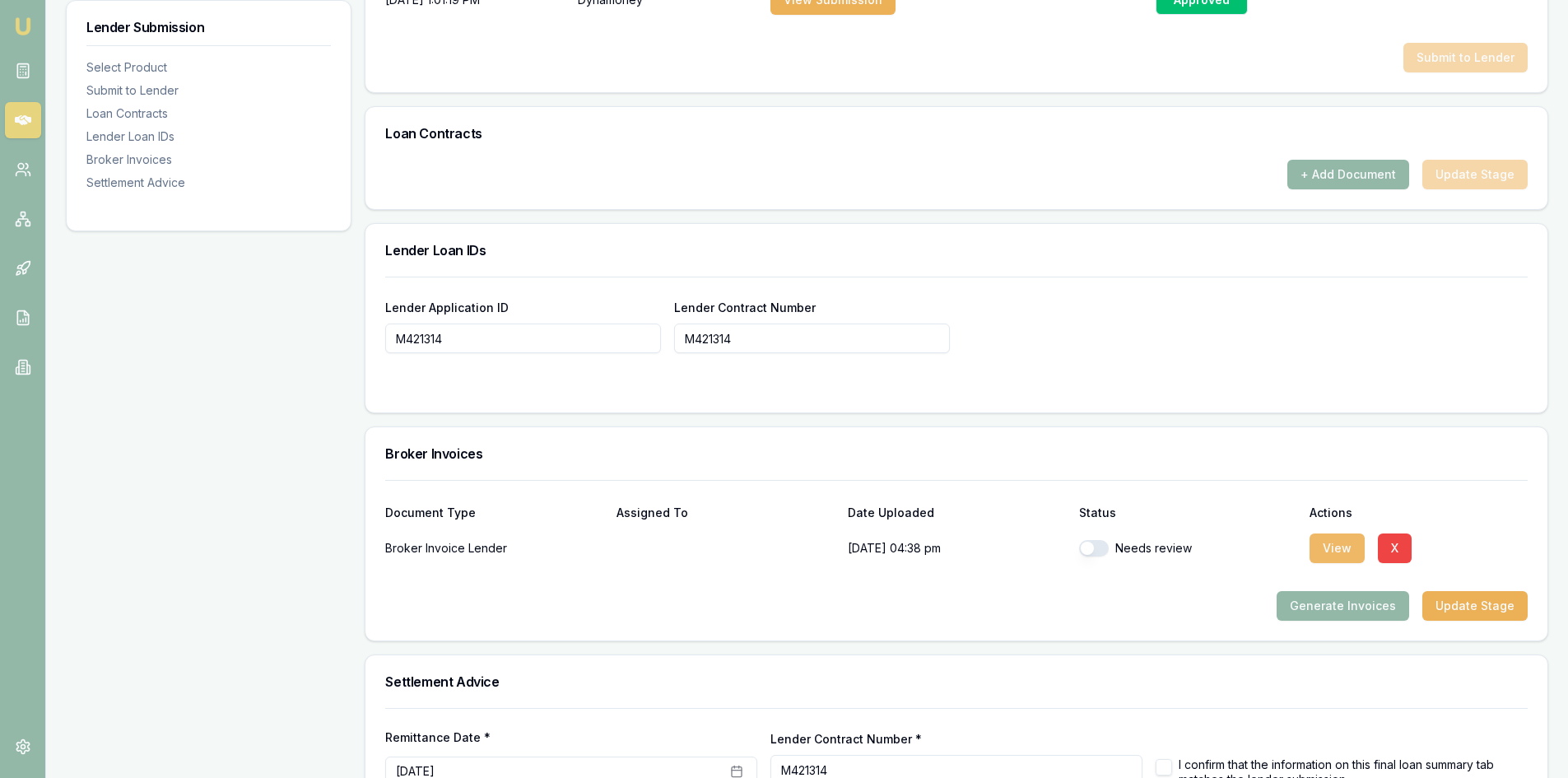
click at [1349, 554] on button "View" at bounding box center [1337, 548] width 56 height 30
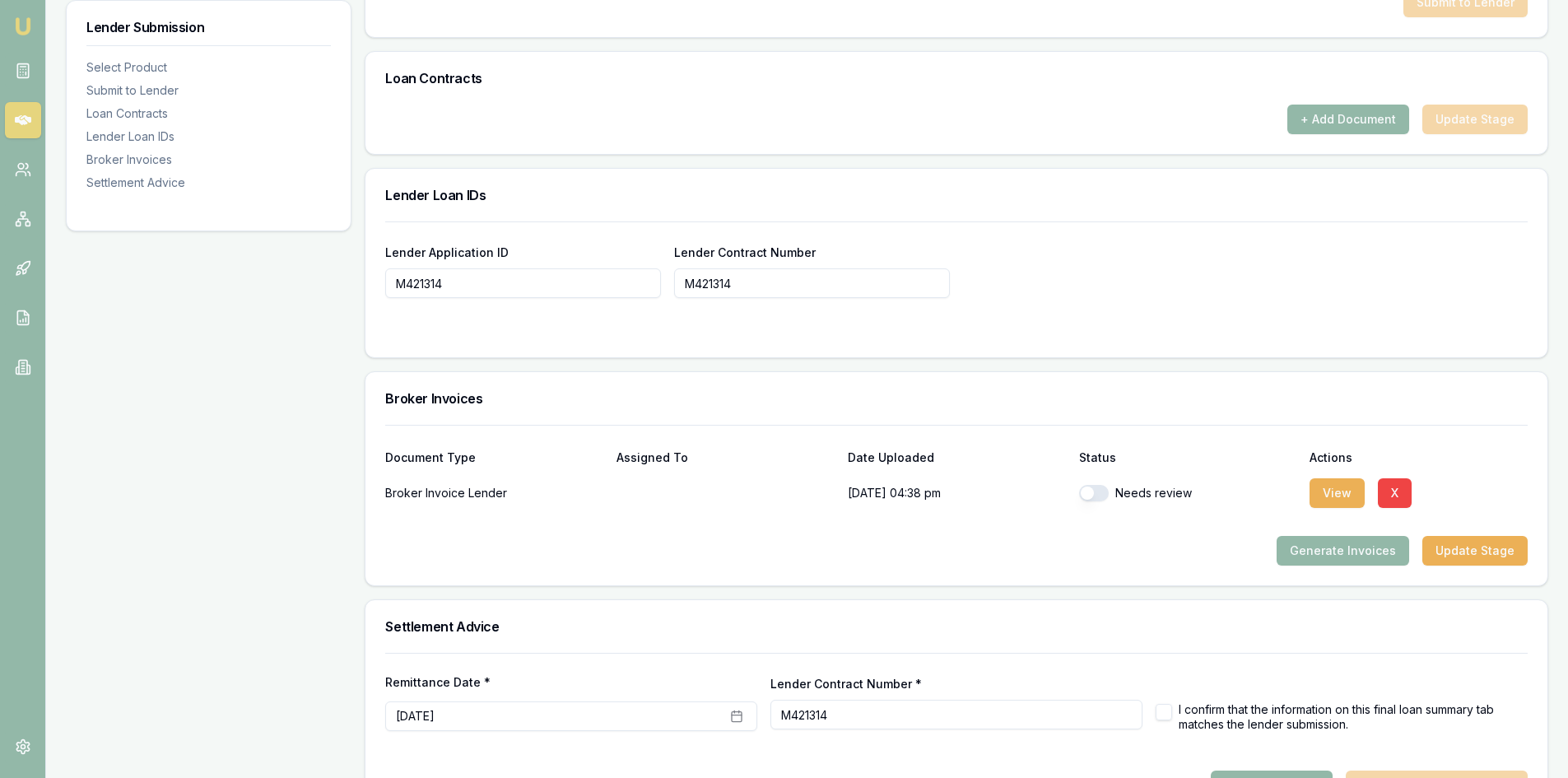
scroll to position [1074, 0]
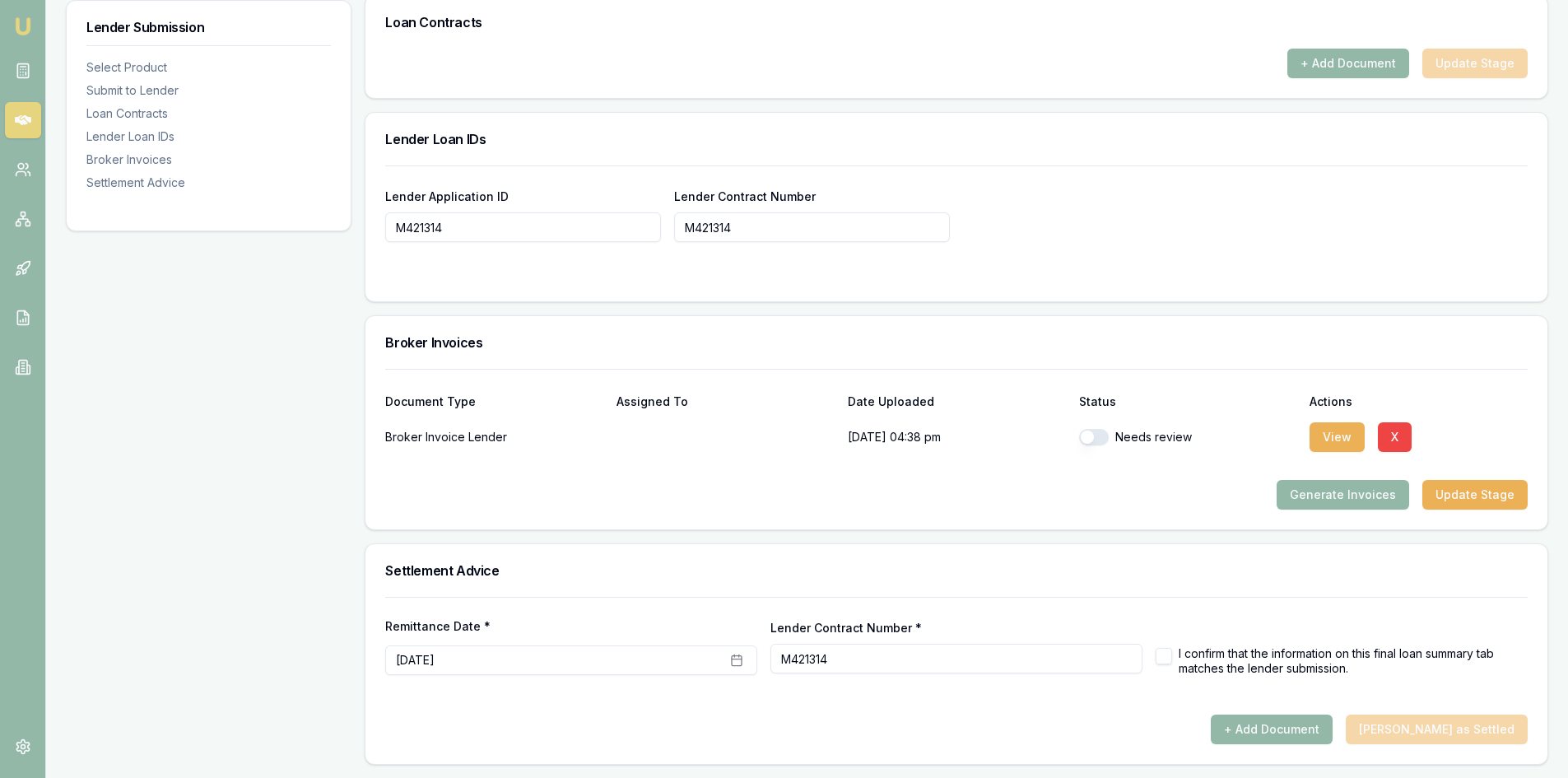
click at [1097, 440] on button "button" at bounding box center [1094, 437] width 30 height 16
checkbox input "true"
click at [741, 653] on button "[DATE]" at bounding box center [571, 660] width 372 height 30
click at [511, 511] on button "14" at bounding box center [514, 519] width 26 height 26
click at [596, 715] on div "+ Add Document [PERSON_NAME] as Settled" at bounding box center [956, 730] width 1143 height 30
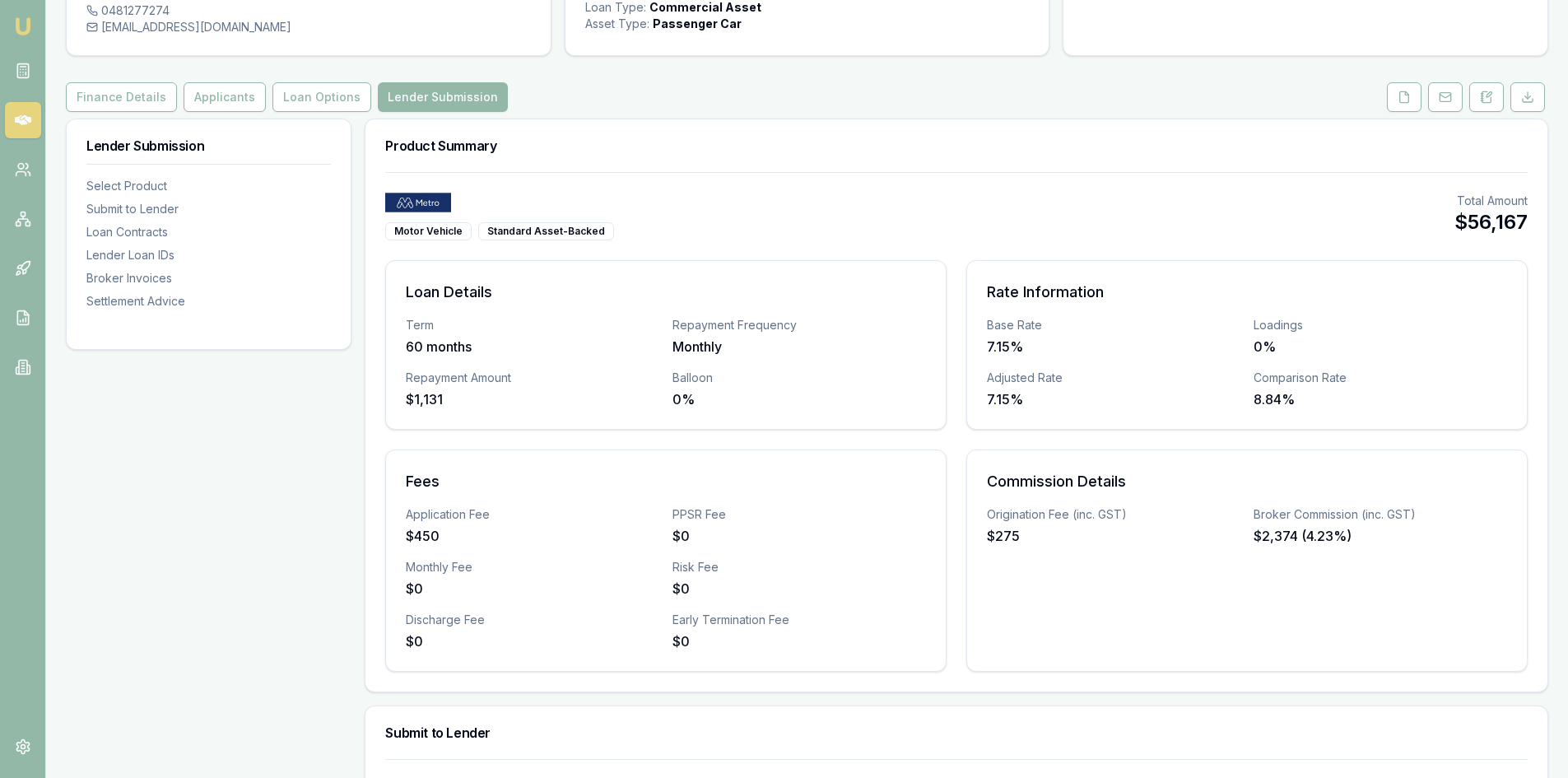
scroll to position [165, 0]
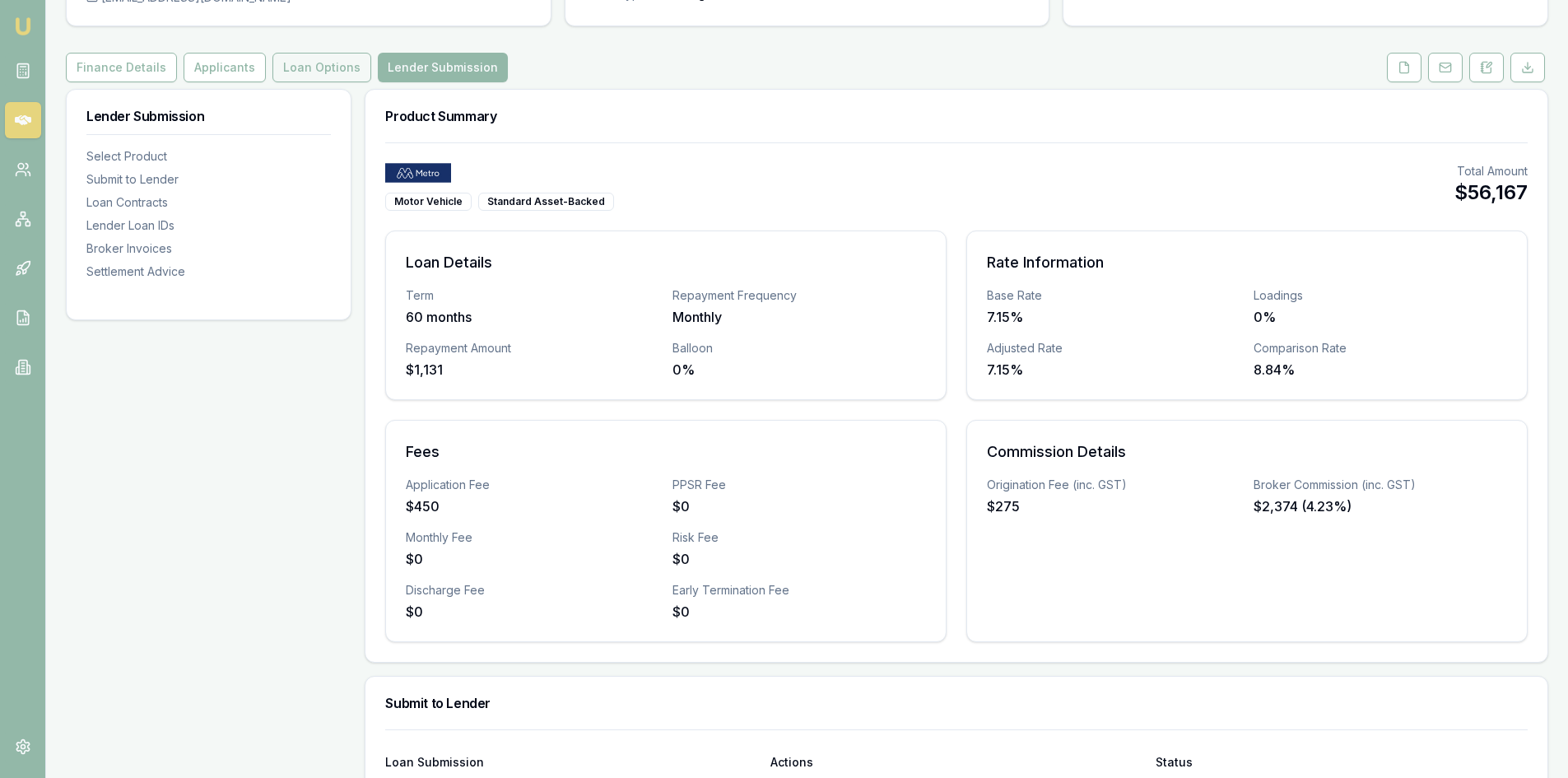
click at [310, 57] on button "Loan Options" at bounding box center [321, 67] width 98 height 30
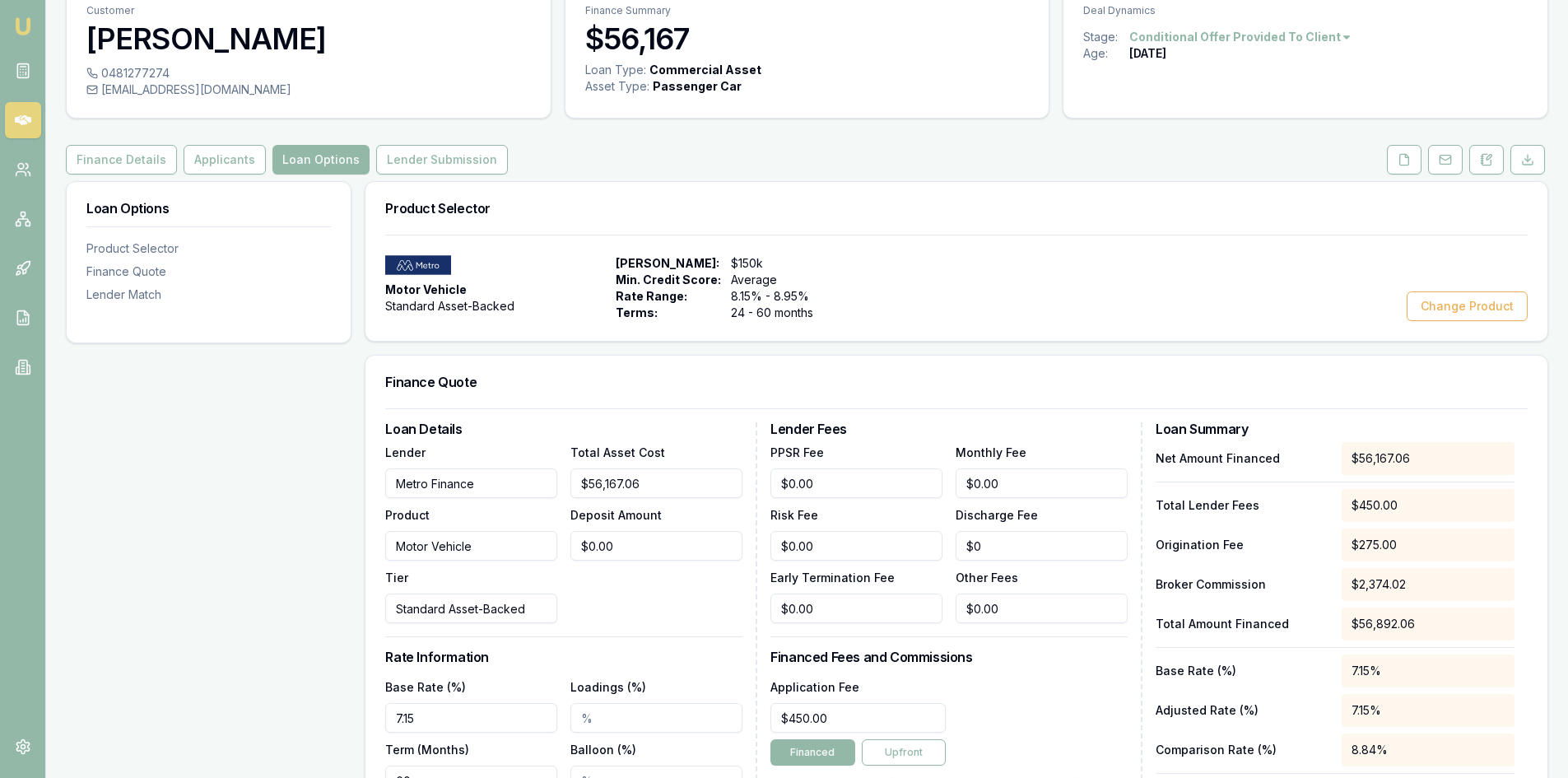
scroll to position [43, 0]
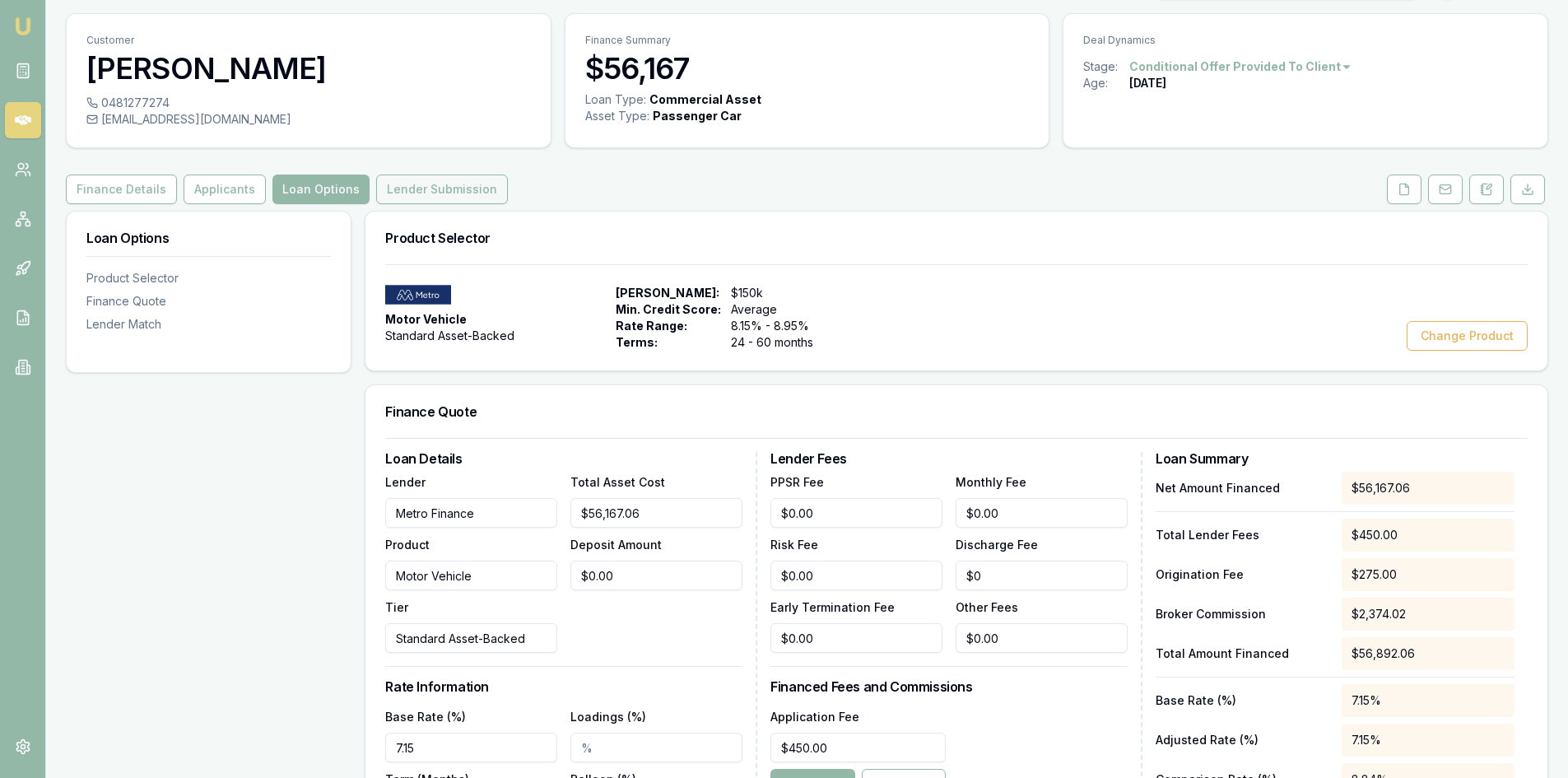
click at [463, 180] on button "Lender Submission" at bounding box center [442, 189] width 132 height 30
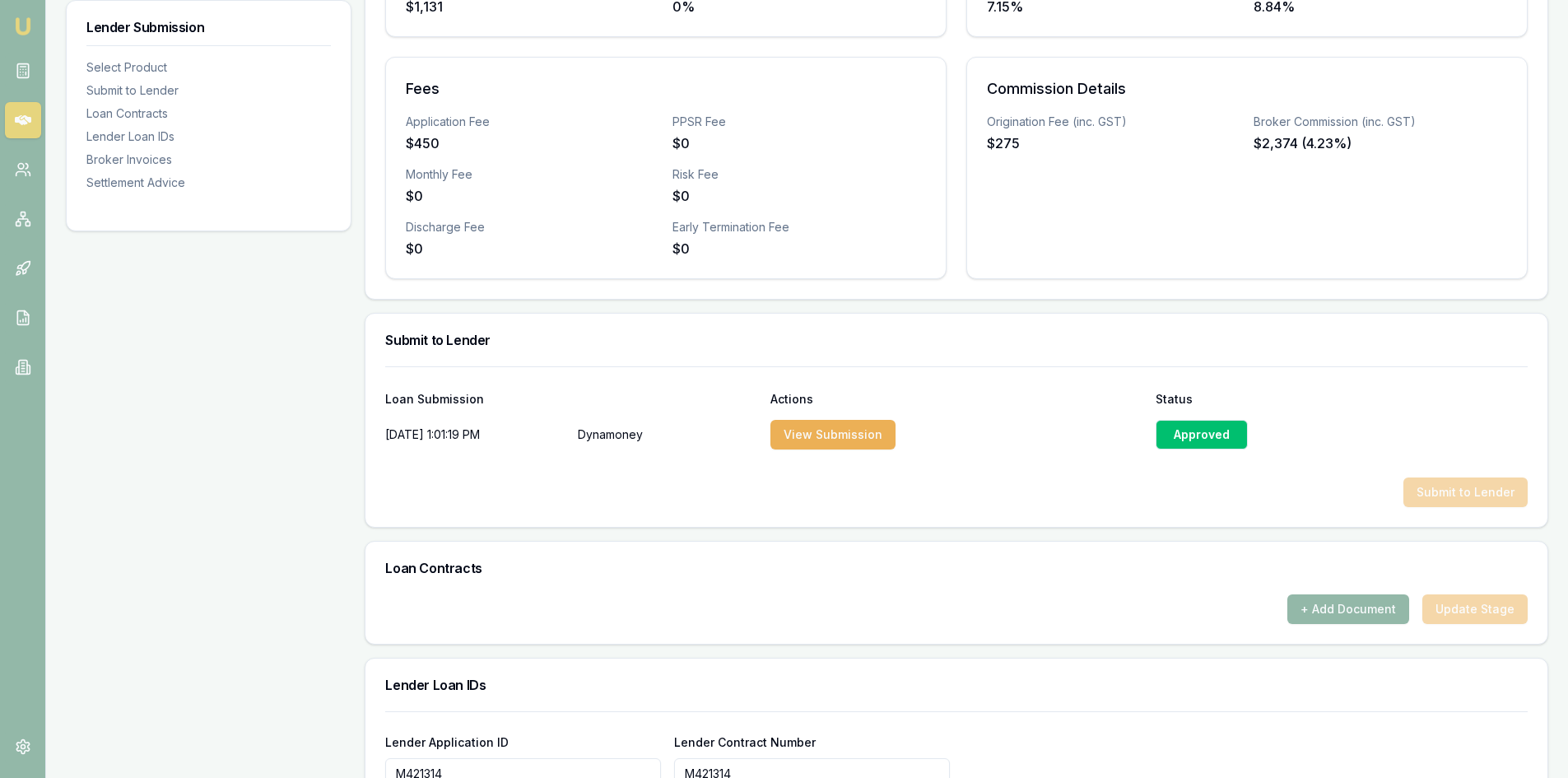
scroll to position [537, 0]
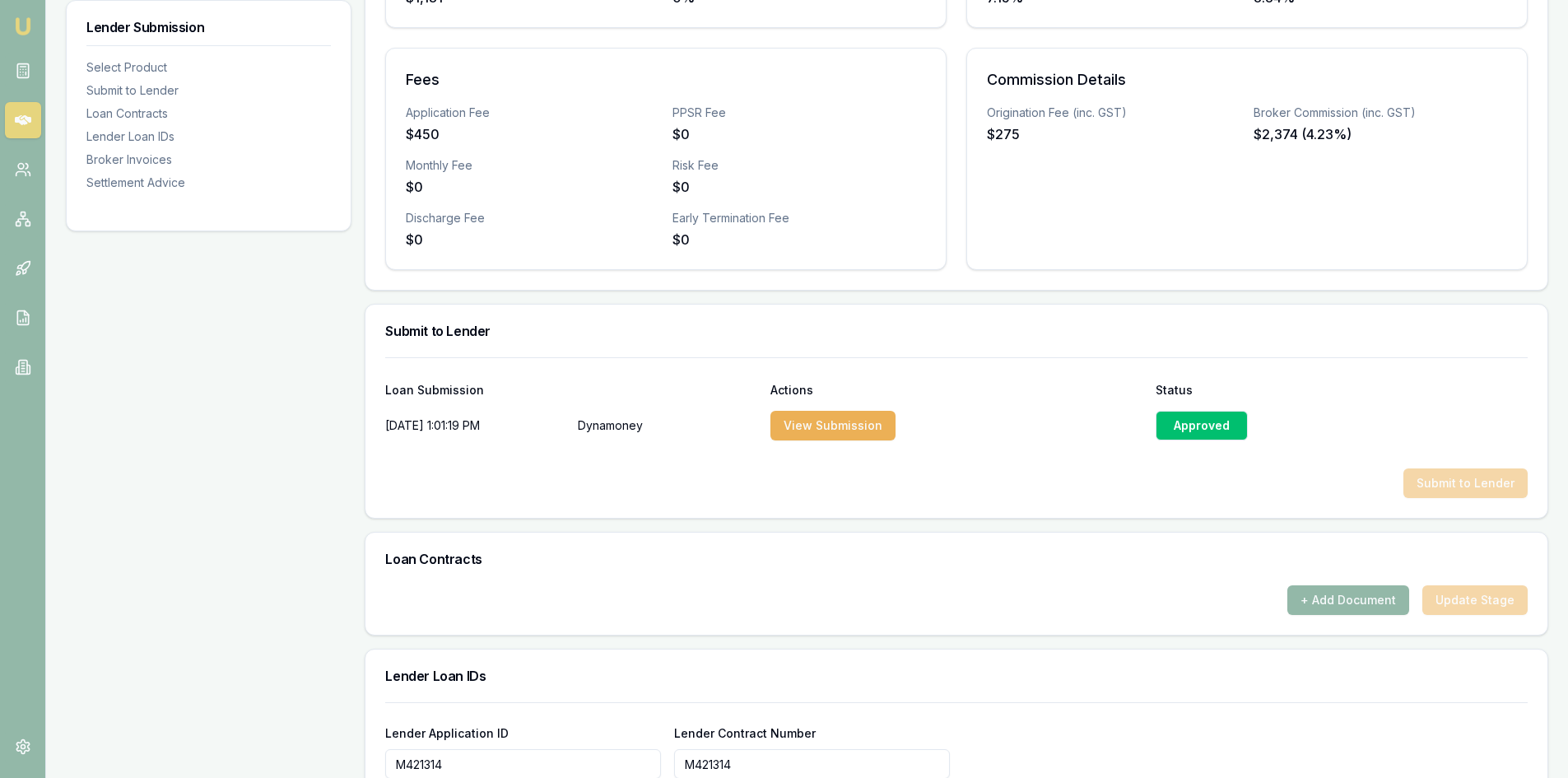
click at [1171, 424] on div "Approved" at bounding box center [1201, 425] width 92 height 30
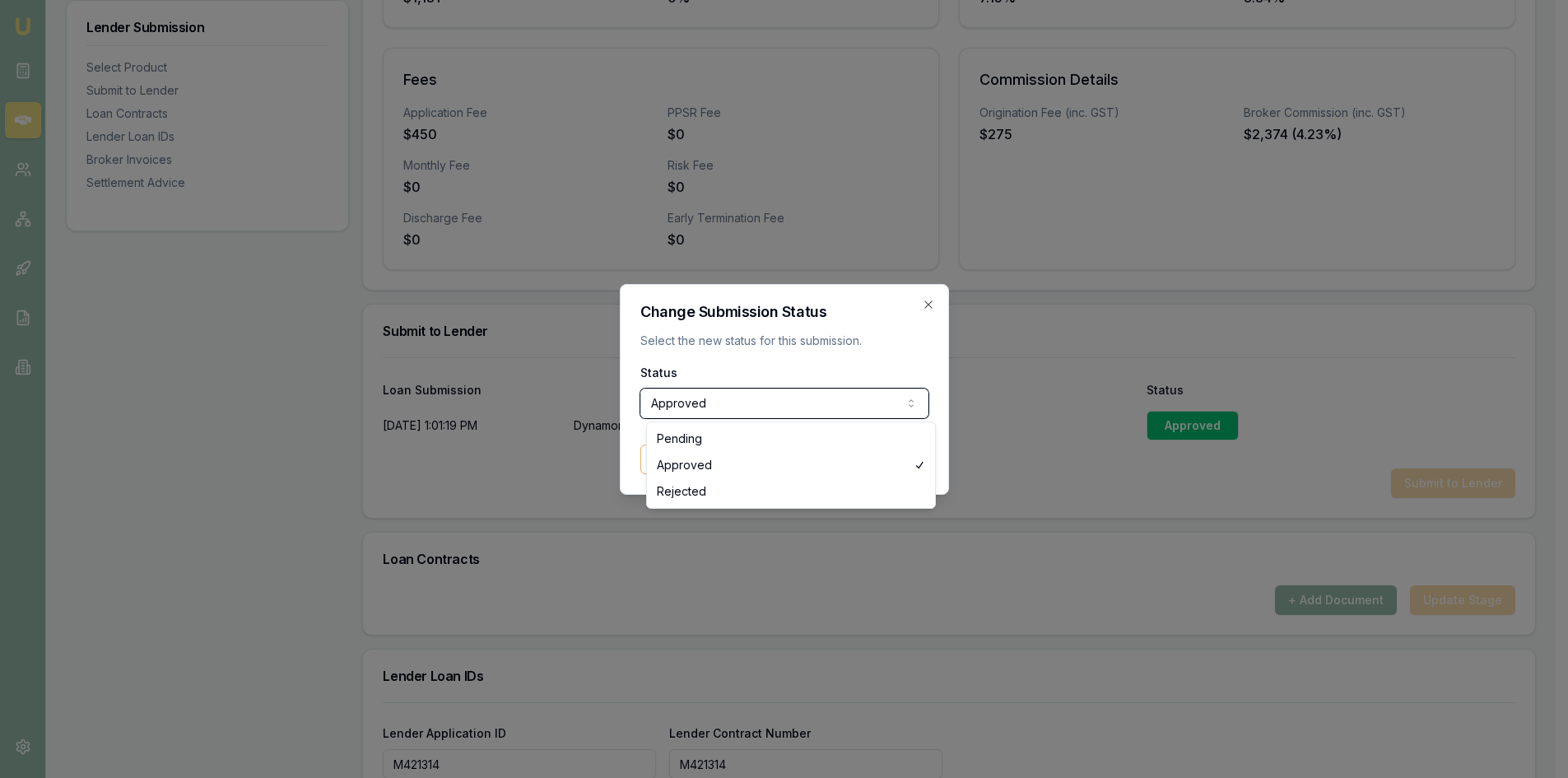
click at [524, 426] on div at bounding box center [784, 389] width 1568 height 778
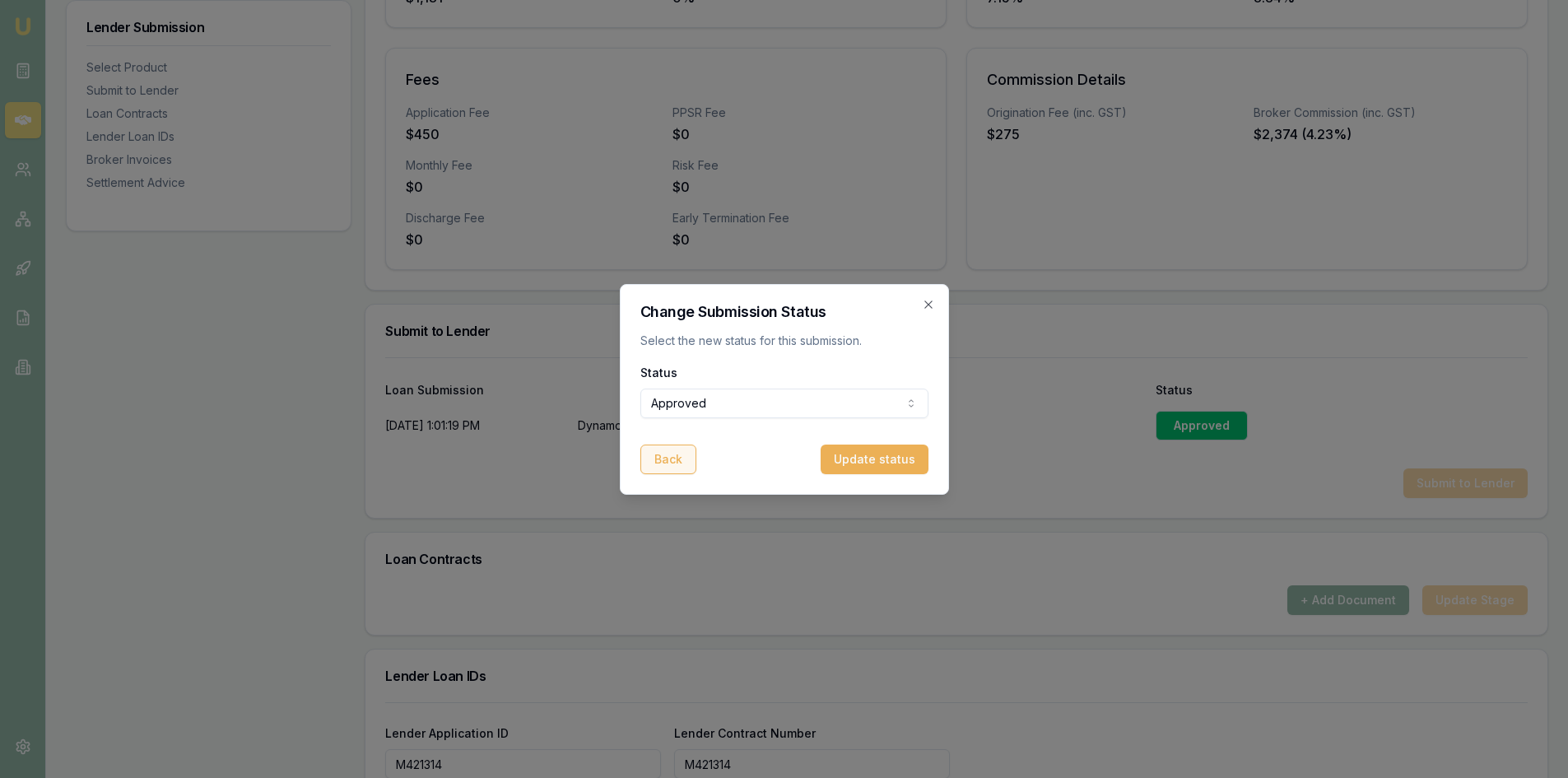
click at [680, 458] on button "Back" at bounding box center [667, 459] width 56 height 30
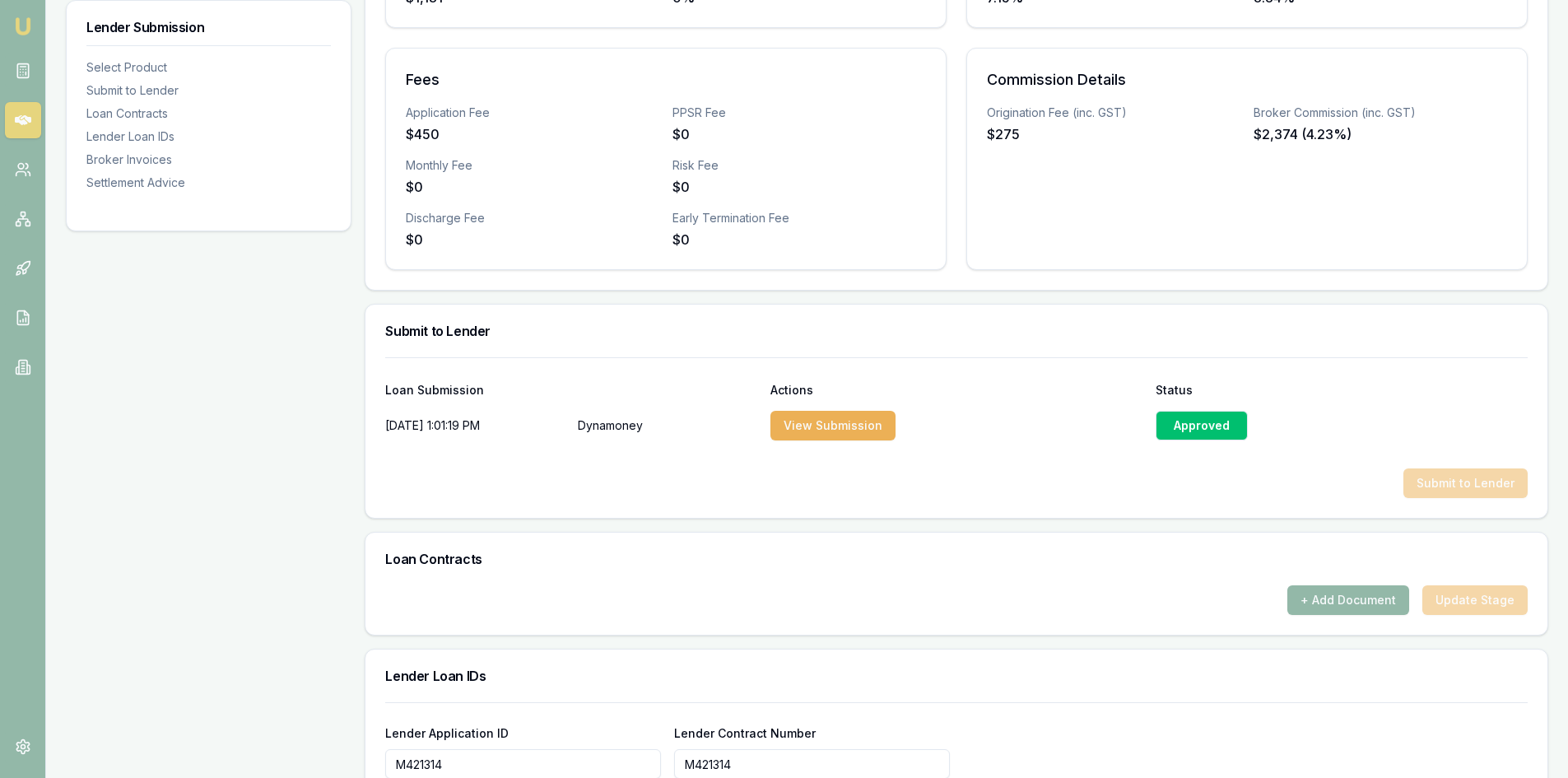
click at [599, 426] on p "Dynamoney" at bounding box center [667, 425] width 179 height 33
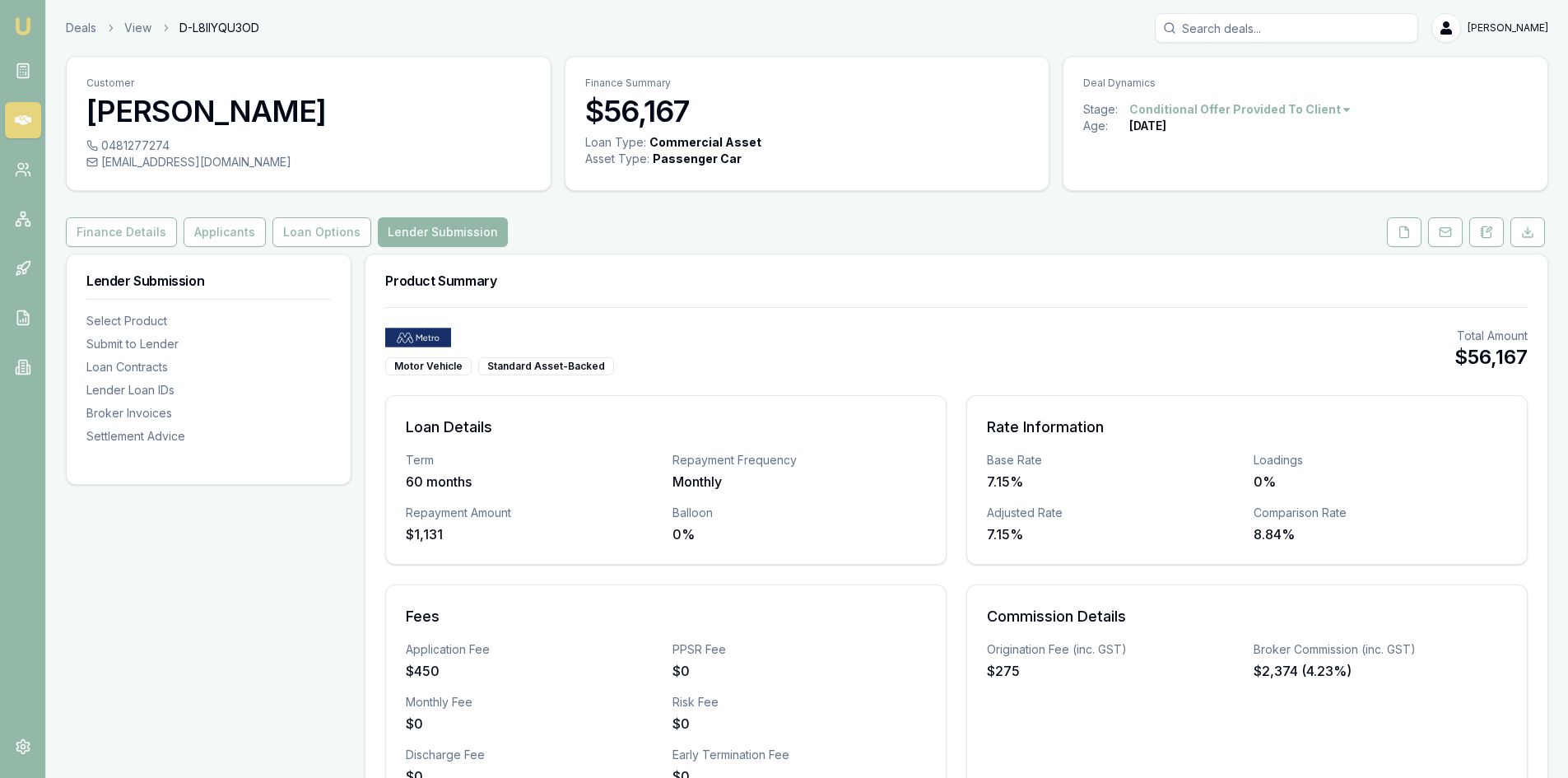
scroll to position [82, 0]
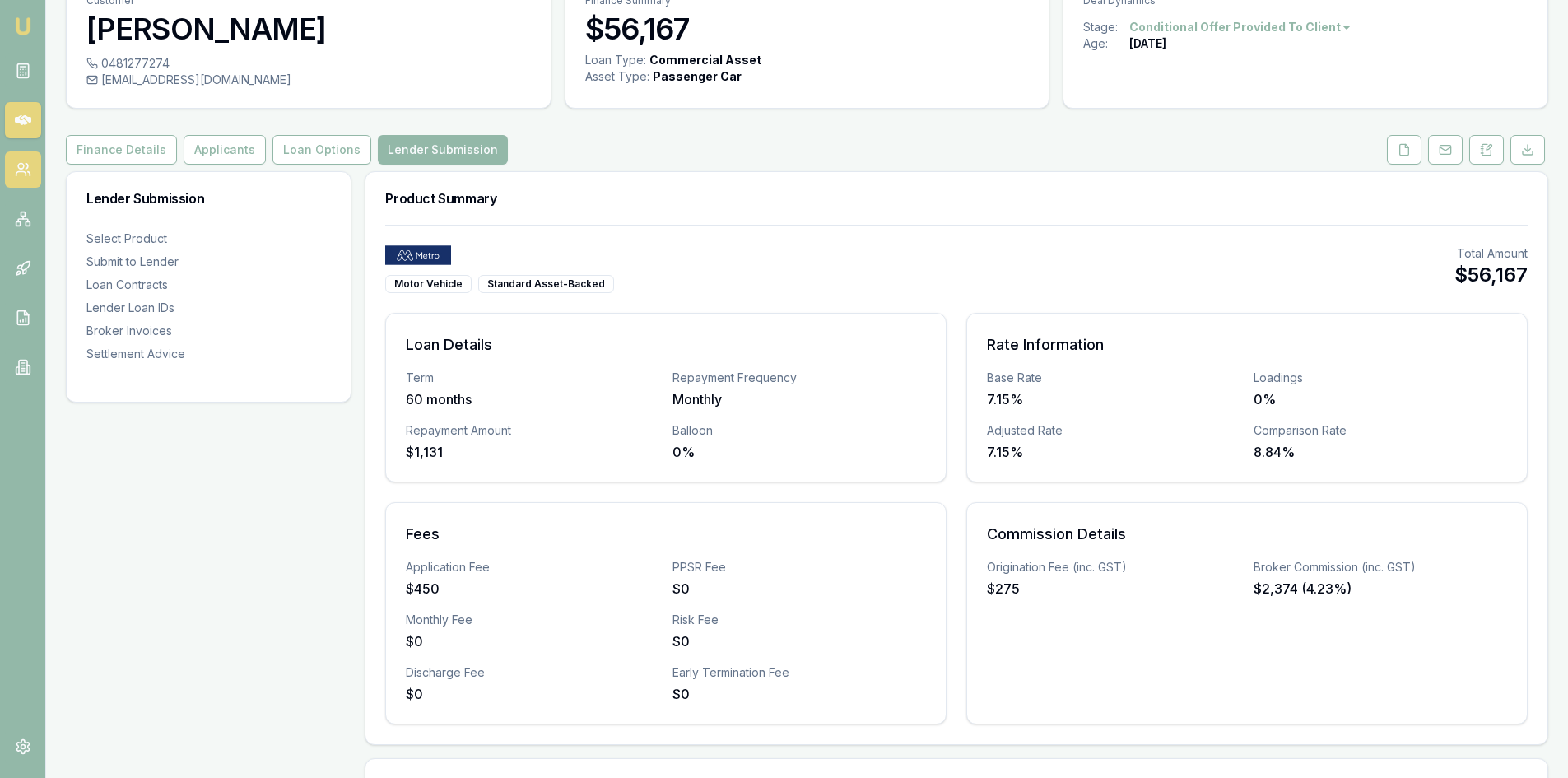
click at [25, 174] on icon at bounding box center [20, 174] width 10 height 5
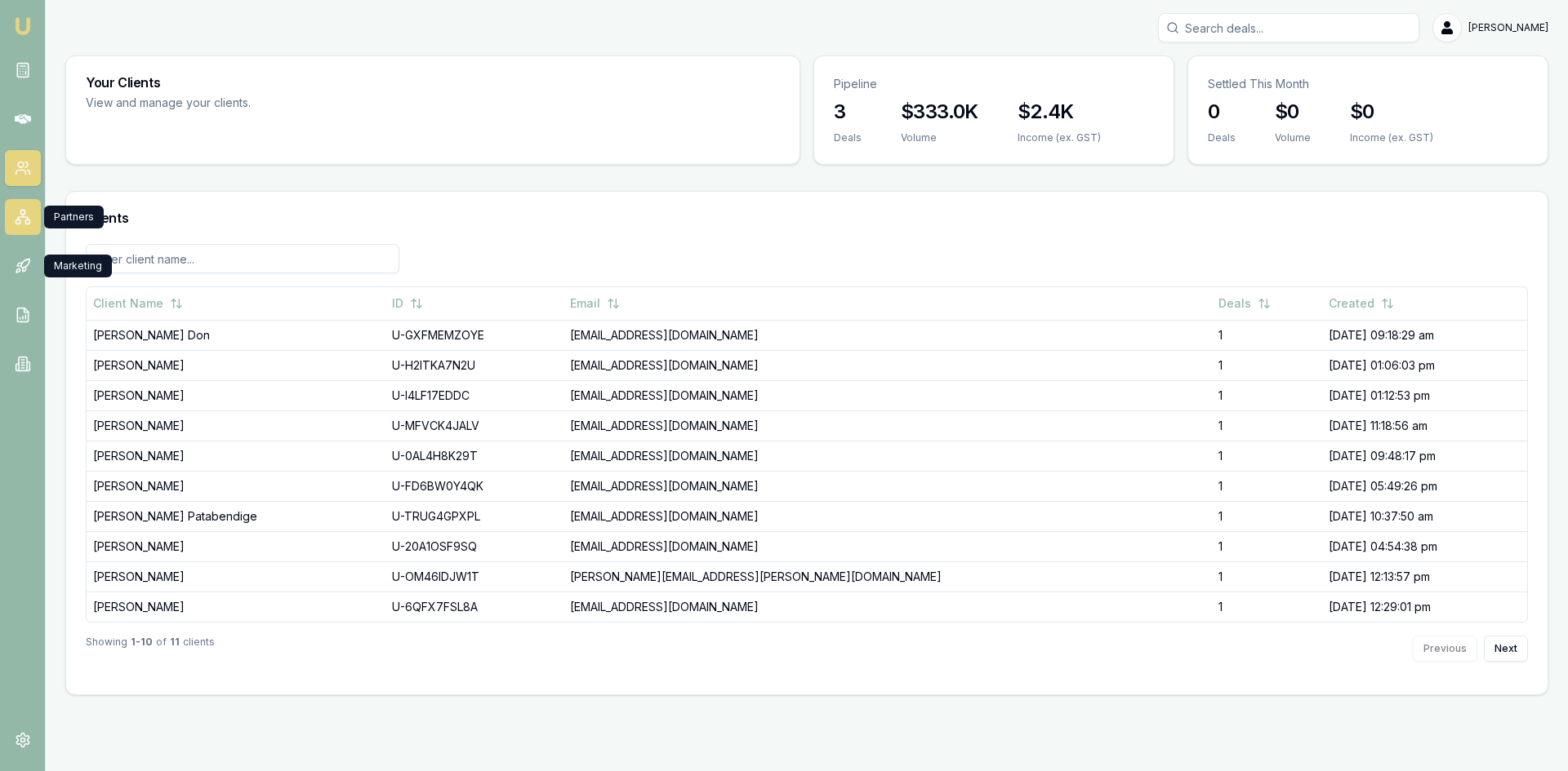
click at [23, 227] on link at bounding box center [23, 218] width 36 height 36
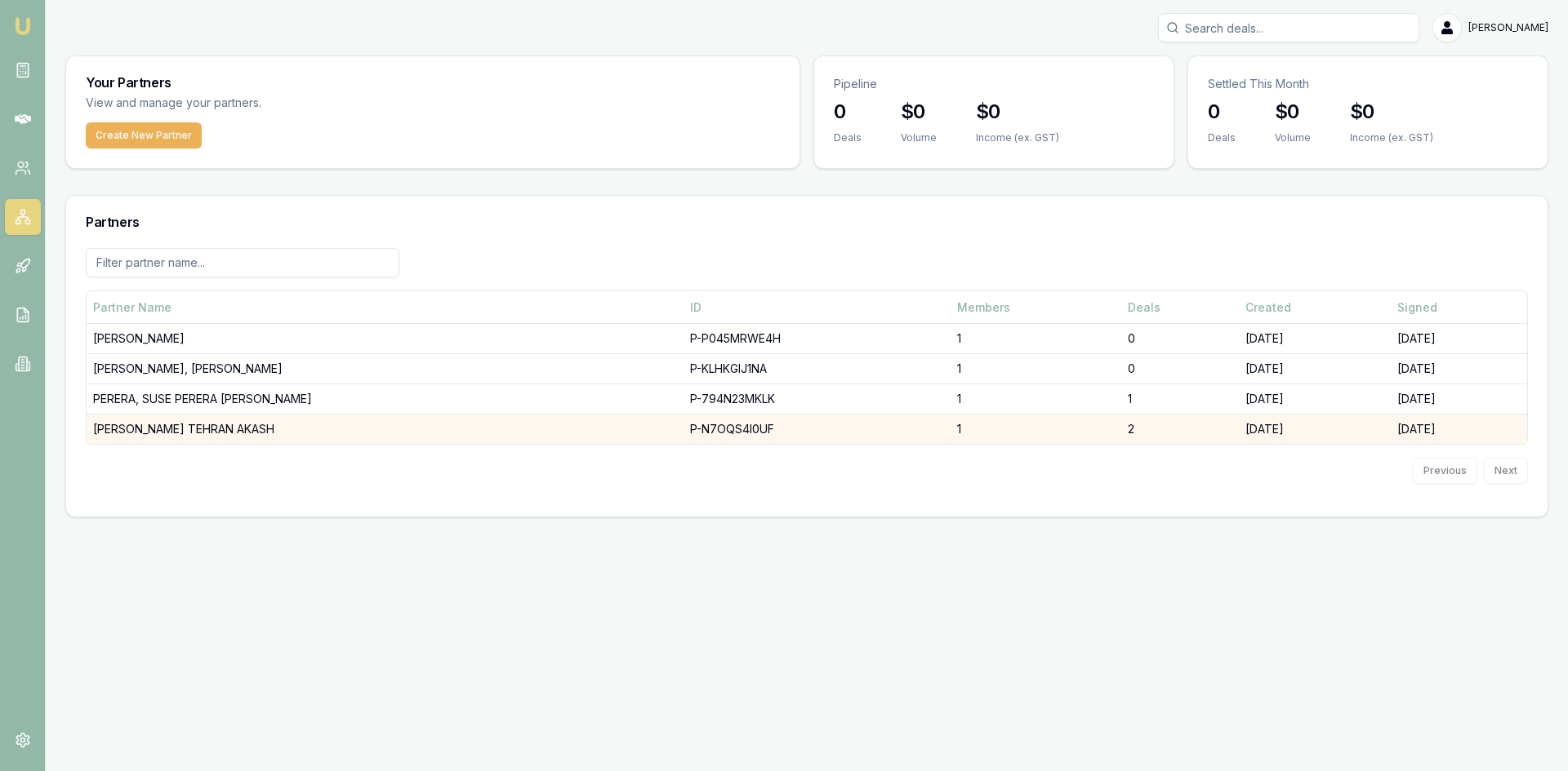
click at [174, 420] on td "[PERSON_NAME] TEHRAN AKASH" at bounding box center [385, 429] width 597 height 30
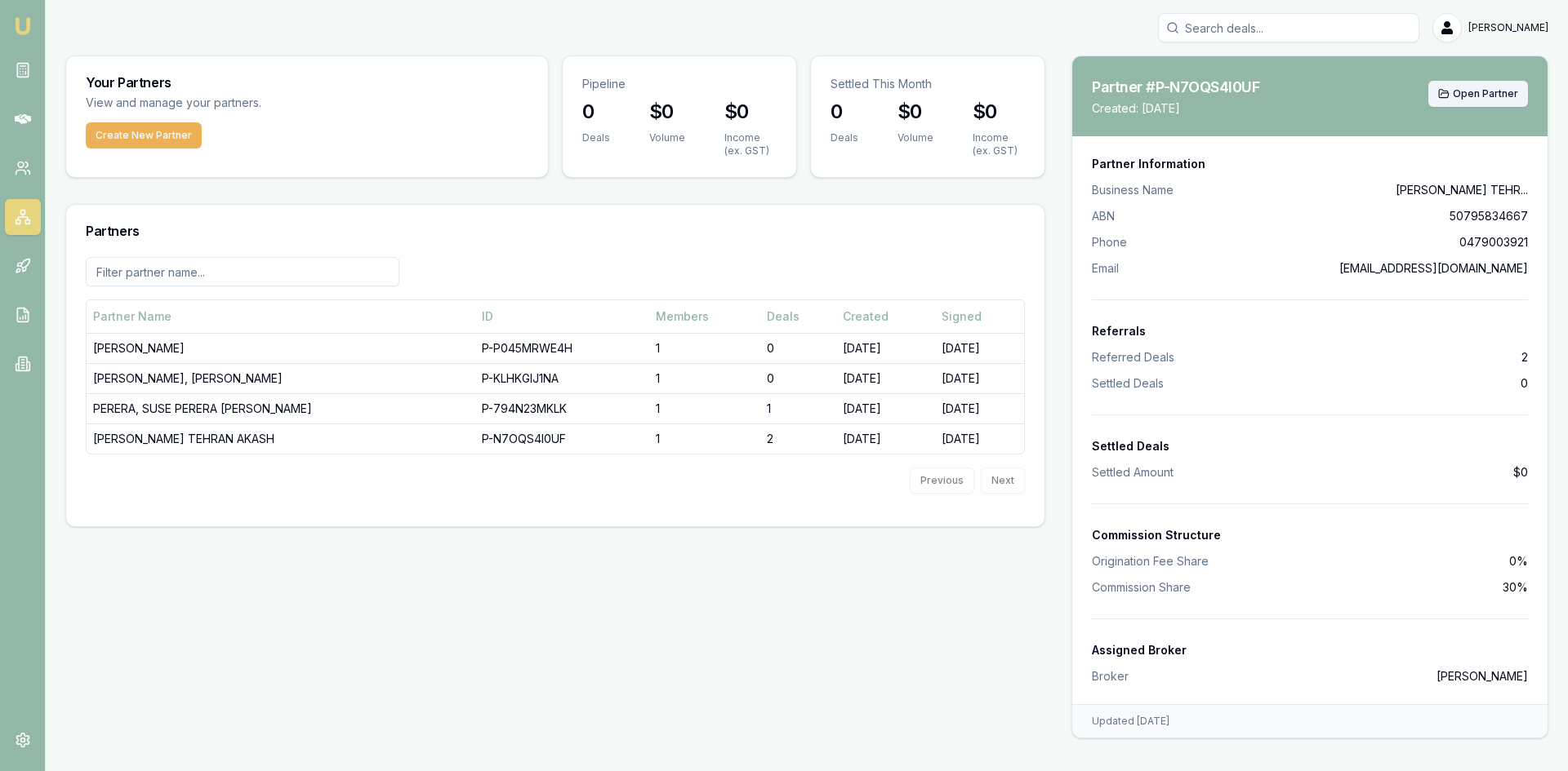
click at [1477, 98] on span "Open Partner" at bounding box center [1485, 94] width 65 height 13
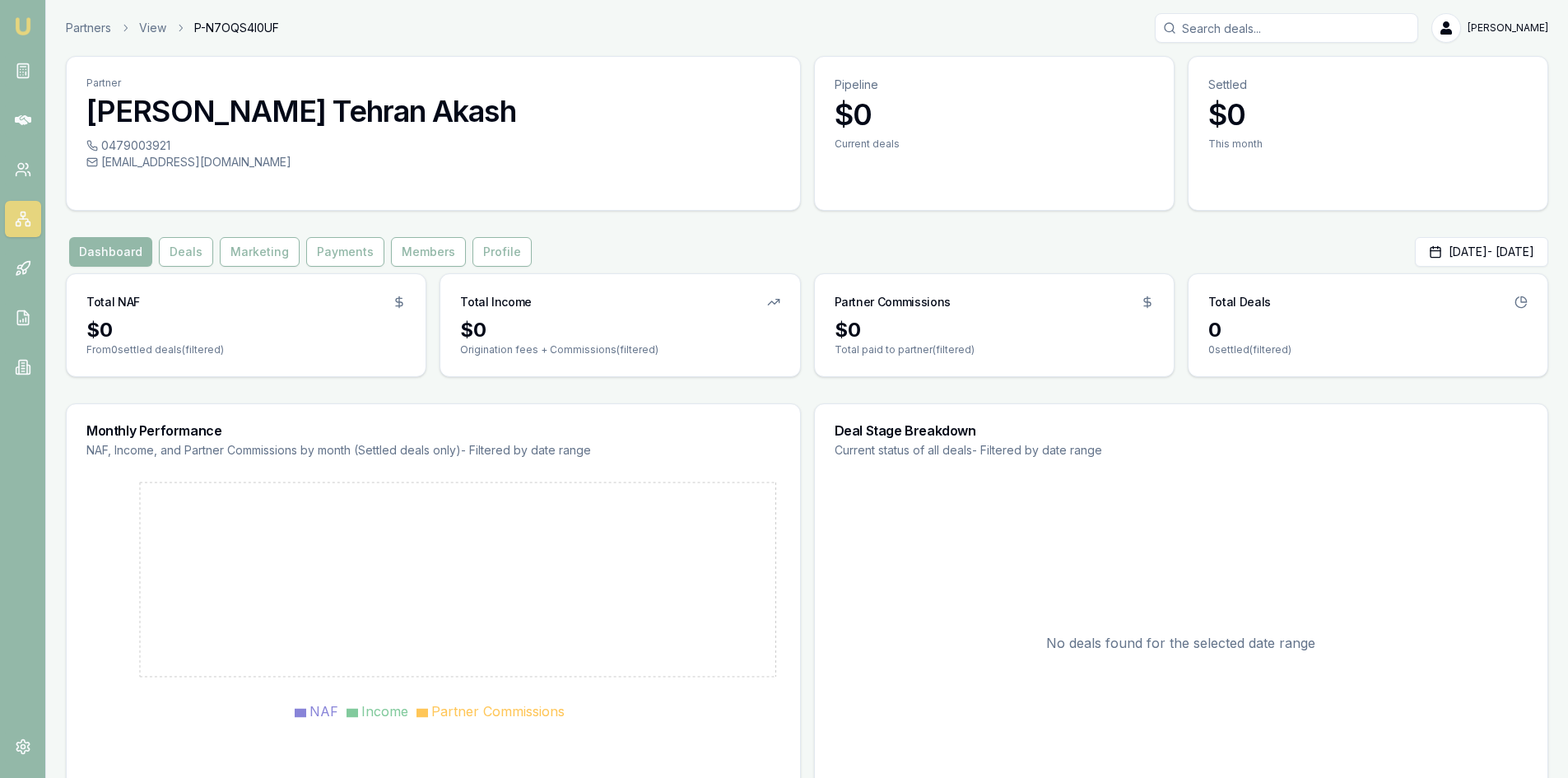
click at [31, 18] on img at bounding box center [23, 26] width 20 height 20
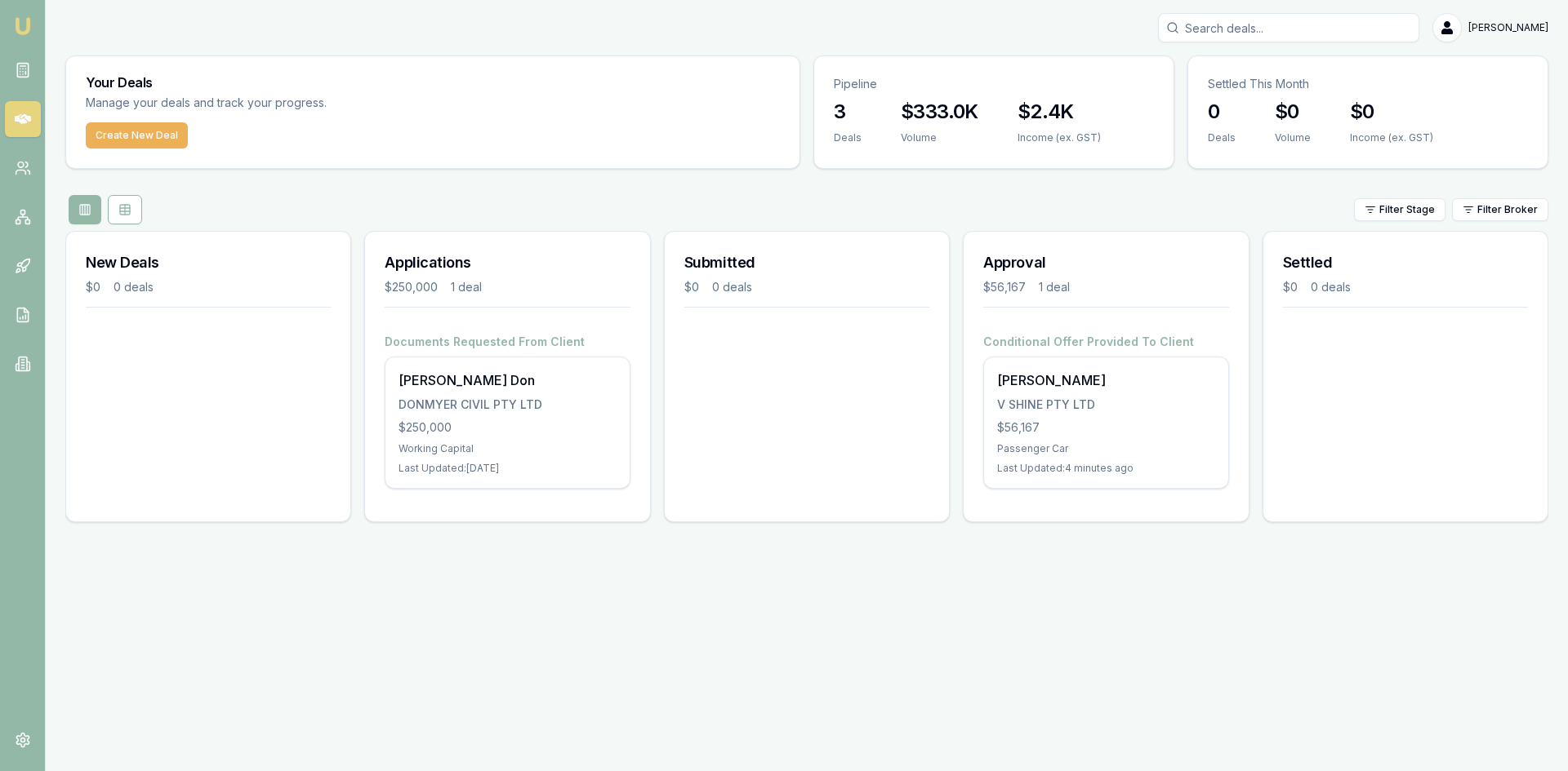
click at [22, 29] on img at bounding box center [23, 26] width 20 height 20
